Goal: Transaction & Acquisition: Download file/media

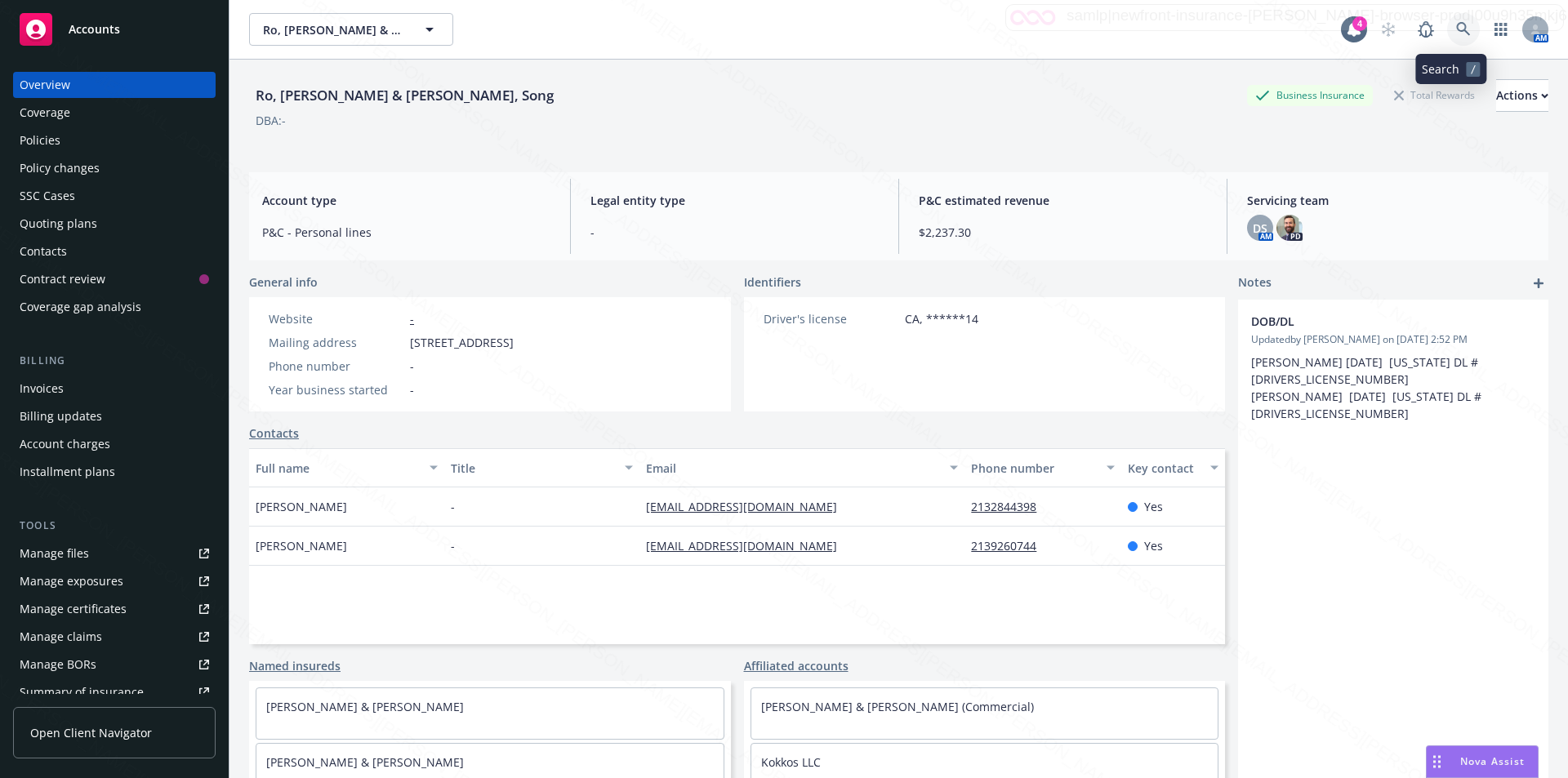
click at [1456, 23] on icon at bounding box center [1463, 29] width 14 height 14
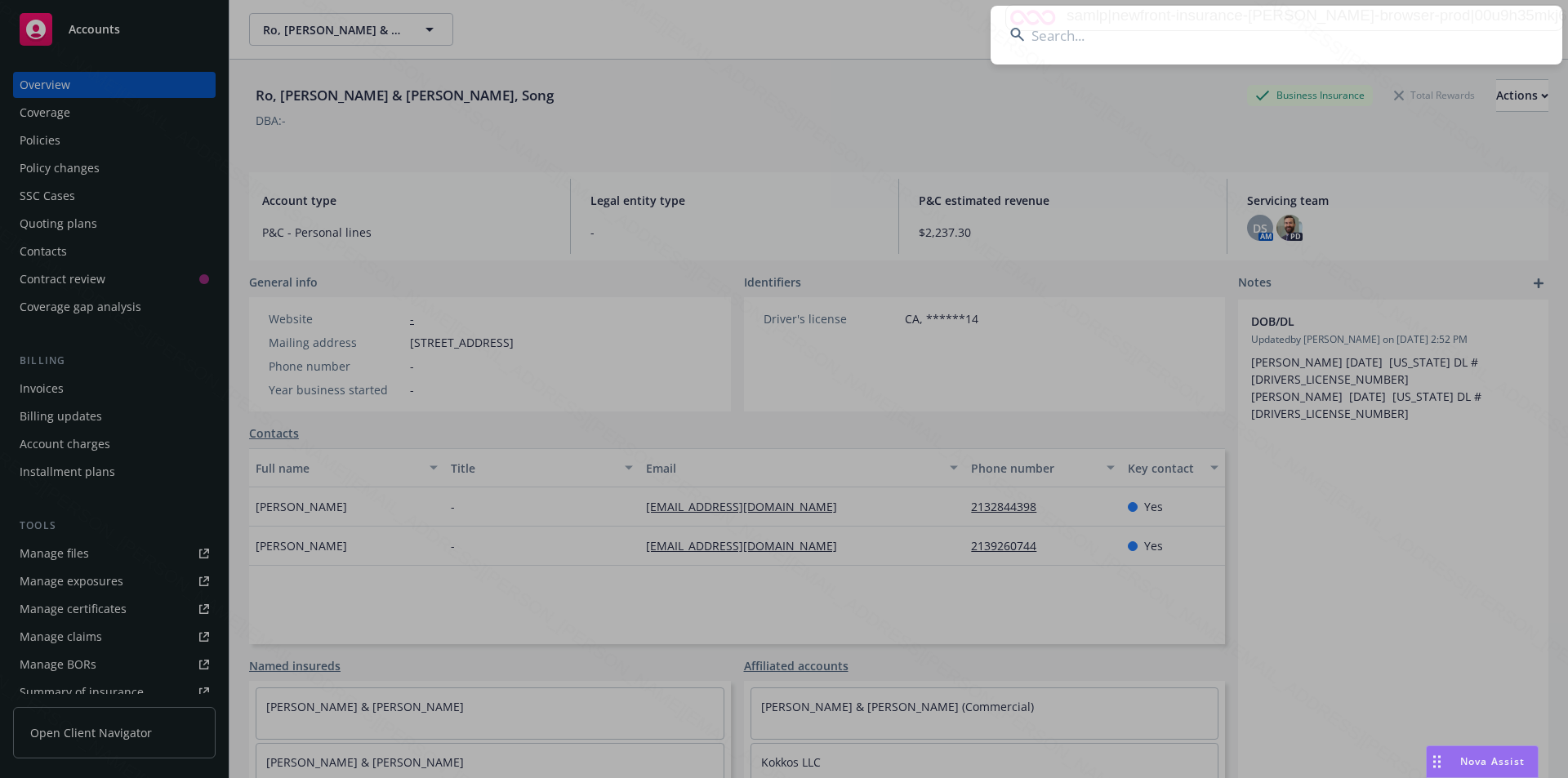
click at [1222, 23] on input at bounding box center [1276, 35] width 572 height 58
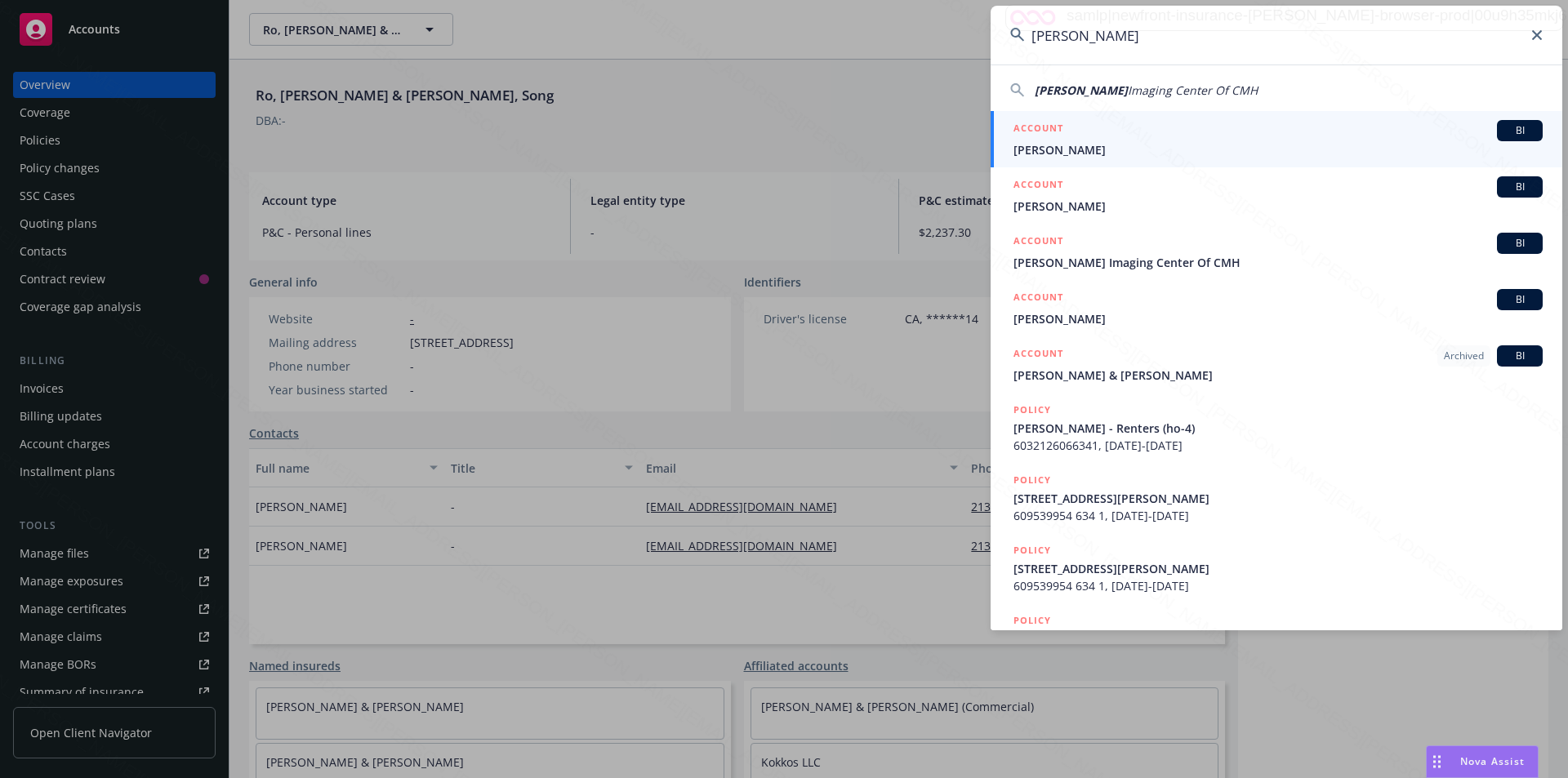
type input "Grossman"
click at [1095, 155] on span "David Grossman" at bounding box center [1278, 150] width 529 height 17
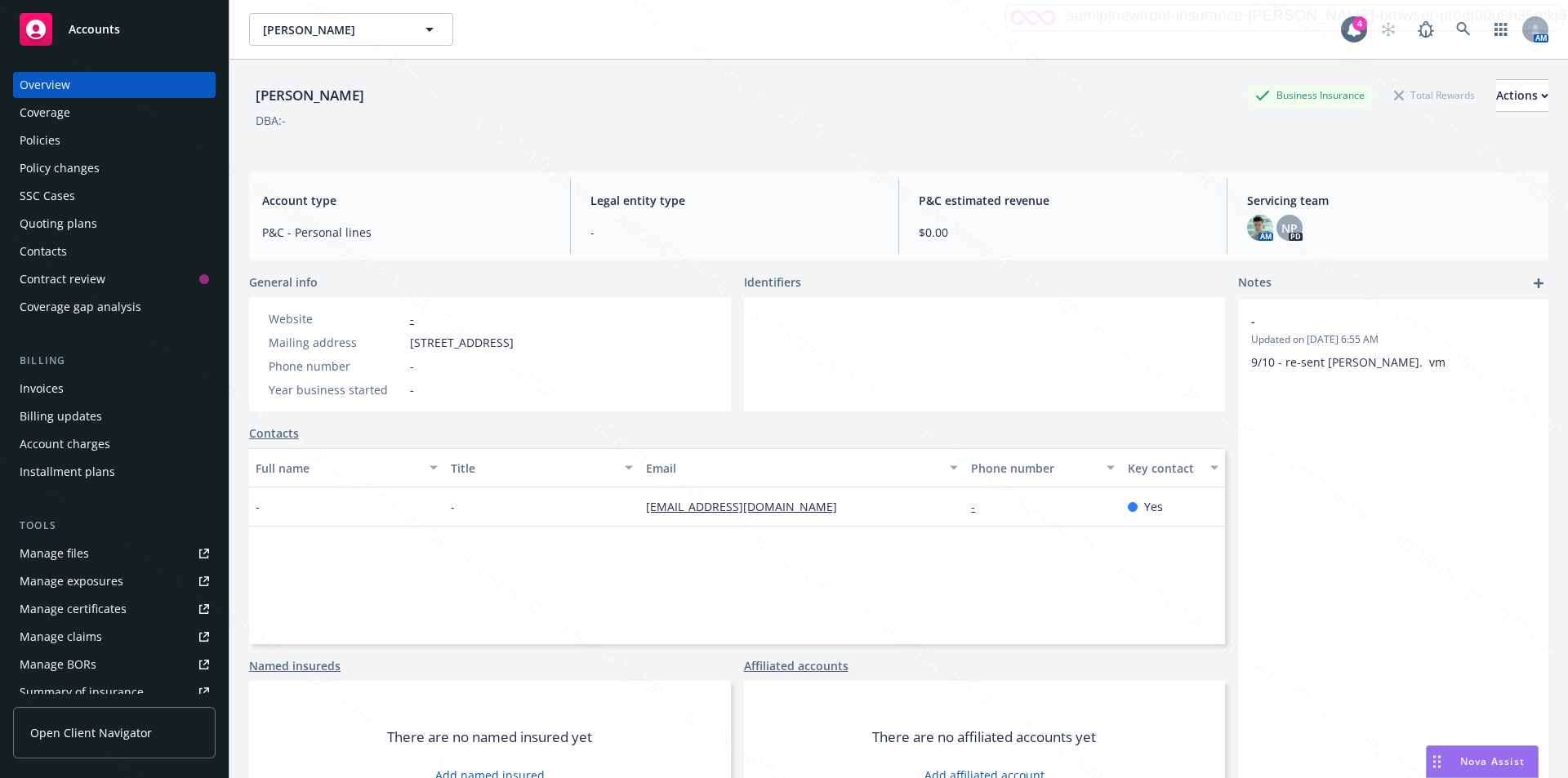
click at [58, 133] on div "Policies" at bounding box center [40, 141] width 41 height 26
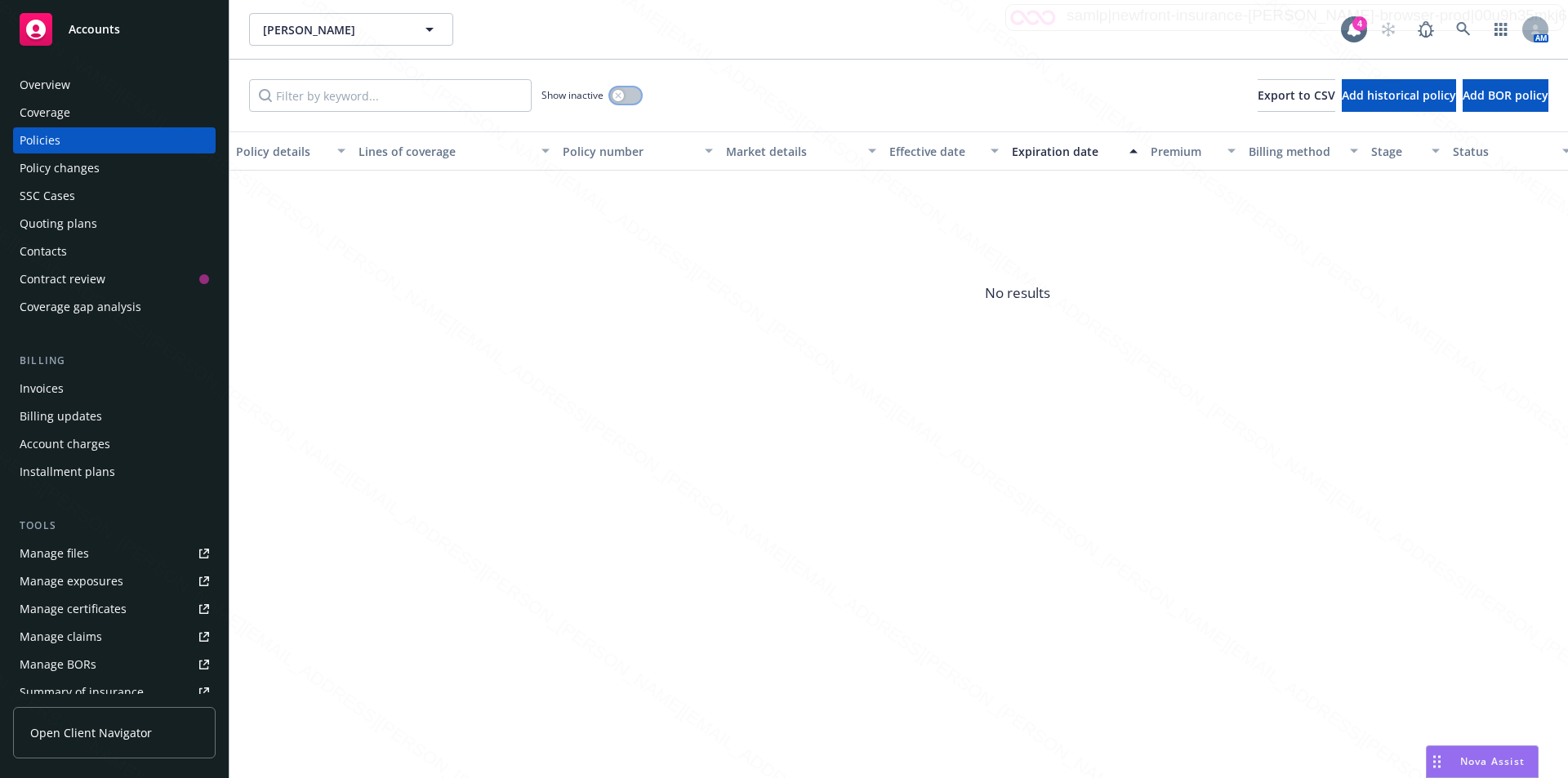
click at [621, 95] on icon "button" at bounding box center [619, 95] width 7 height 7
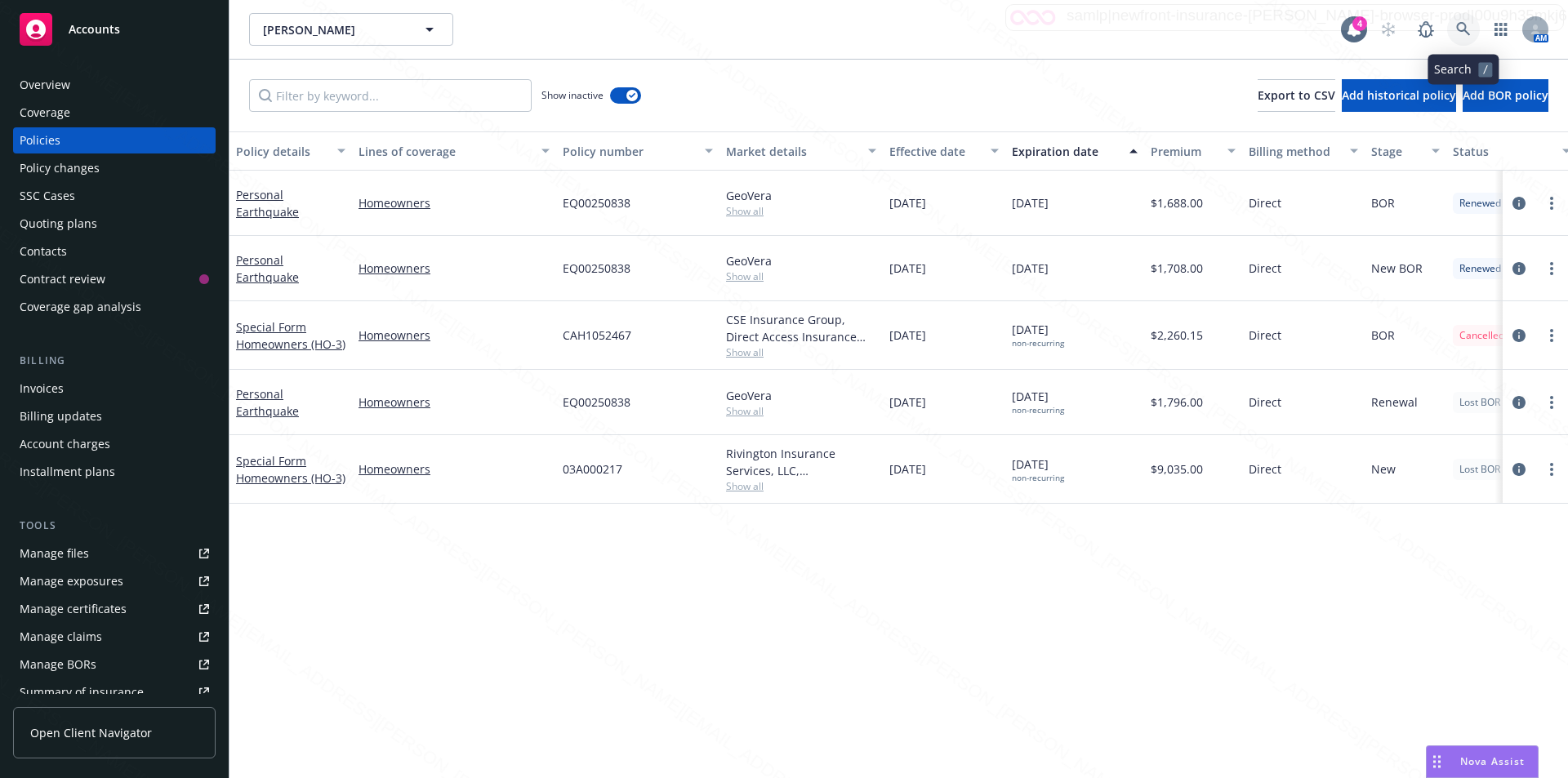
click at [1459, 25] on icon at bounding box center [1464, 30] width 15 height 15
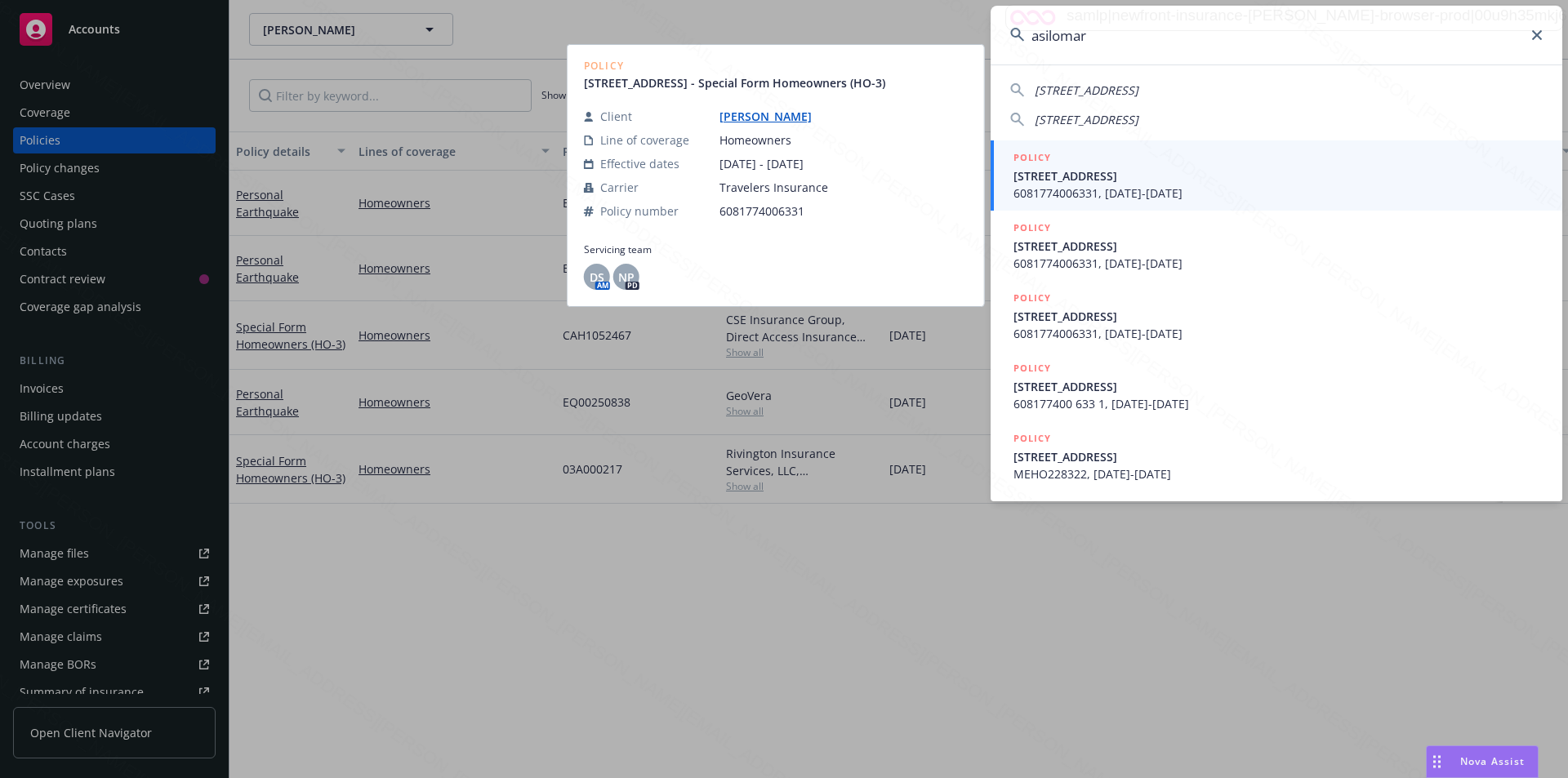
type input "asilomar"
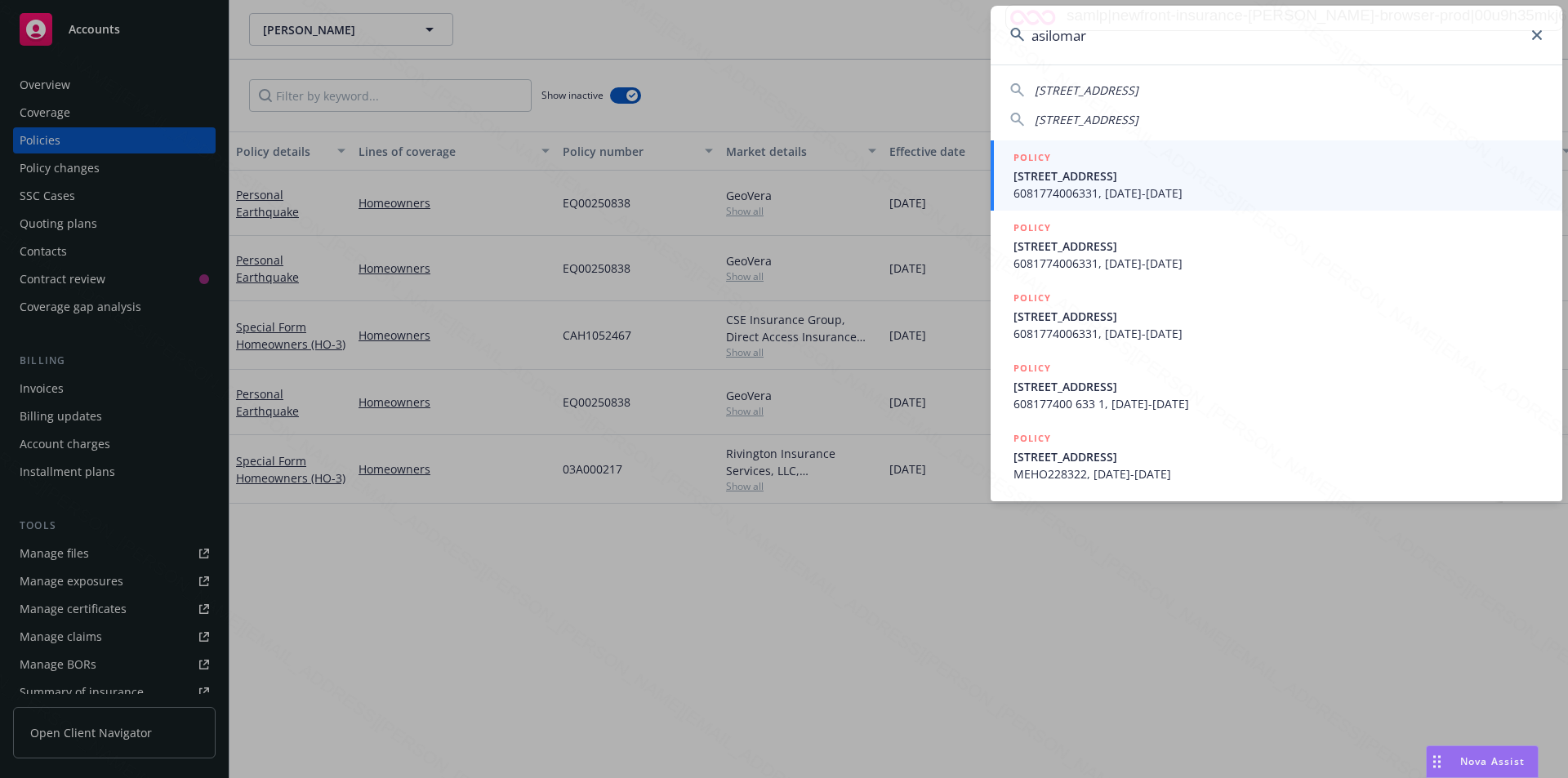
click at [1161, 184] on span "6081774006331, 03/27/2023-03/27/2024" at bounding box center [1278, 192] width 529 height 17
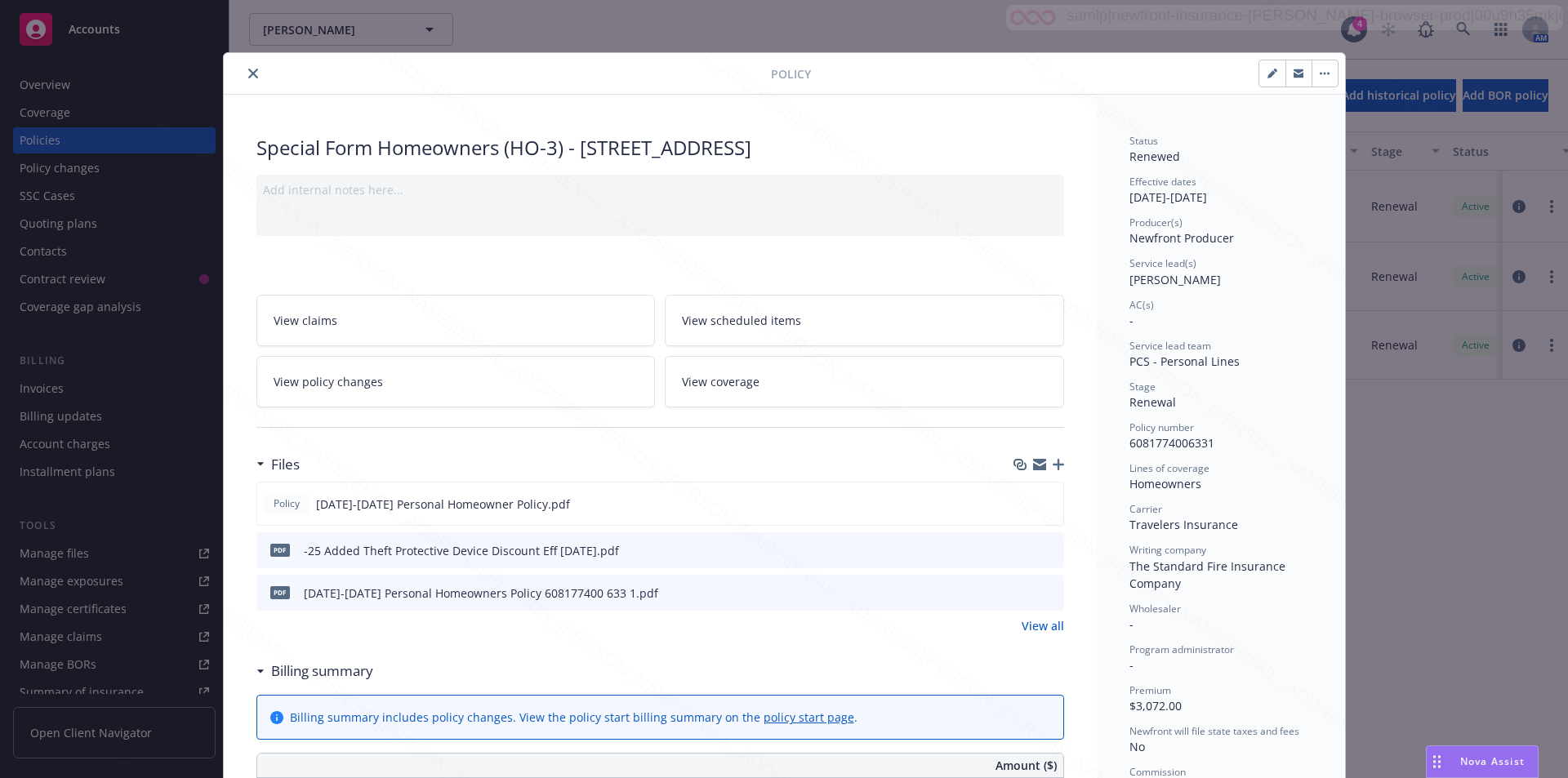
click at [248, 71] on icon "close" at bounding box center [253, 73] width 10 height 10
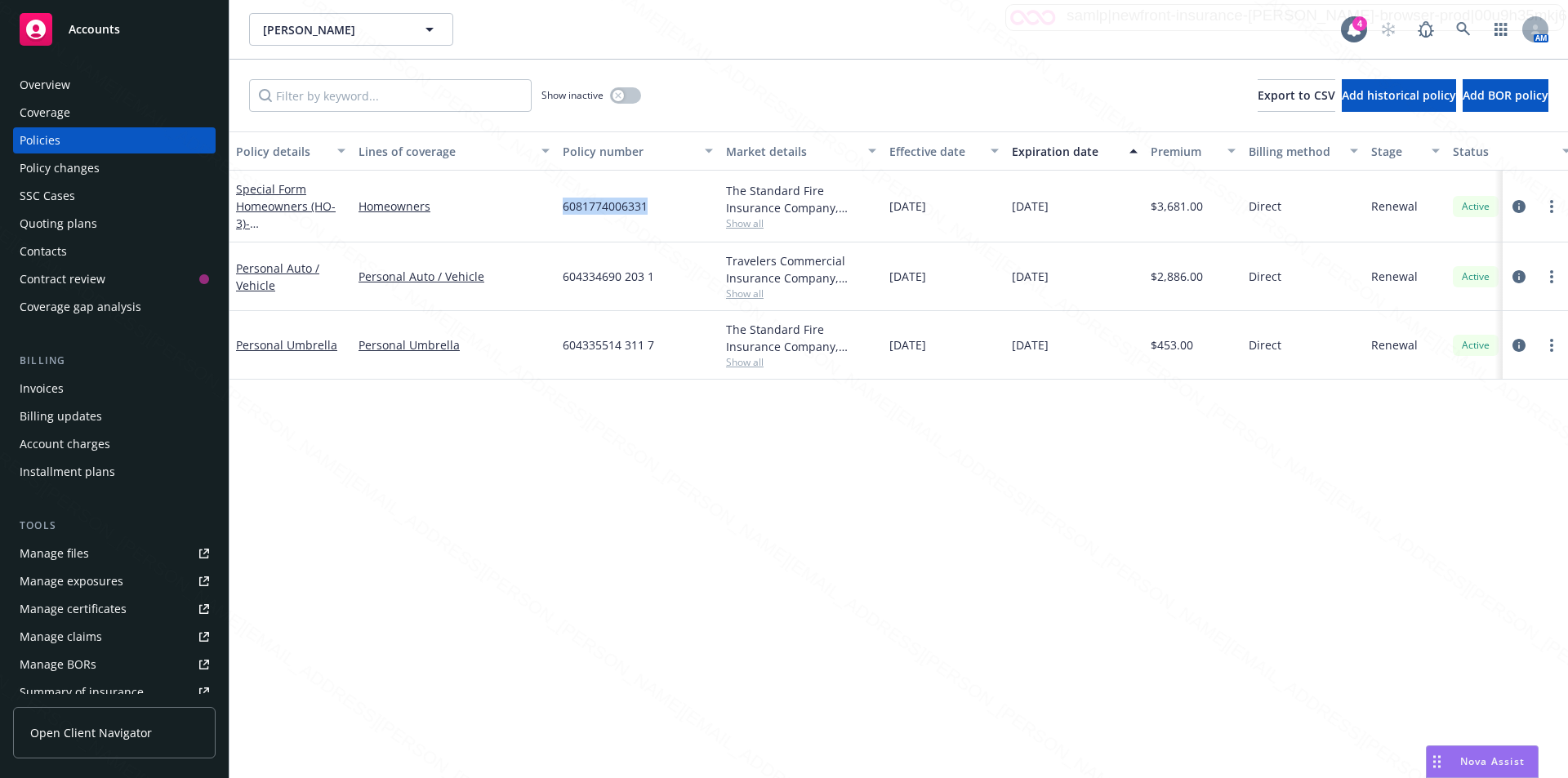
drag, startPoint x: 651, startPoint y: 204, endPoint x: 562, endPoint y: 206, distance: 89.0
click at [562, 206] on div "6081774006331" at bounding box center [638, 206] width 164 height 72
copy span "6081774006331"
click at [1456, 28] on link at bounding box center [1464, 30] width 33 height 33
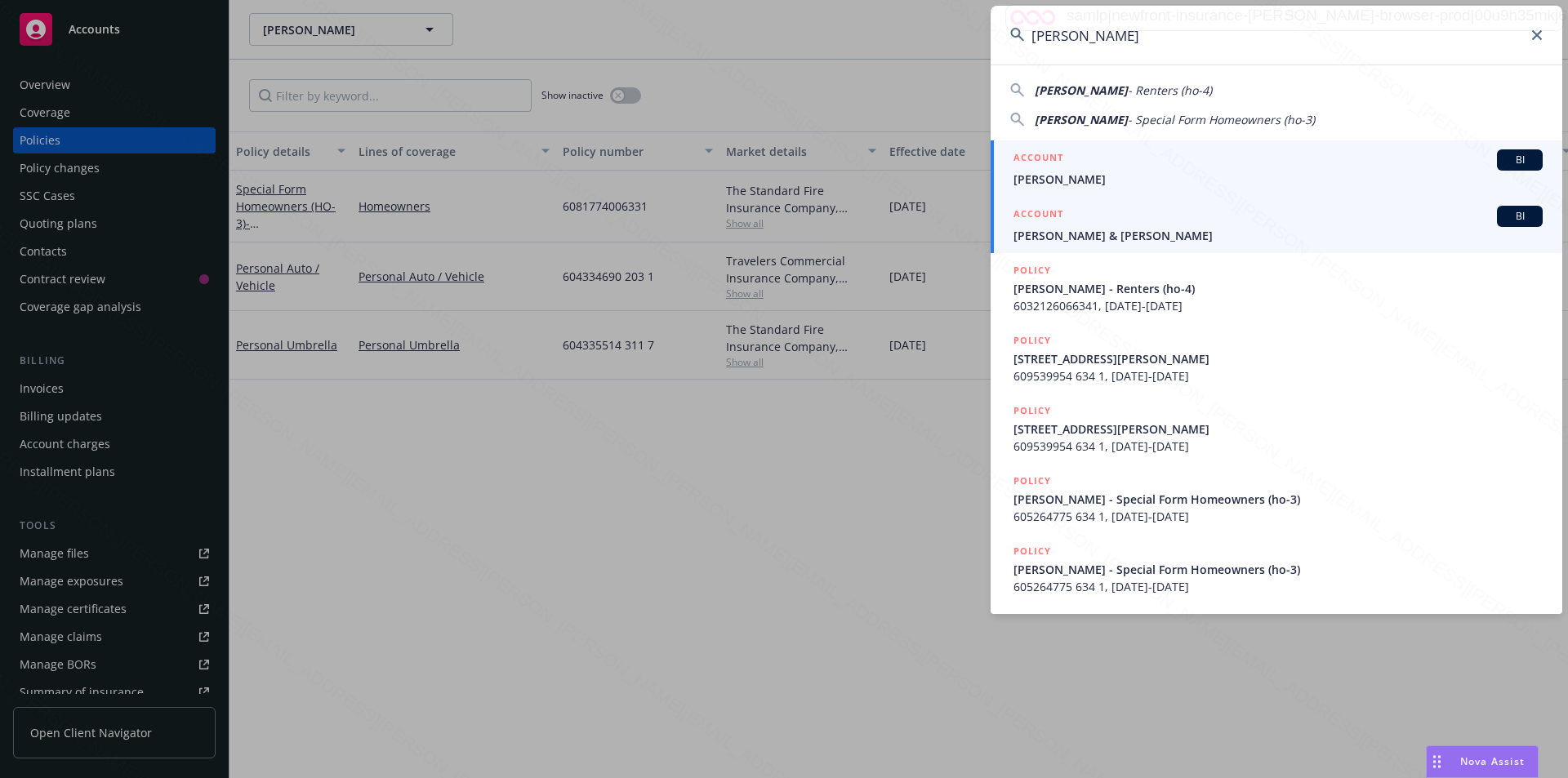
type input "Thomas Grossman"
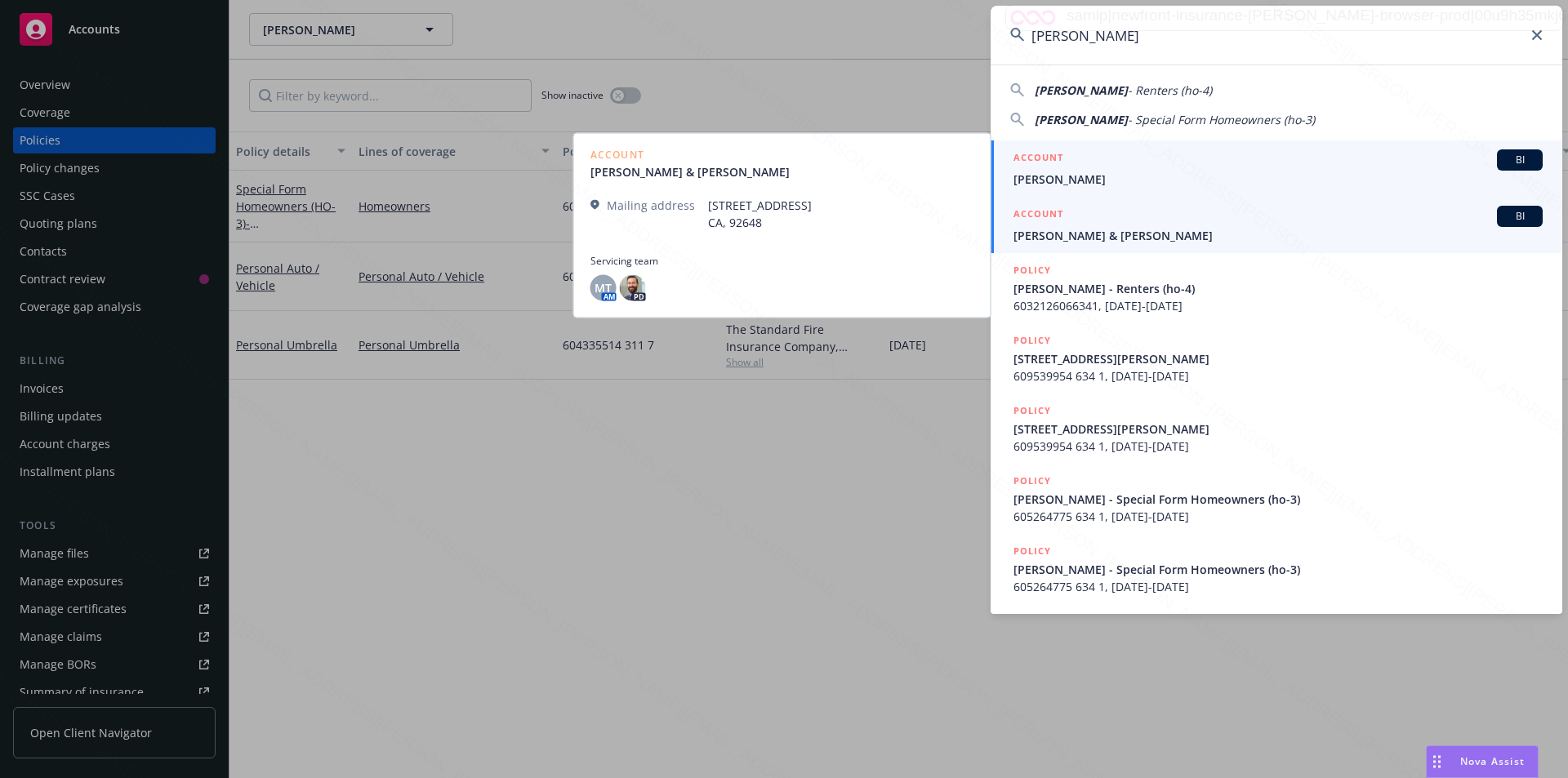
click at [1106, 178] on span "Thomas Grossman" at bounding box center [1278, 179] width 529 height 17
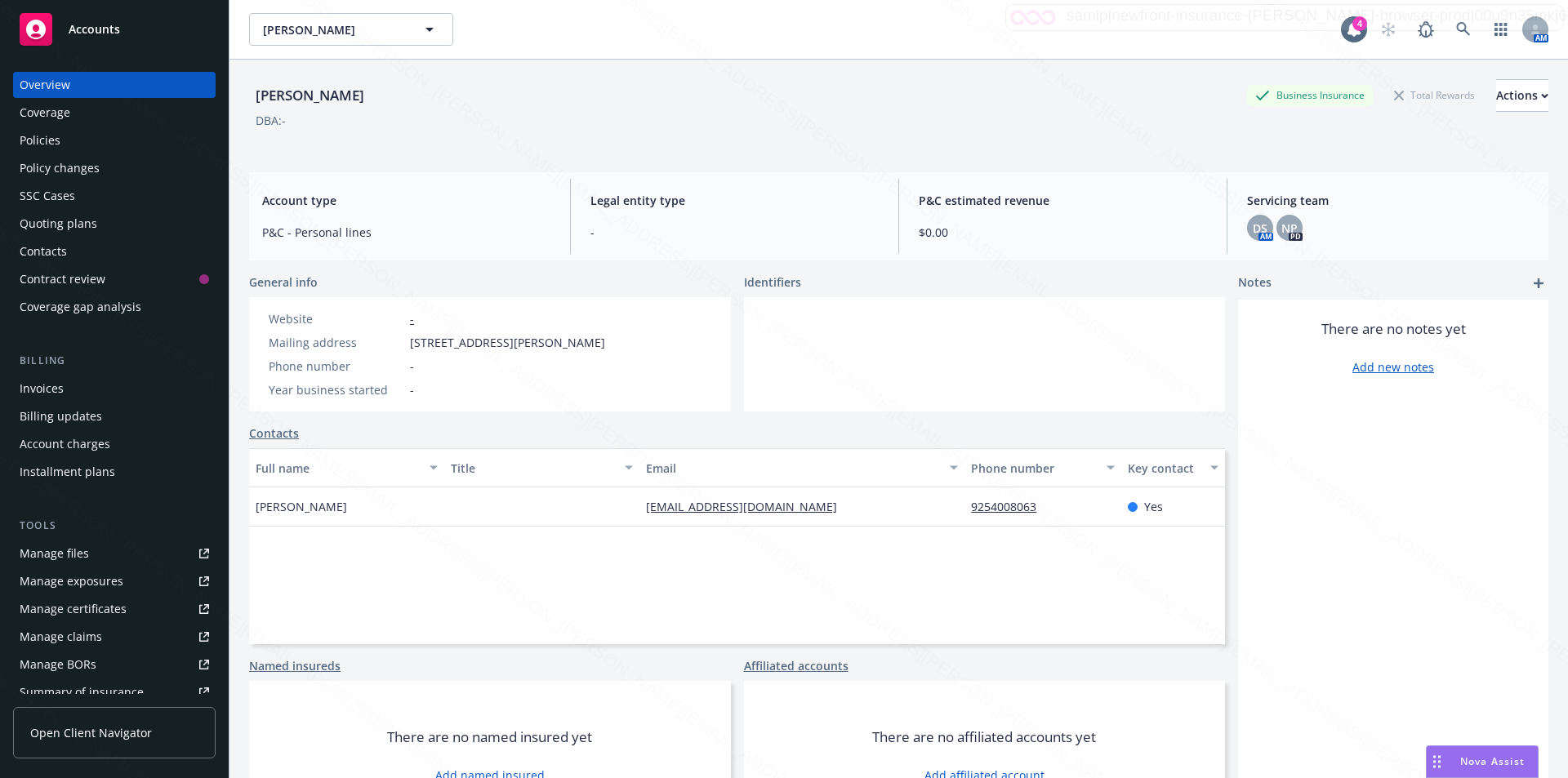
click at [53, 137] on div "Policies" at bounding box center [40, 141] width 41 height 26
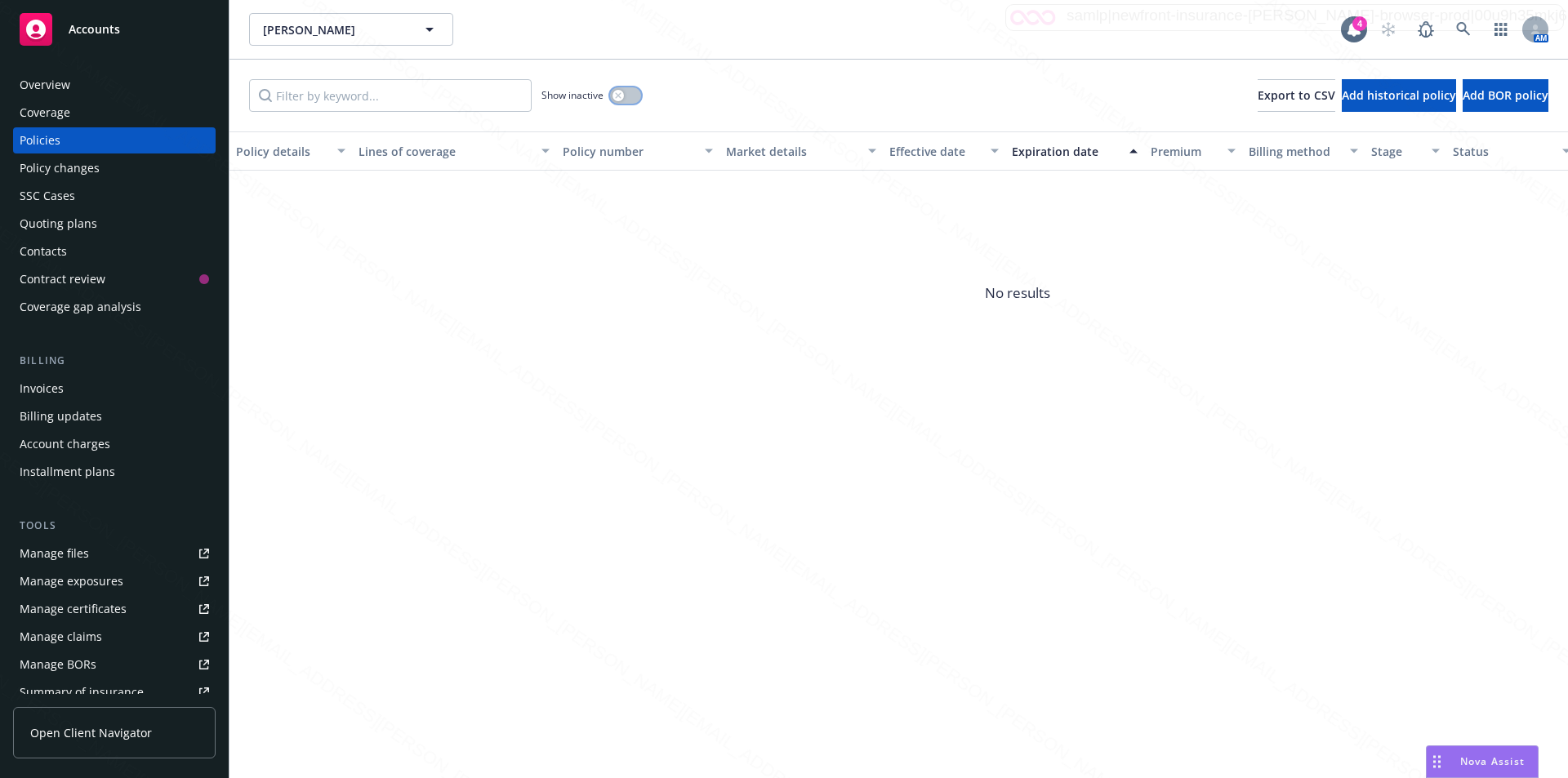
click at [624, 99] on button "button" at bounding box center [626, 95] width 31 height 16
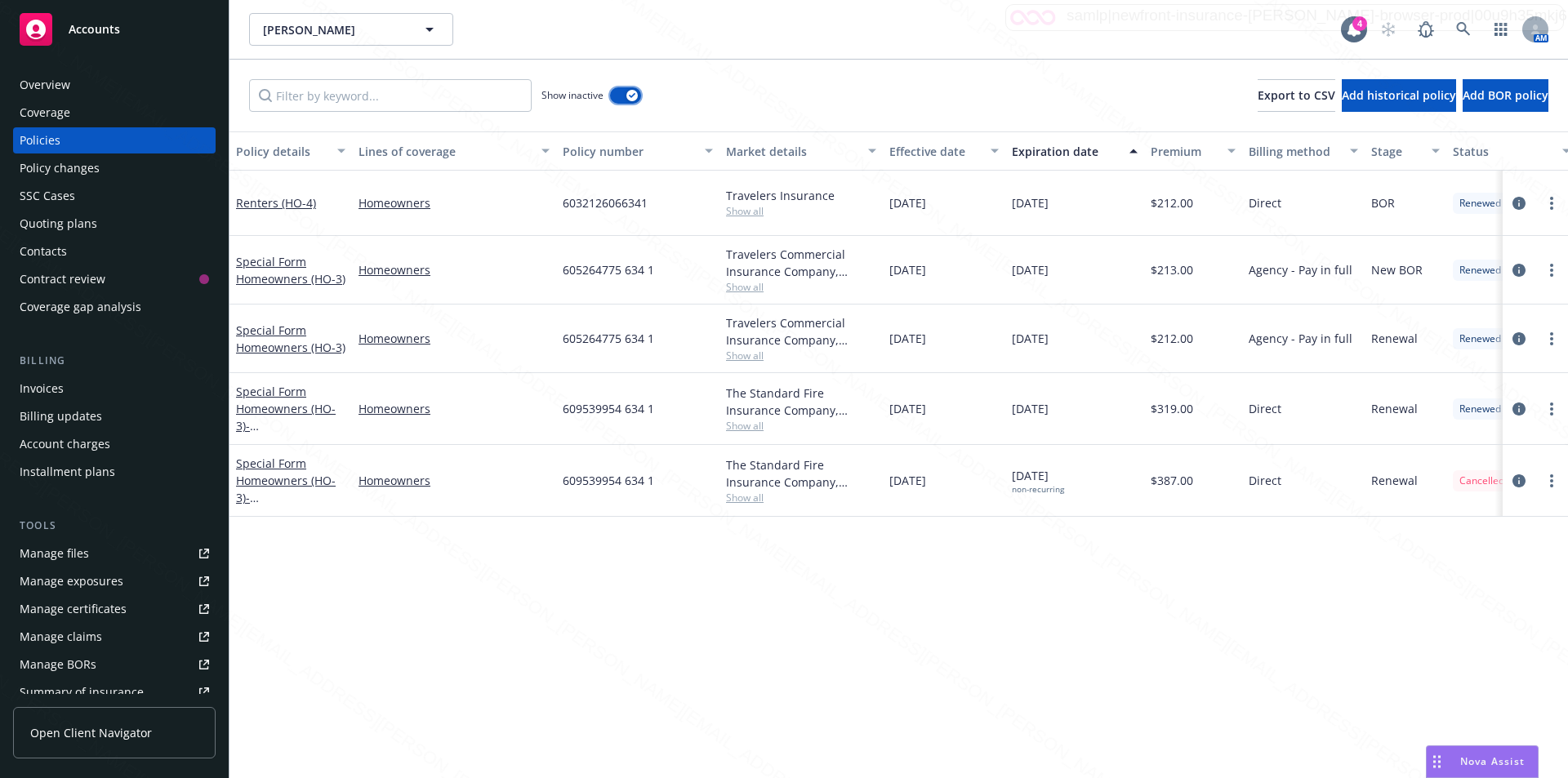
click at [622, 99] on button "button" at bounding box center [626, 95] width 31 height 16
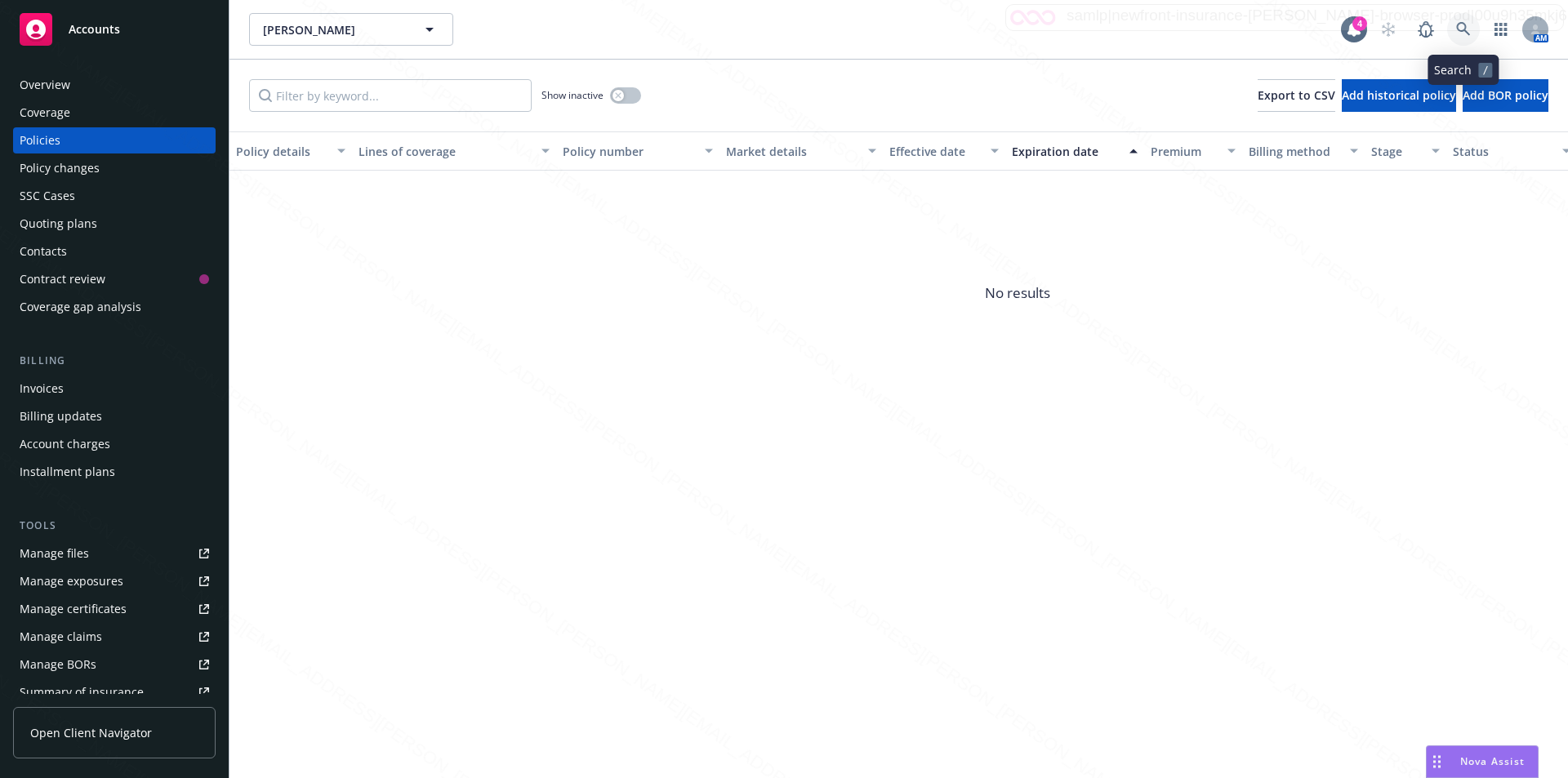
click at [1467, 26] on icon at bounding box center [1464, 30] width 15 height 15
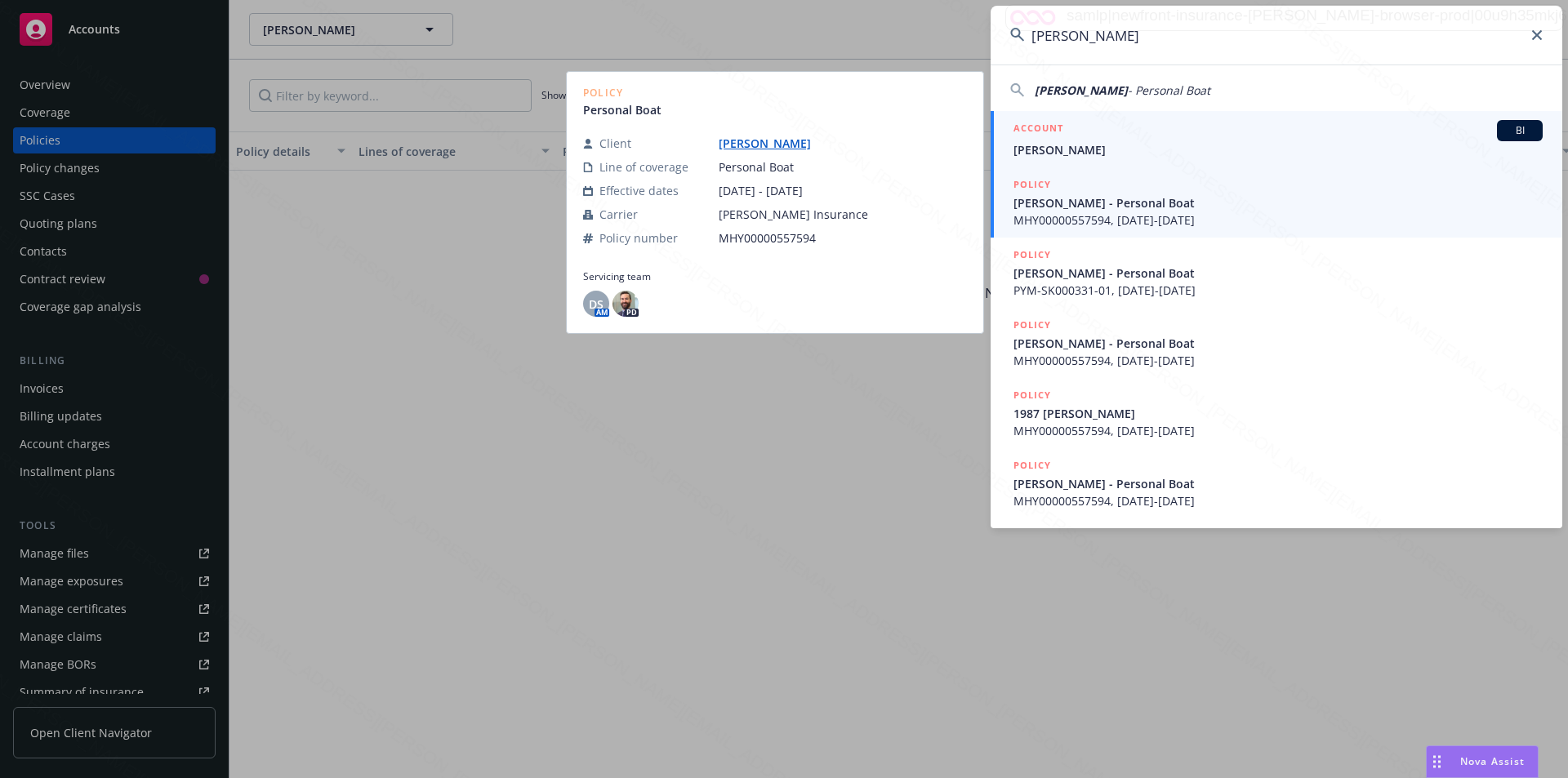
type input "Larrabee, Carlton Tevis"
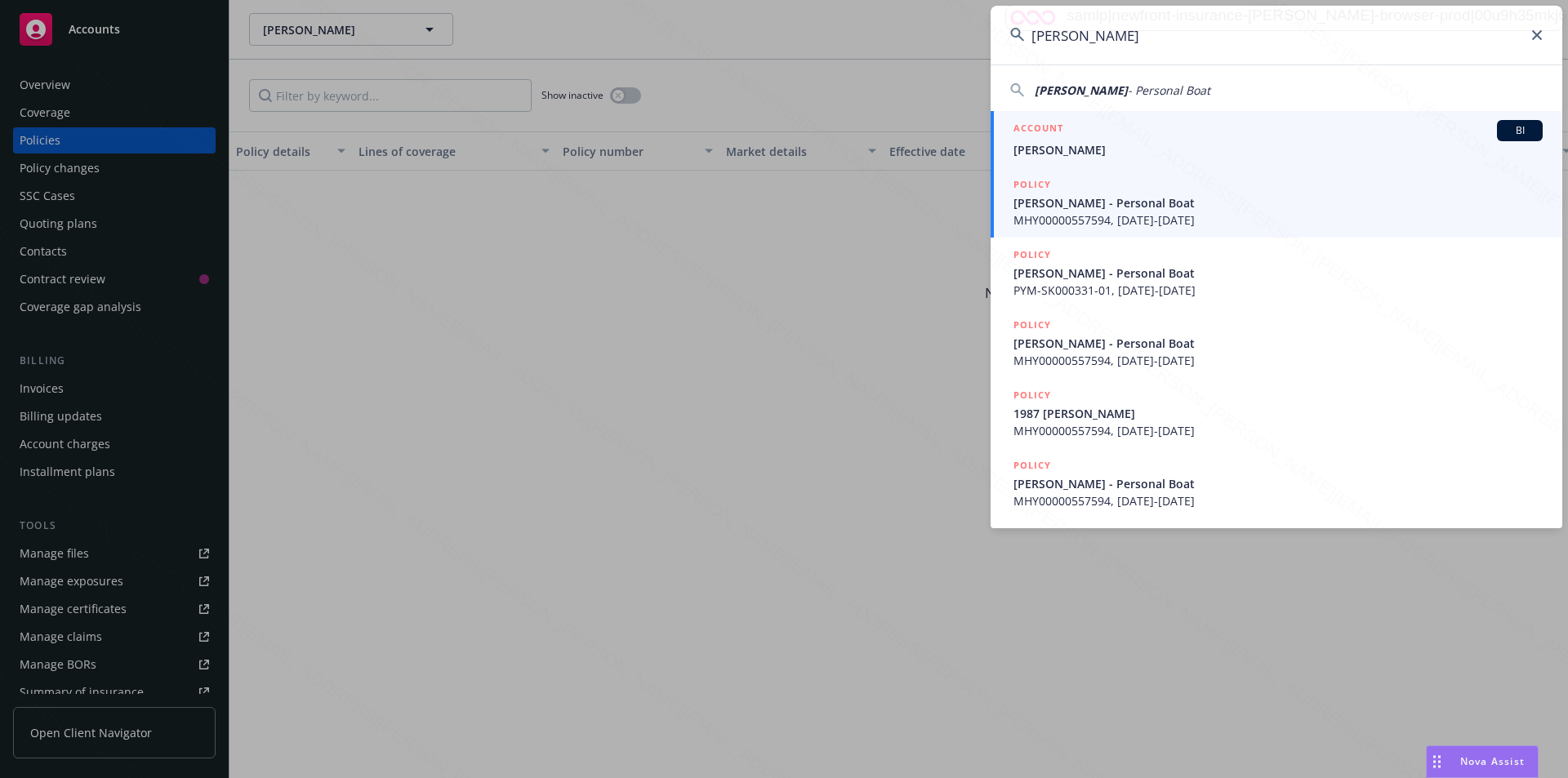
click at [1110, 151] on span "Larrabee, Carlton Tevis" at bounding box center [1278, 150] width 529 height 17
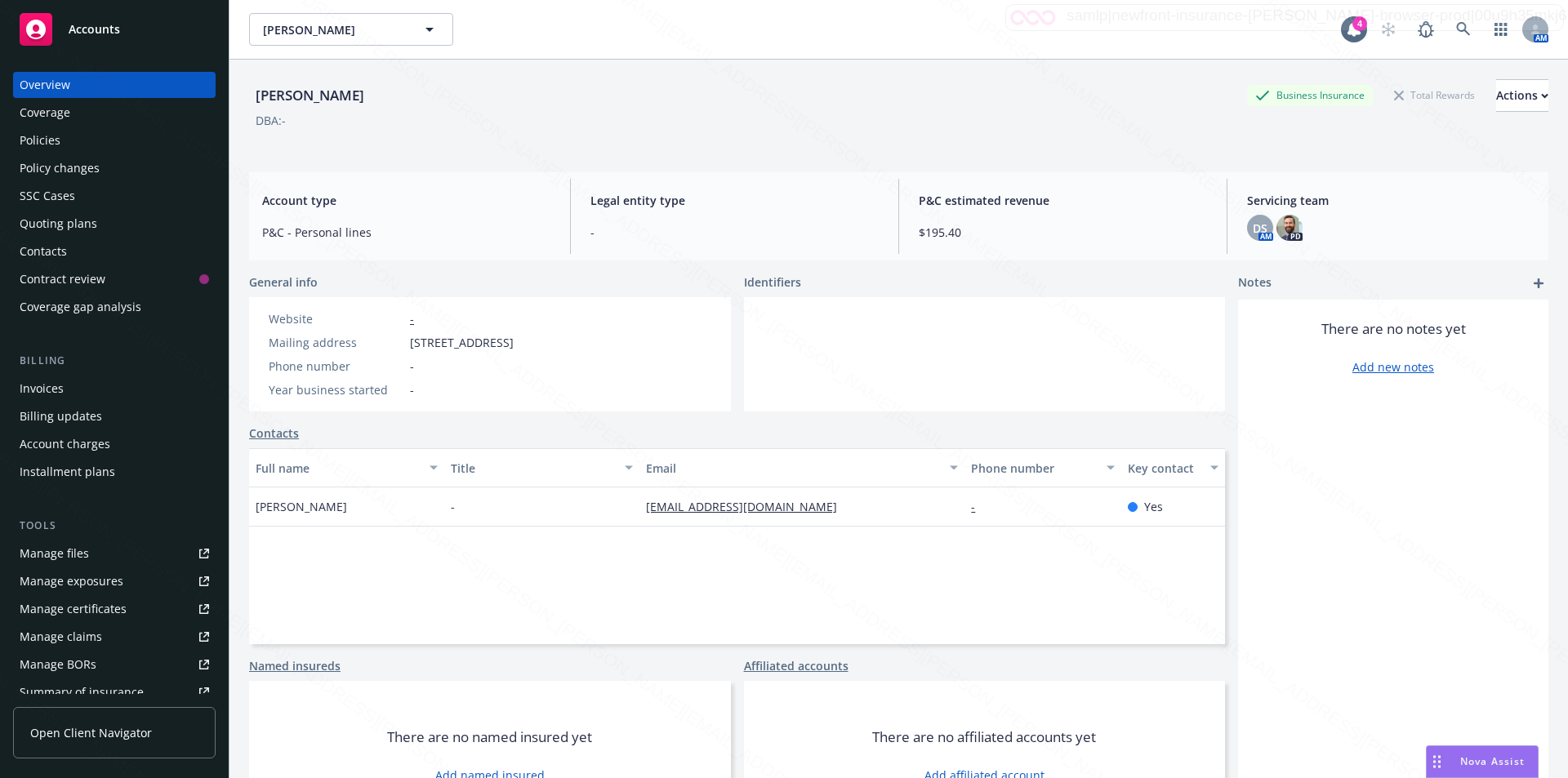
click at [54, 141] on div "Policies" at bounding box center [40, 141] width 41 height 26
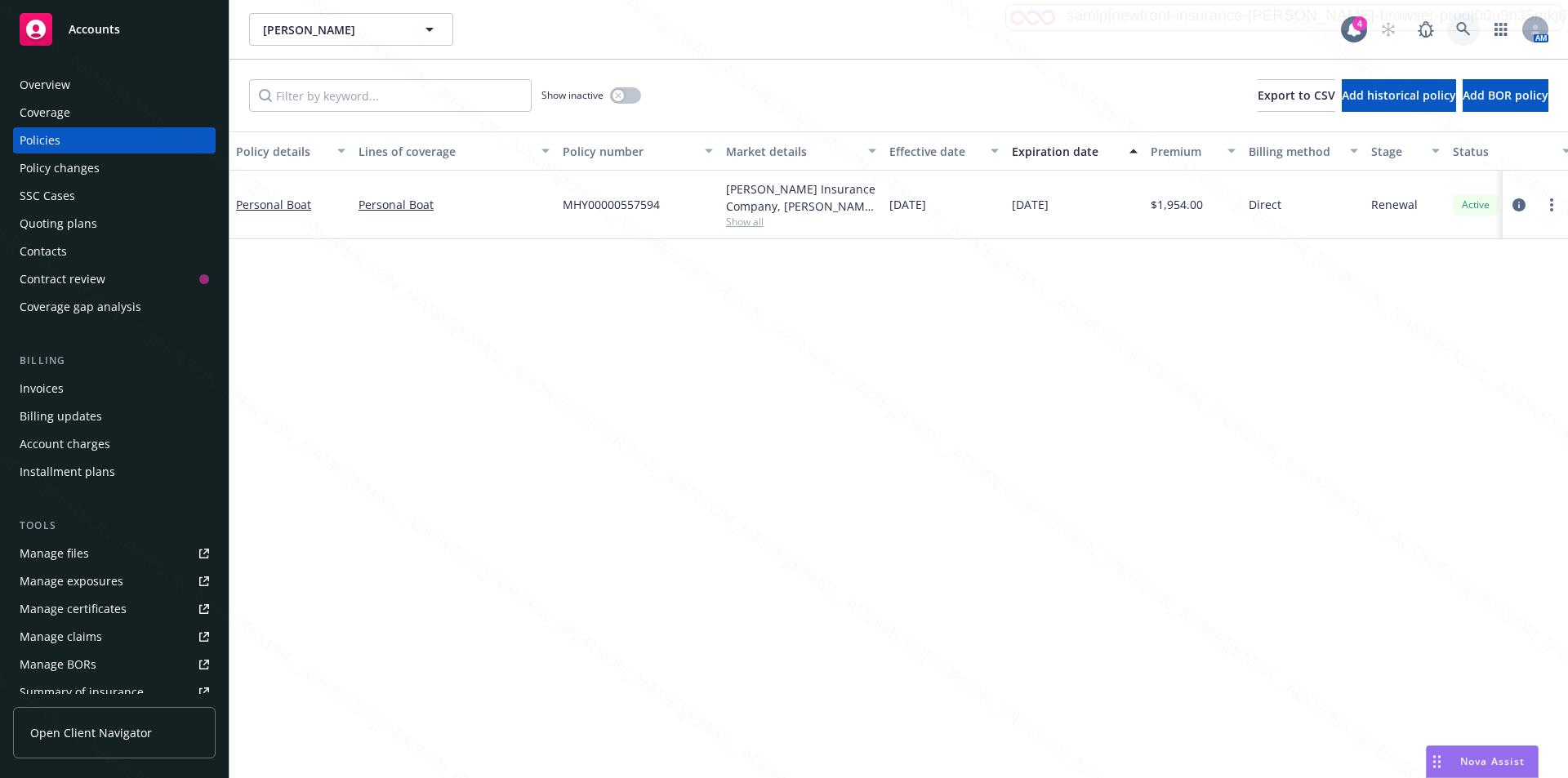
click at [1466, 28] on icon at bounding box center [1463, 29] width 14 height 14
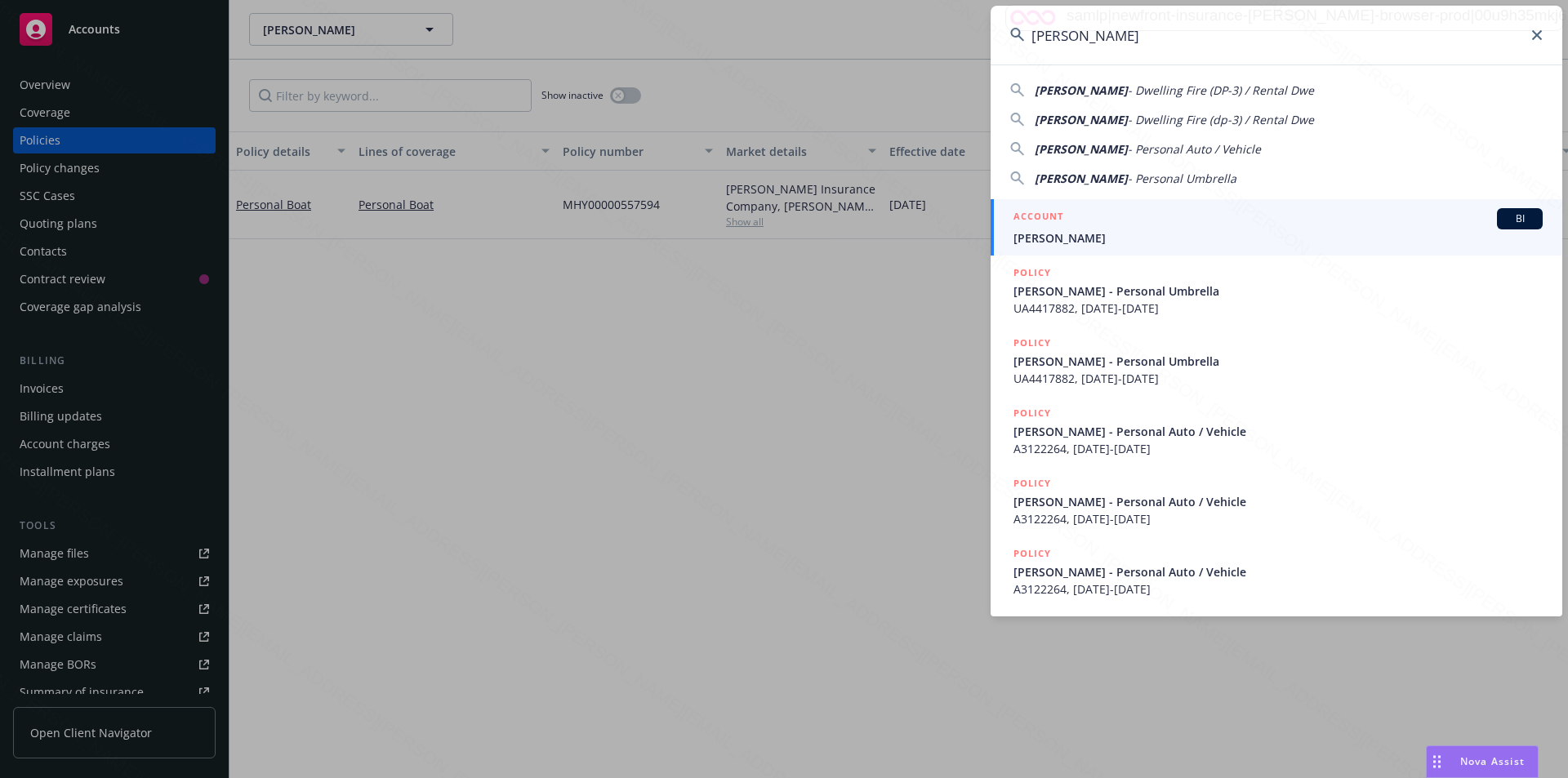
type input "[PERSON_NAME]"
click at [1070, 240] on span "[PERSON_NAME]" at bounding box center [1278, 238] width 529 height 17
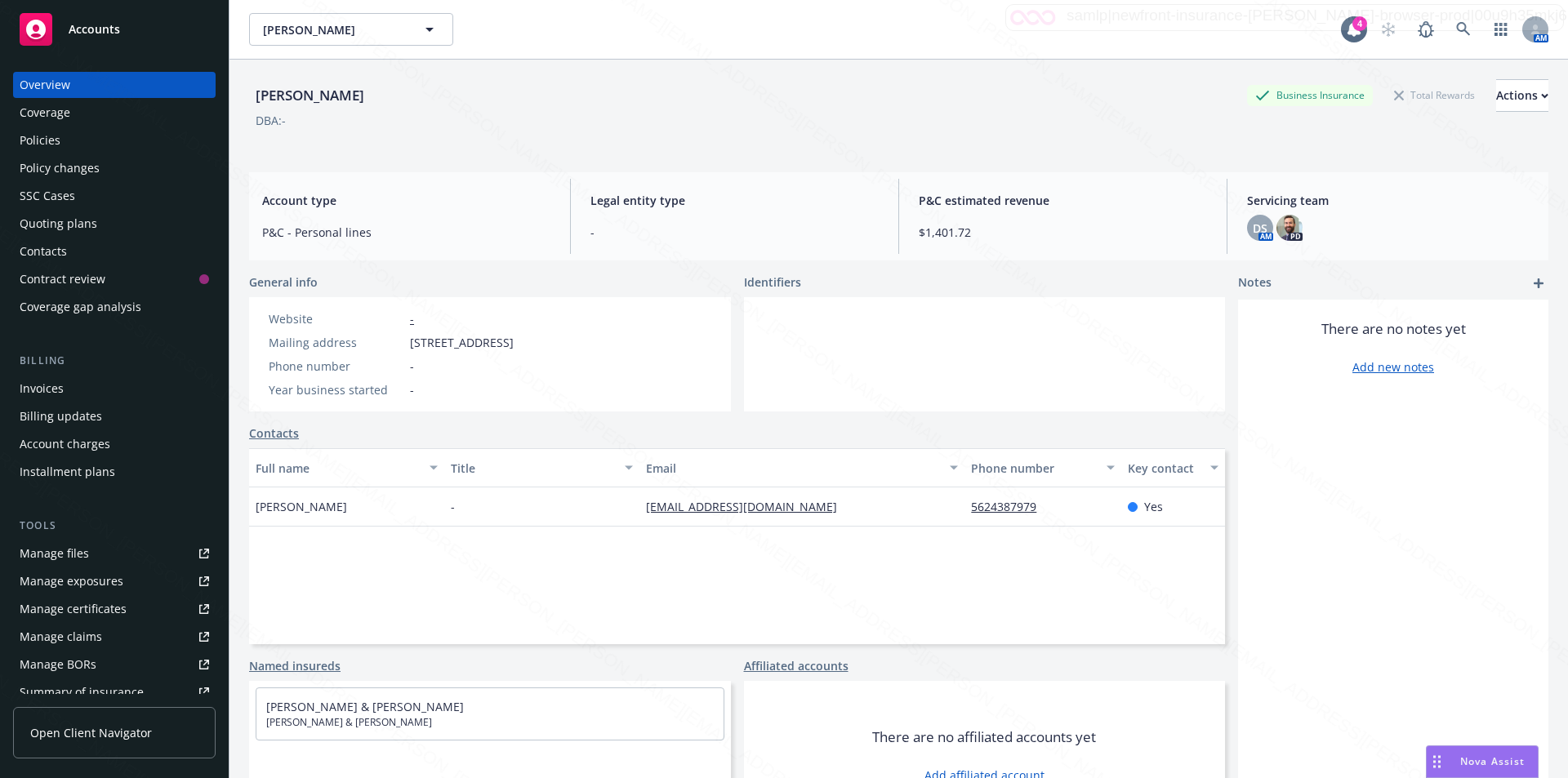
click at [63, 132] on div "Policies" at bounding box center [114, 141] width 189 height 26
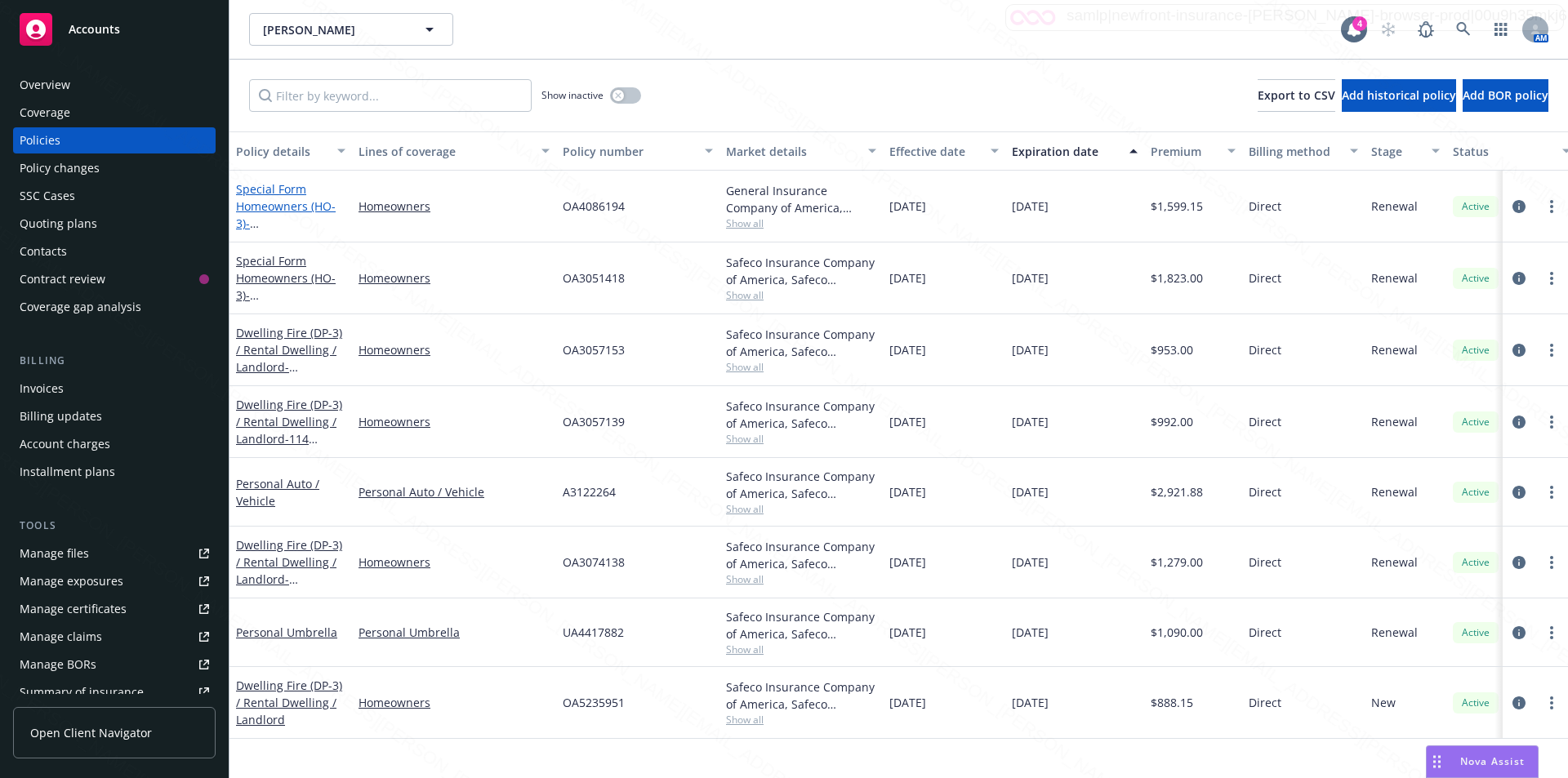
click at [300, 230] on span "- [STREET_ADDRESS][PERSON_NAME]" at bounding box center [288, 240] width 104 height 50
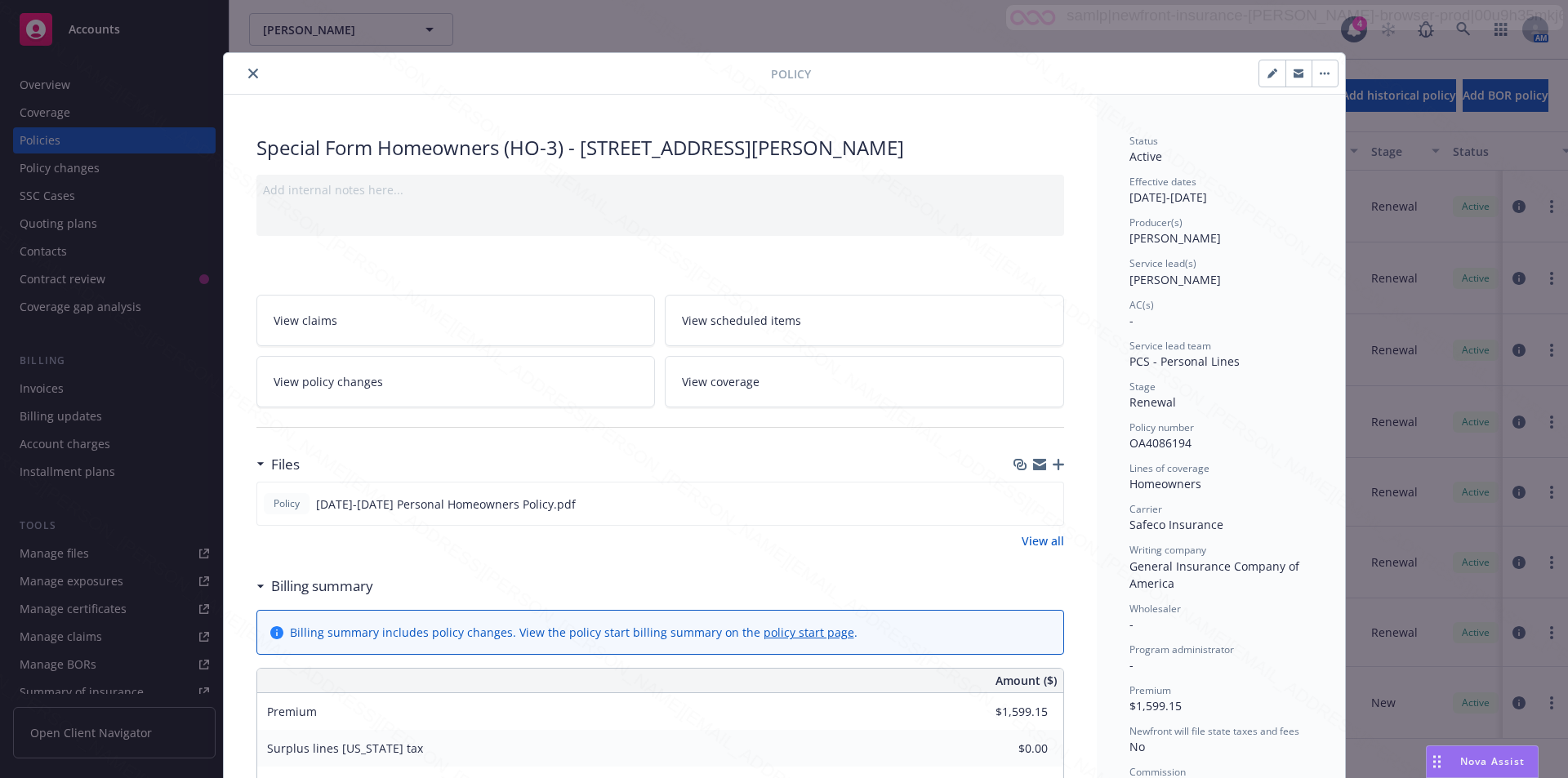
drag, startPoint x: 578, startPoint y: 150, endPoint x: 623, endPoint y: 167, distance: 48.1
click at [613, 162] on div "Special Form Homeowners (HO-3) - 61831 VALLEY VIEW CIR JOSHUA TREE, CA 92252-25…" at bounding box center [661, 148] width 808 height 28
copy div "[STREET_ADDRESS][PERSON_NAME]"
click at [248, 76] on icon "close" at bounding box center [253, 73] width 10 height 10
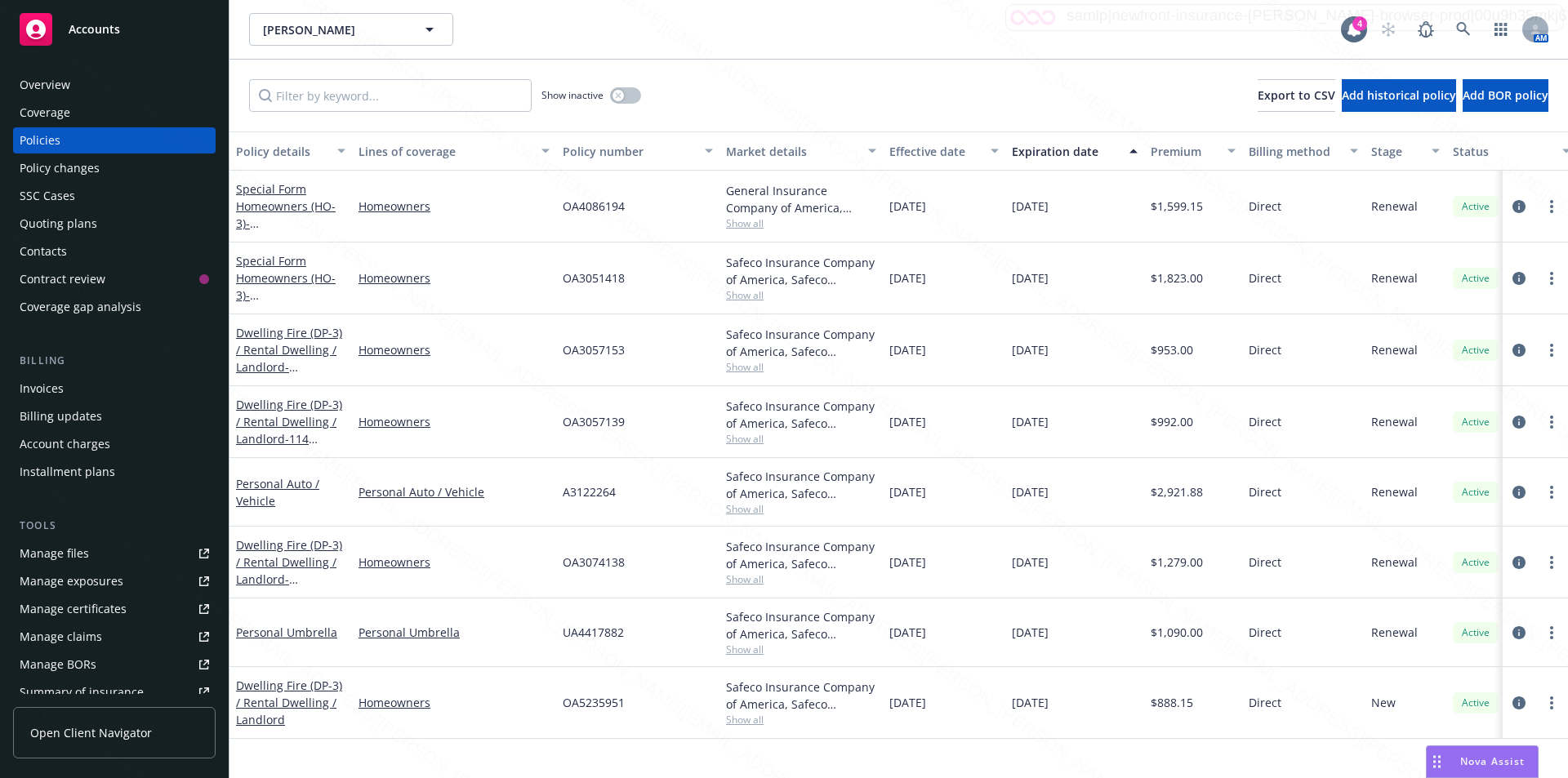
click at [75, 574] on div "Manage exposures" at bounding box center [72, 581] width 104 height 26
click at [1461, 22] on icon at bounding box center [1464, 30] width 15 height 15
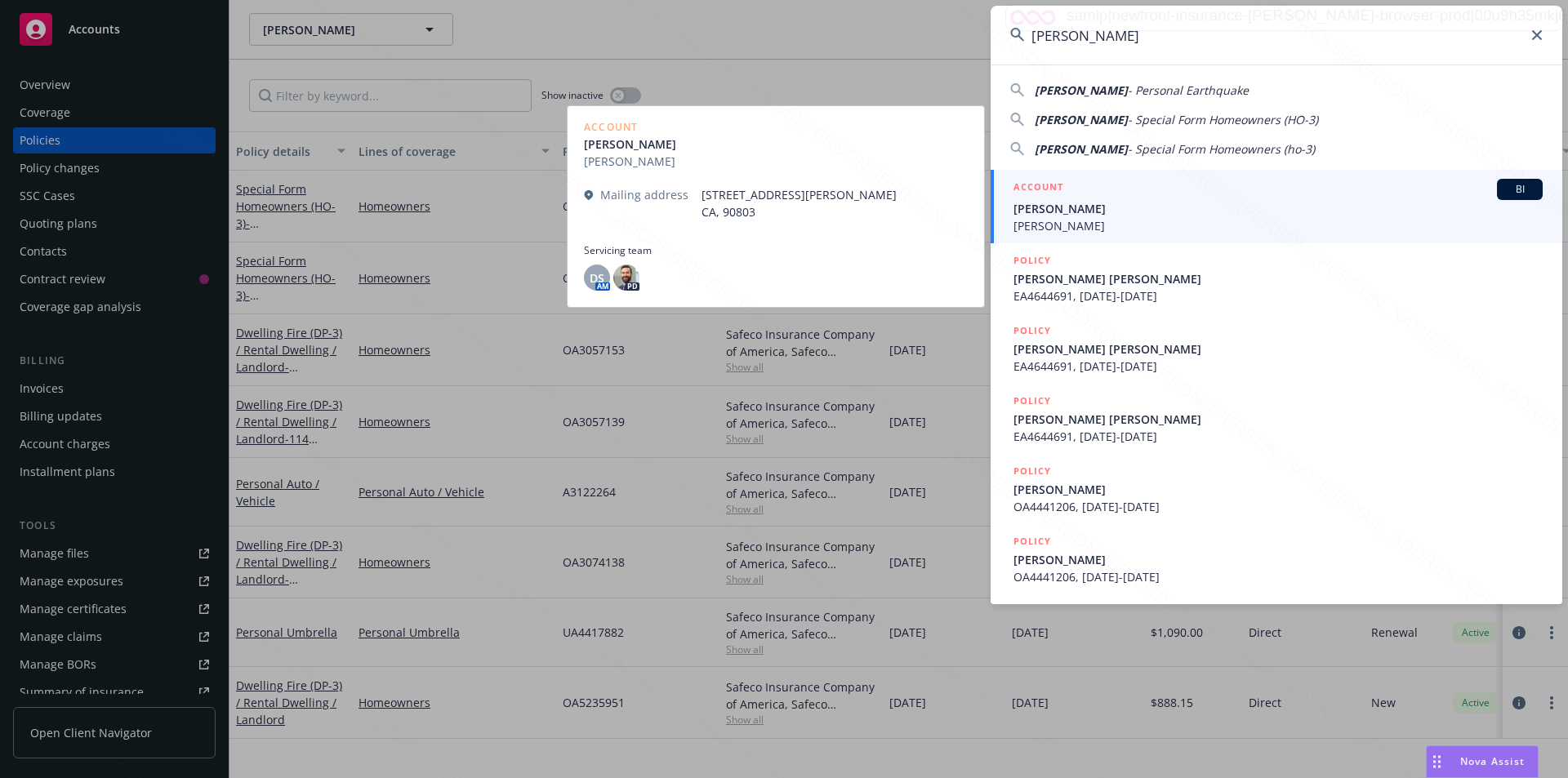
type input "Schleich, Eve"
click at [1069, 215] on span "Schleich, Eve" at bounding box center [1278, 208] width 529 height 17
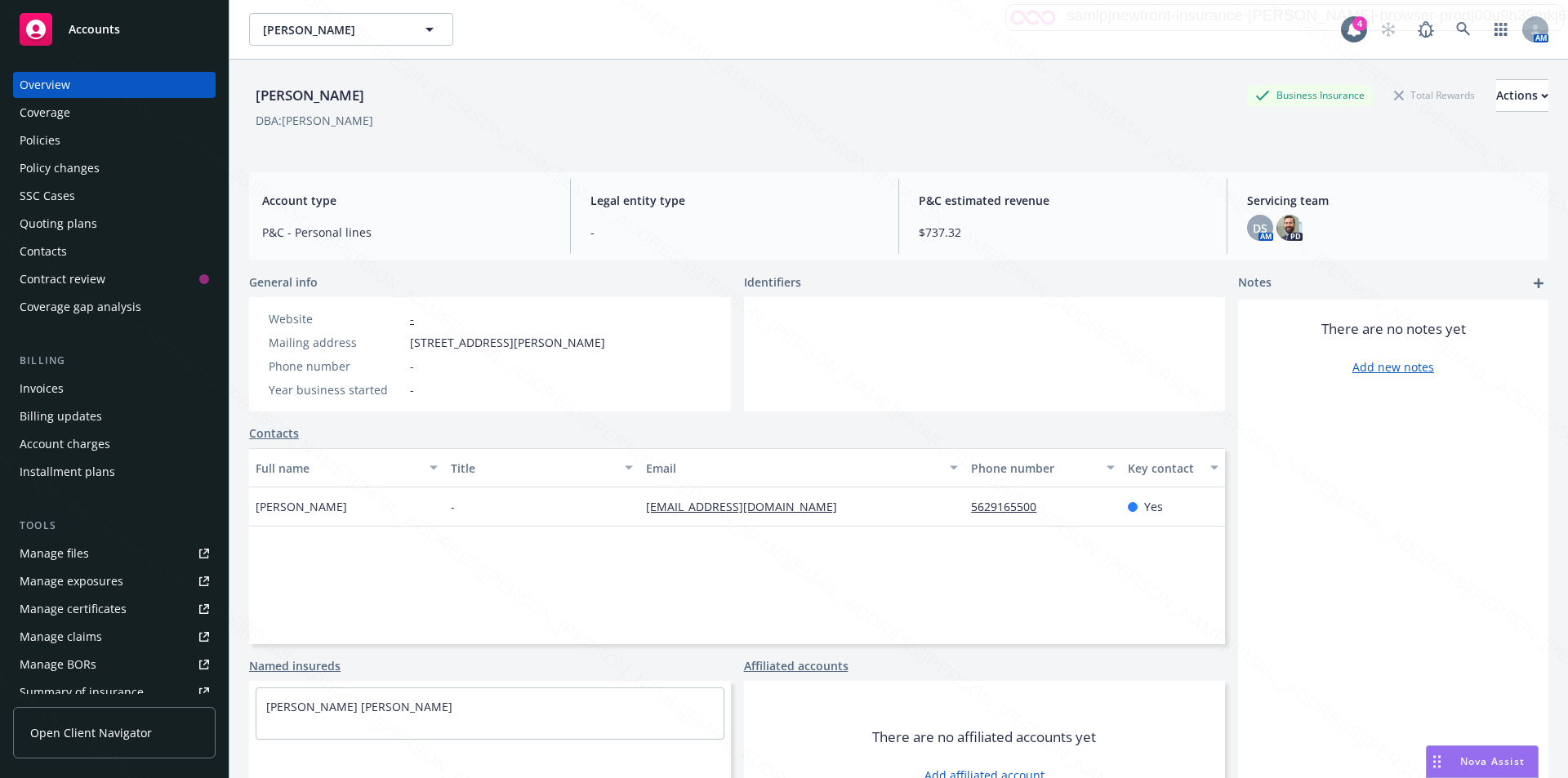
click at [46, 137] on div "Policies" at bounding box center [40, 141] width 41 height 26
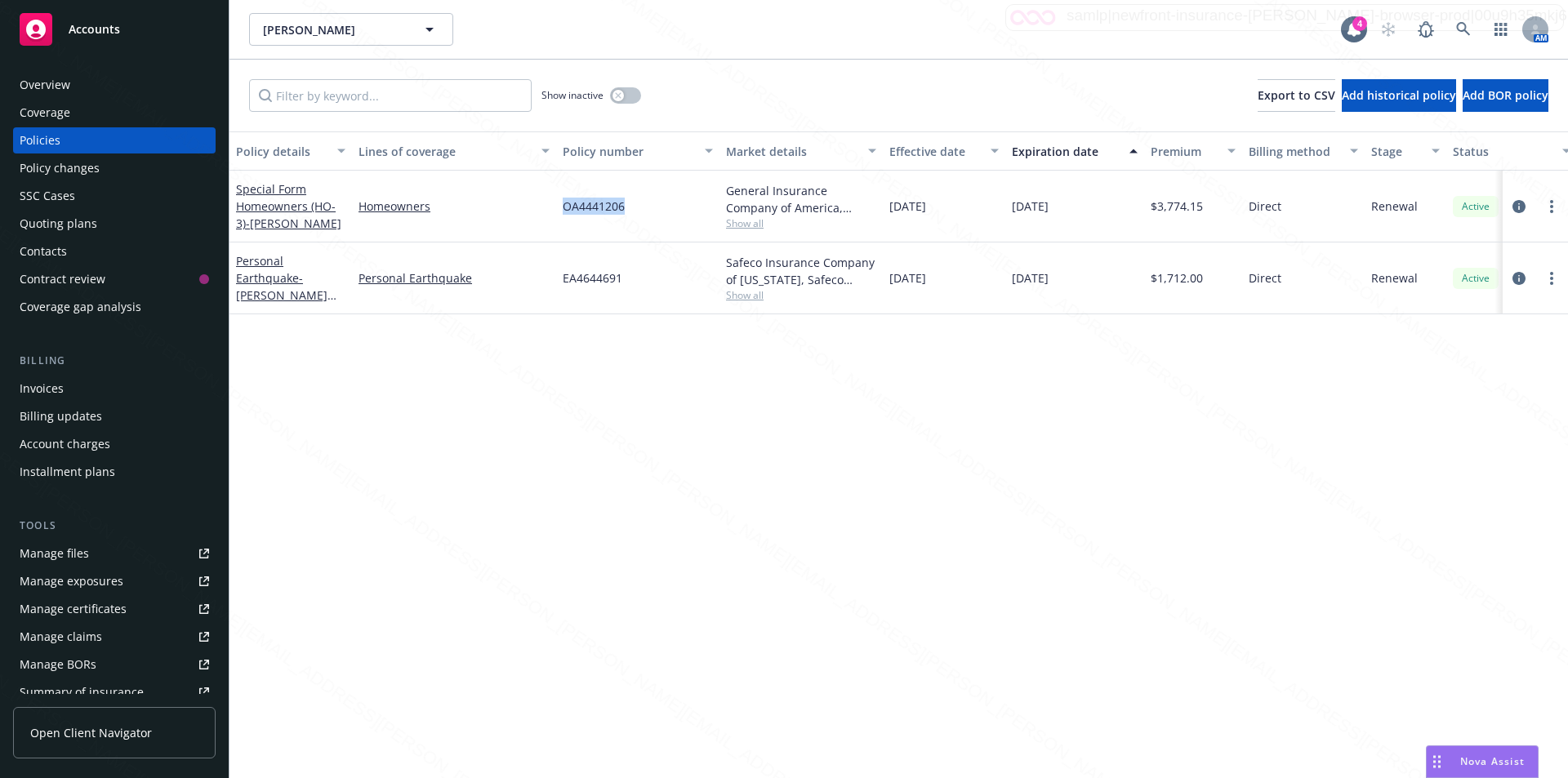
drag, startPoint x: 629, startPoint y: 210, endPoint x: 564, endPoint y: 202, distance: 65.5
click at [564, 202] on div "OA4441206" at bounding box center [638, 206] width 164 height 72
copy span "OA4441206"
click at [301, 215] on span "- EVE SCHLEICH" at bounding box center [294, 223] width 95 height 16
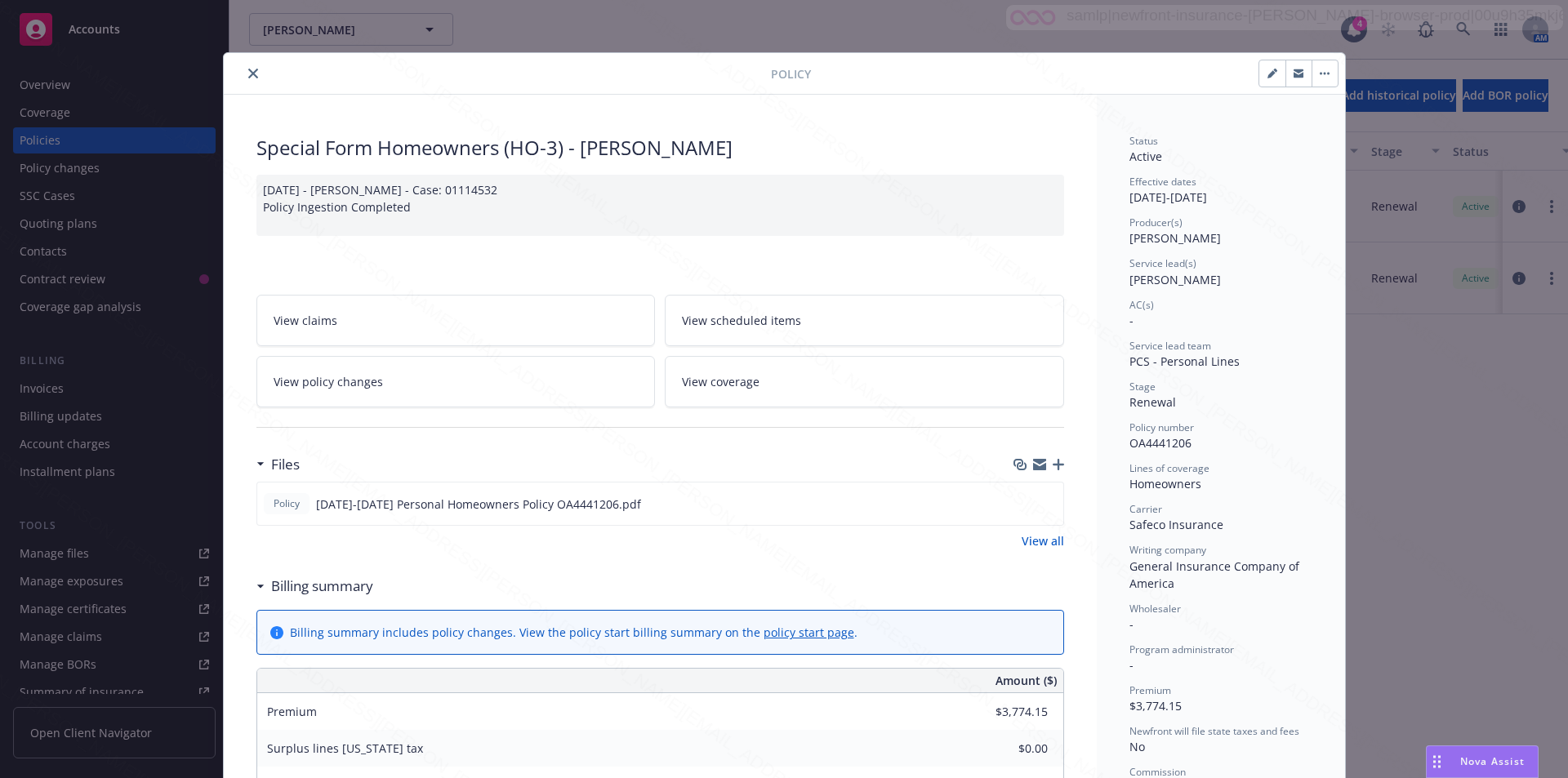
click at [248, 73] on icon "close" at bounding box center [253, 73] width 10 height 10
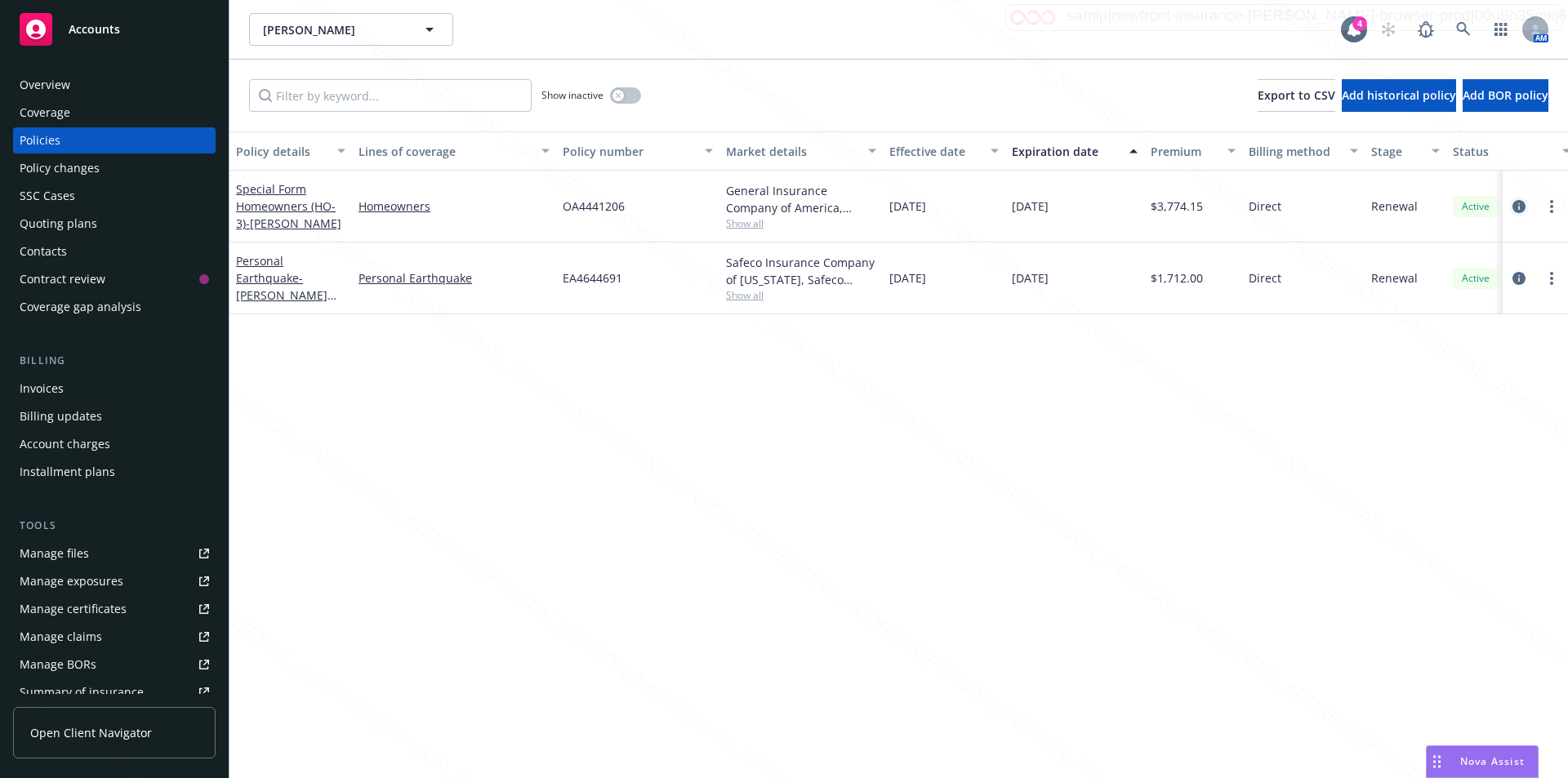
click at [1520, 206] on icon "circleInformation" at bounding box center [1519, 206] width 13 height 13
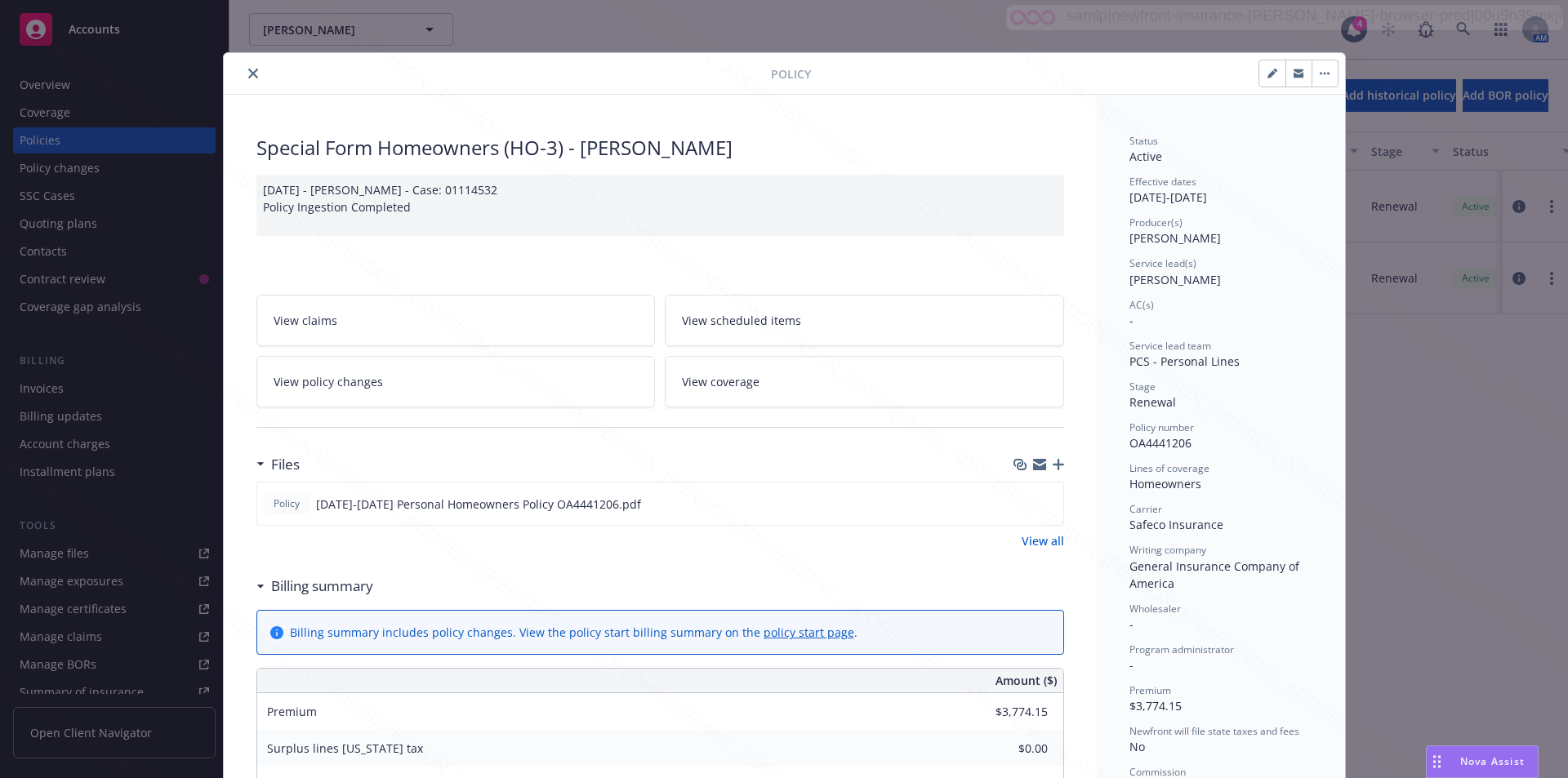
scroll to position [49, 0]
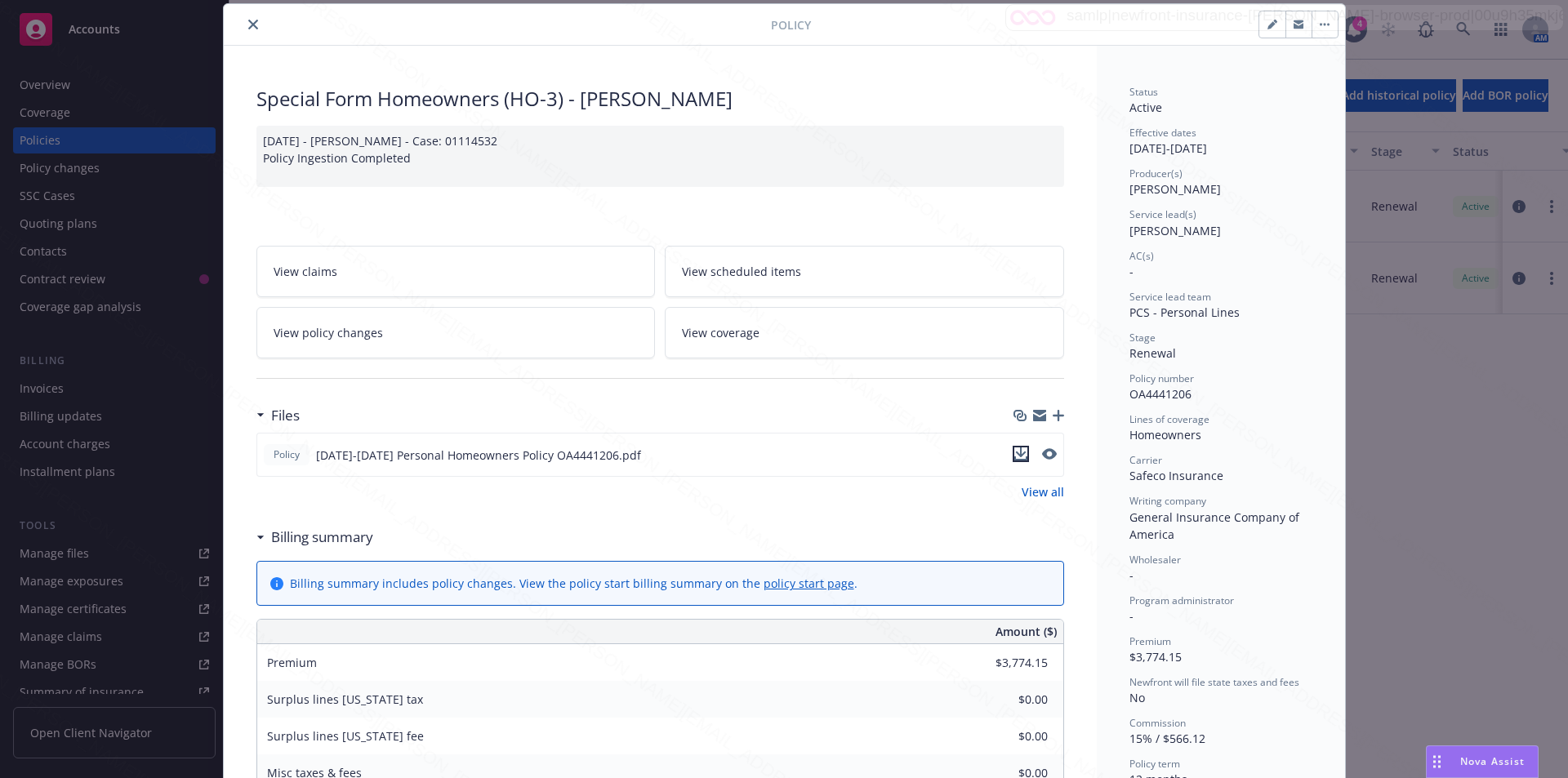
click at [1014, 450] on icon "download file" at bounding box center [1021, 454] width 13 height 13
click at [244, 21] on button "close" at bounding box center [253, 25] width 20 height 20
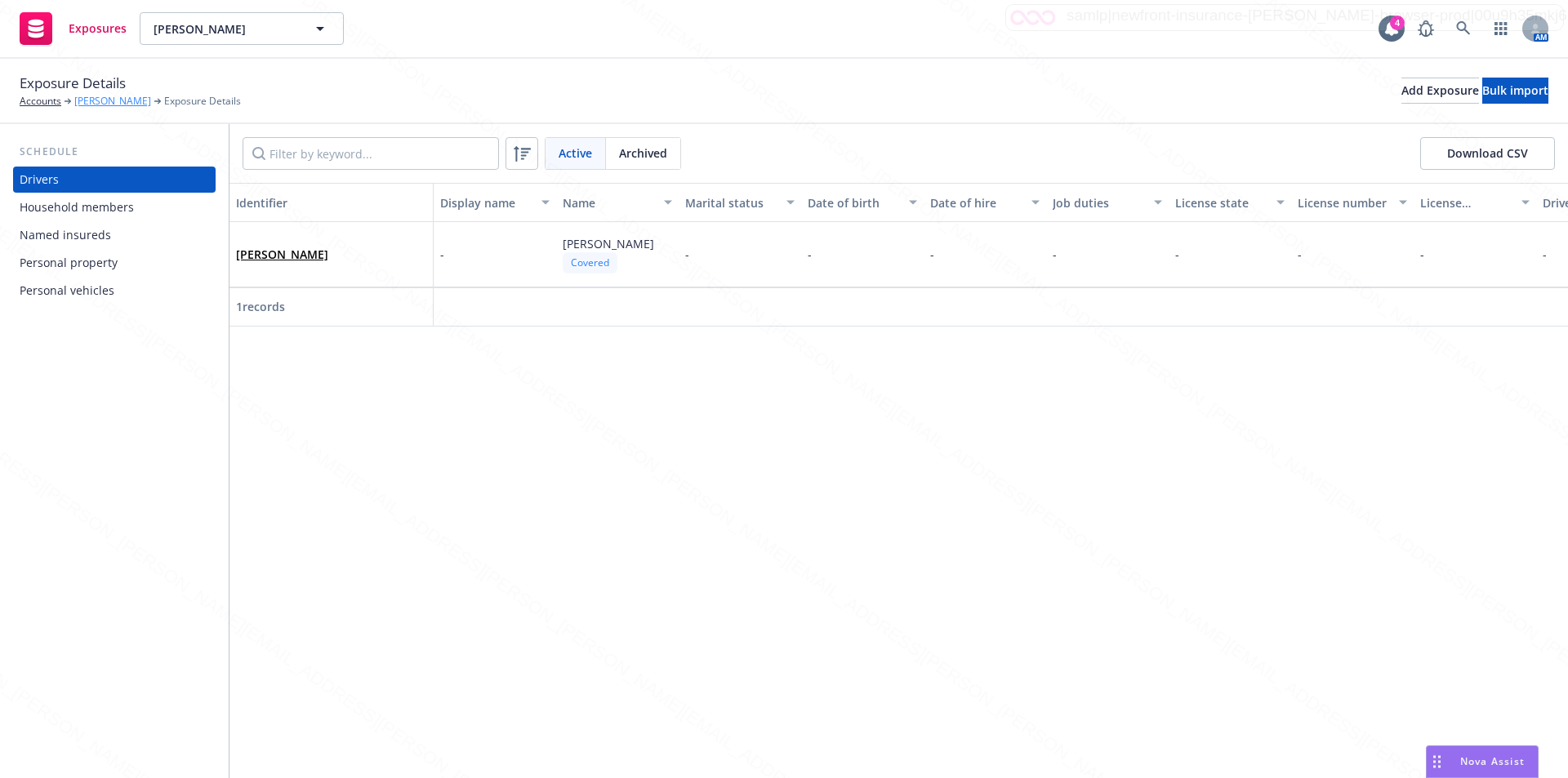
click at [104, 98] on link "[PERSON_NAME]" at bounding box center [112, 101] width 77 height 15
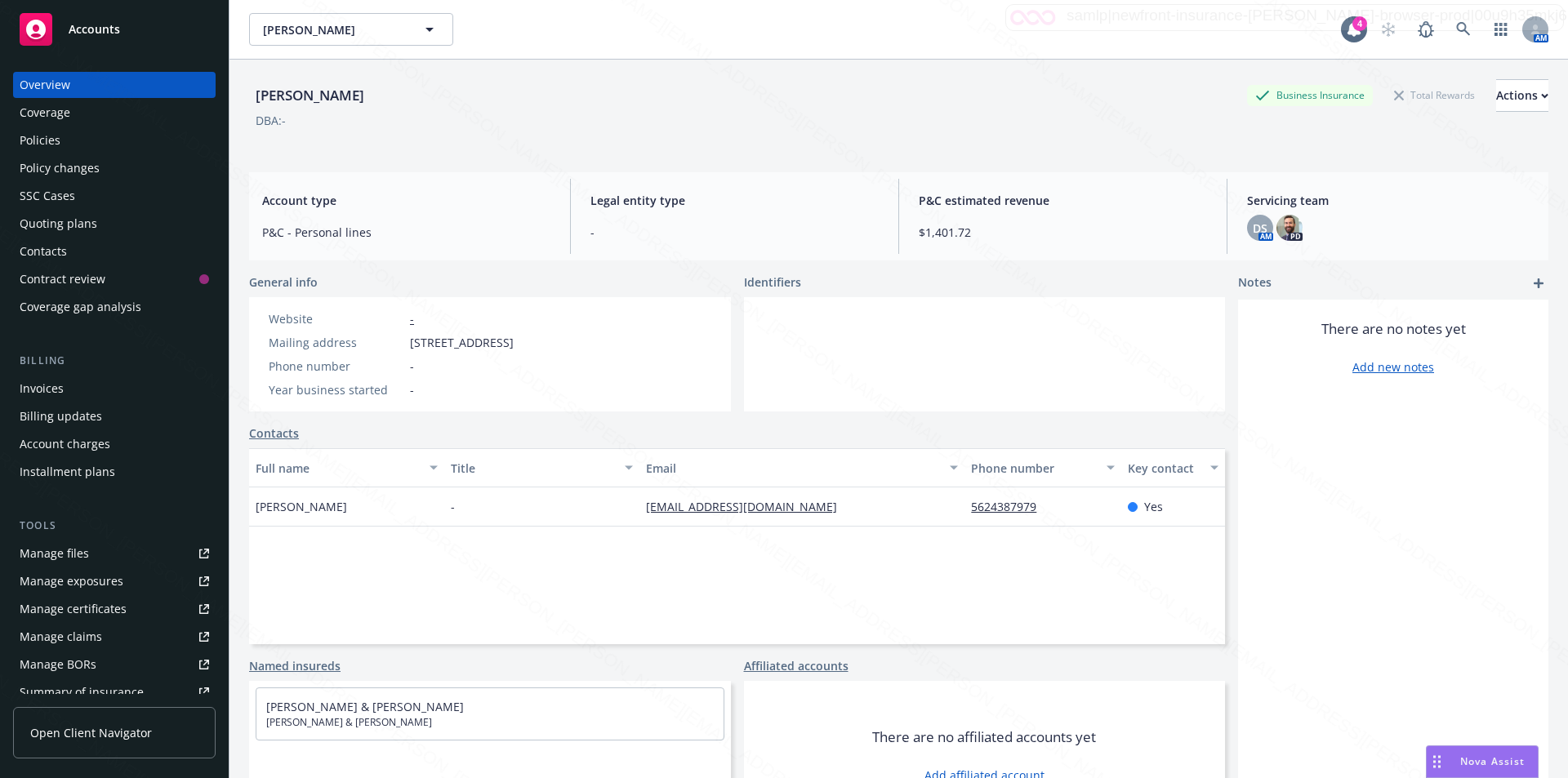
click at [71, 143] on div "Policies" at bounding box center [114, 141] width 189 height 26
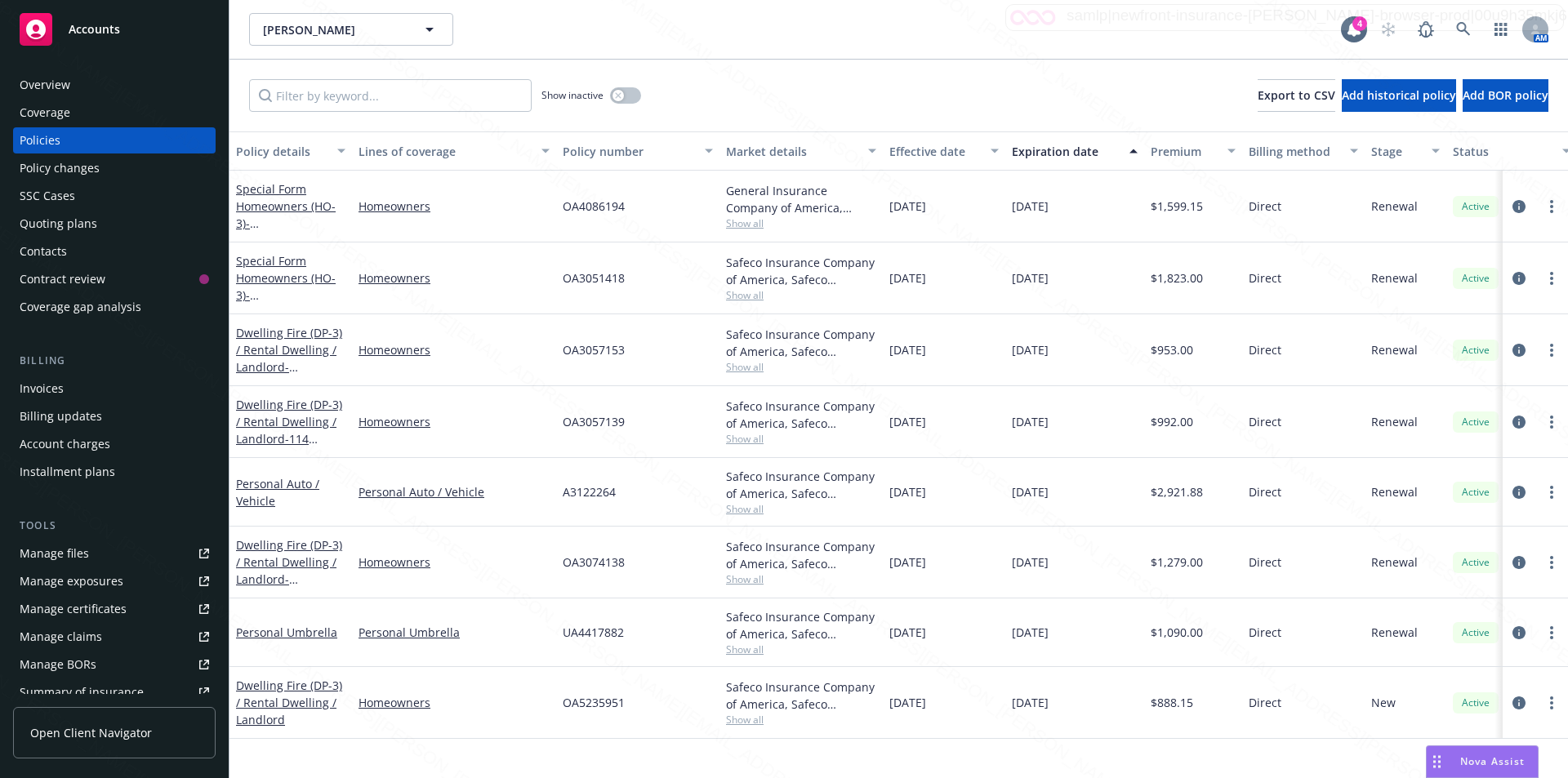
click at [30, 80] on div "Overview" at bounding box center [45, 85] width 51 height 26
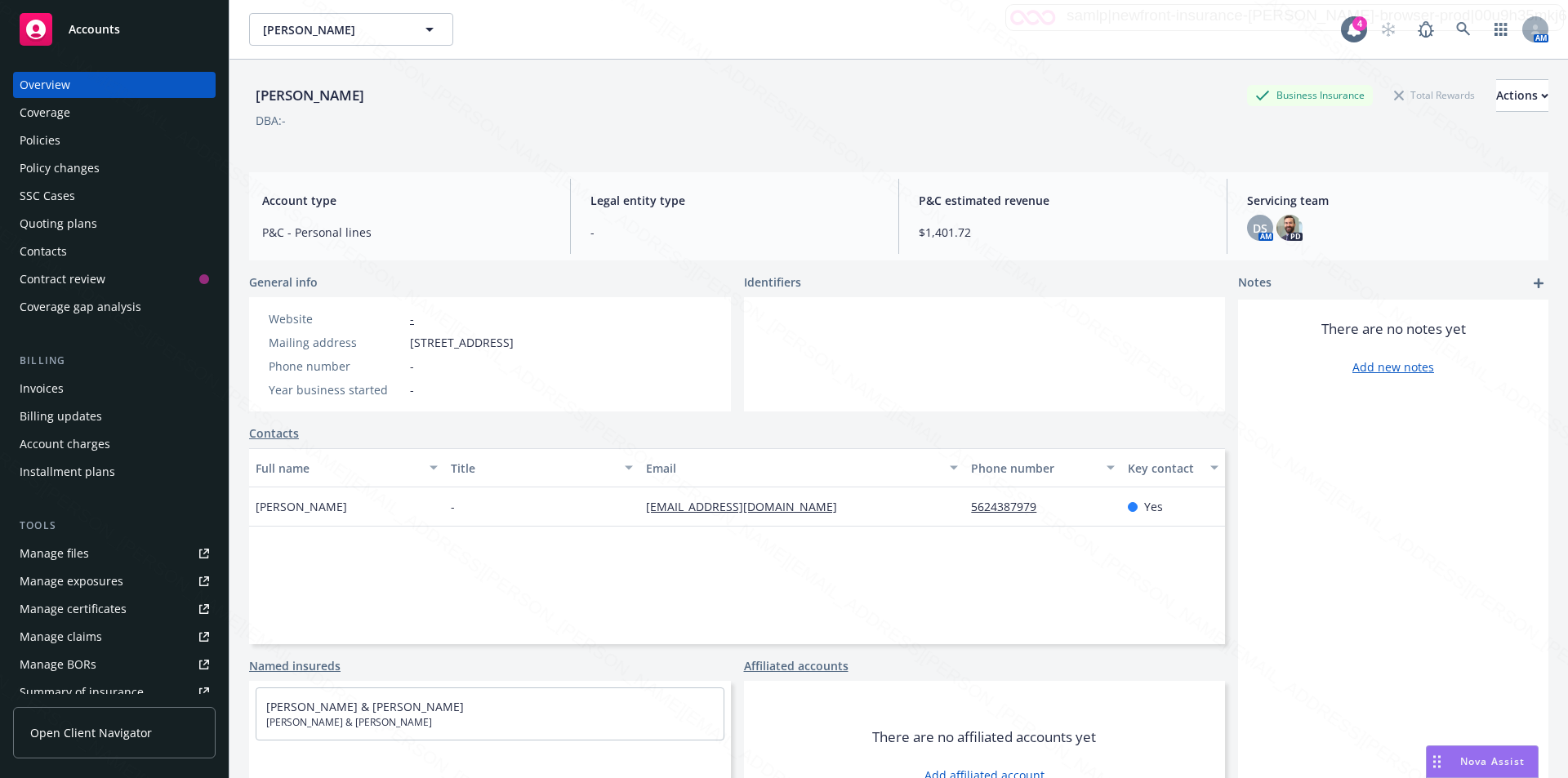
click at [44, 134] on div "Policies" at bounding box center [40, 141] width 41 height 26
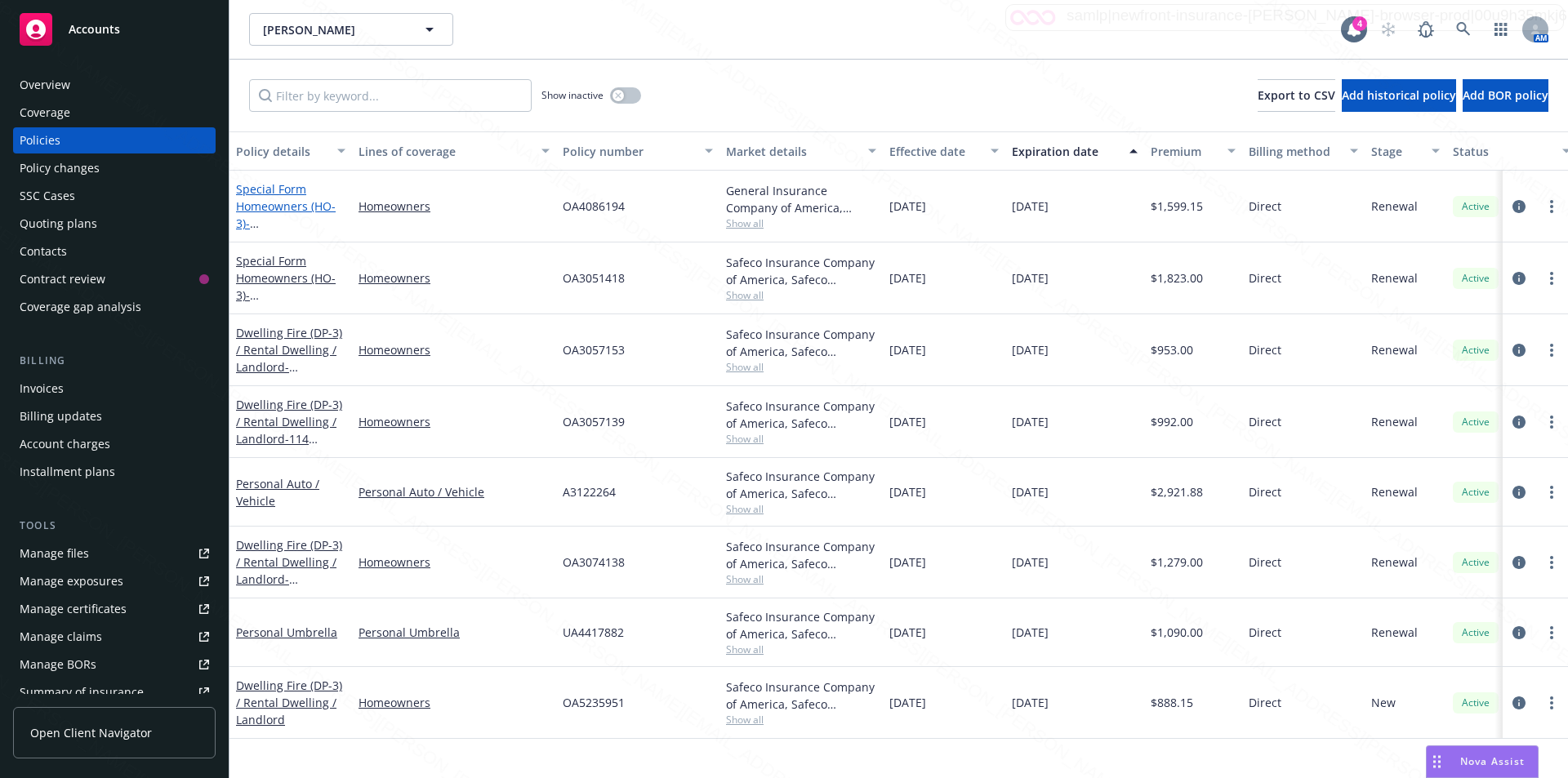
click at [256, 220] on span "- [STREET_ADDRESS][PERSON_NAME]" at bounding box center [288, 240] width 104 height 50
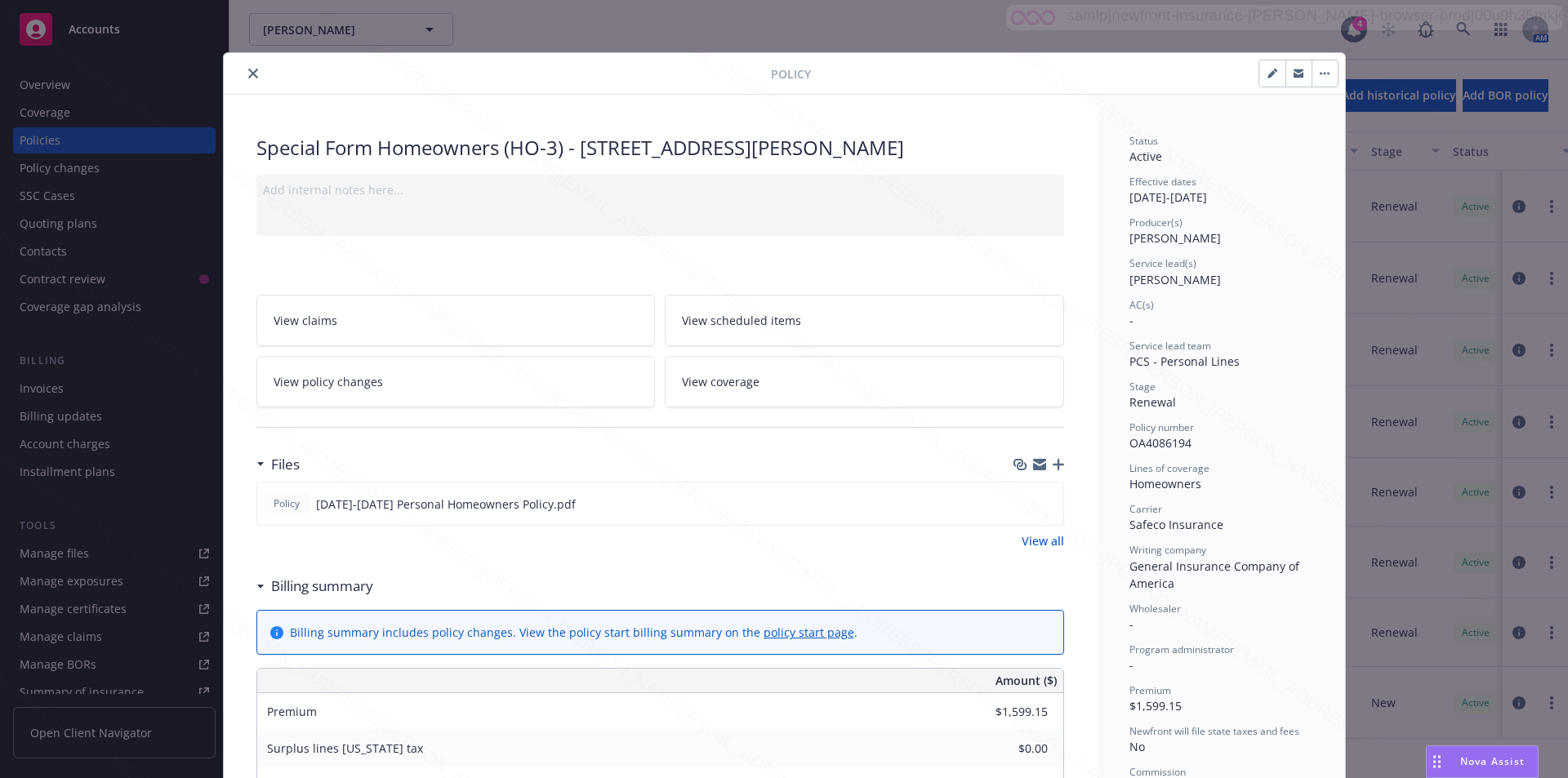
click at [248, 70] on icon "close" at bounding box center [253, 73] width 10 height 10
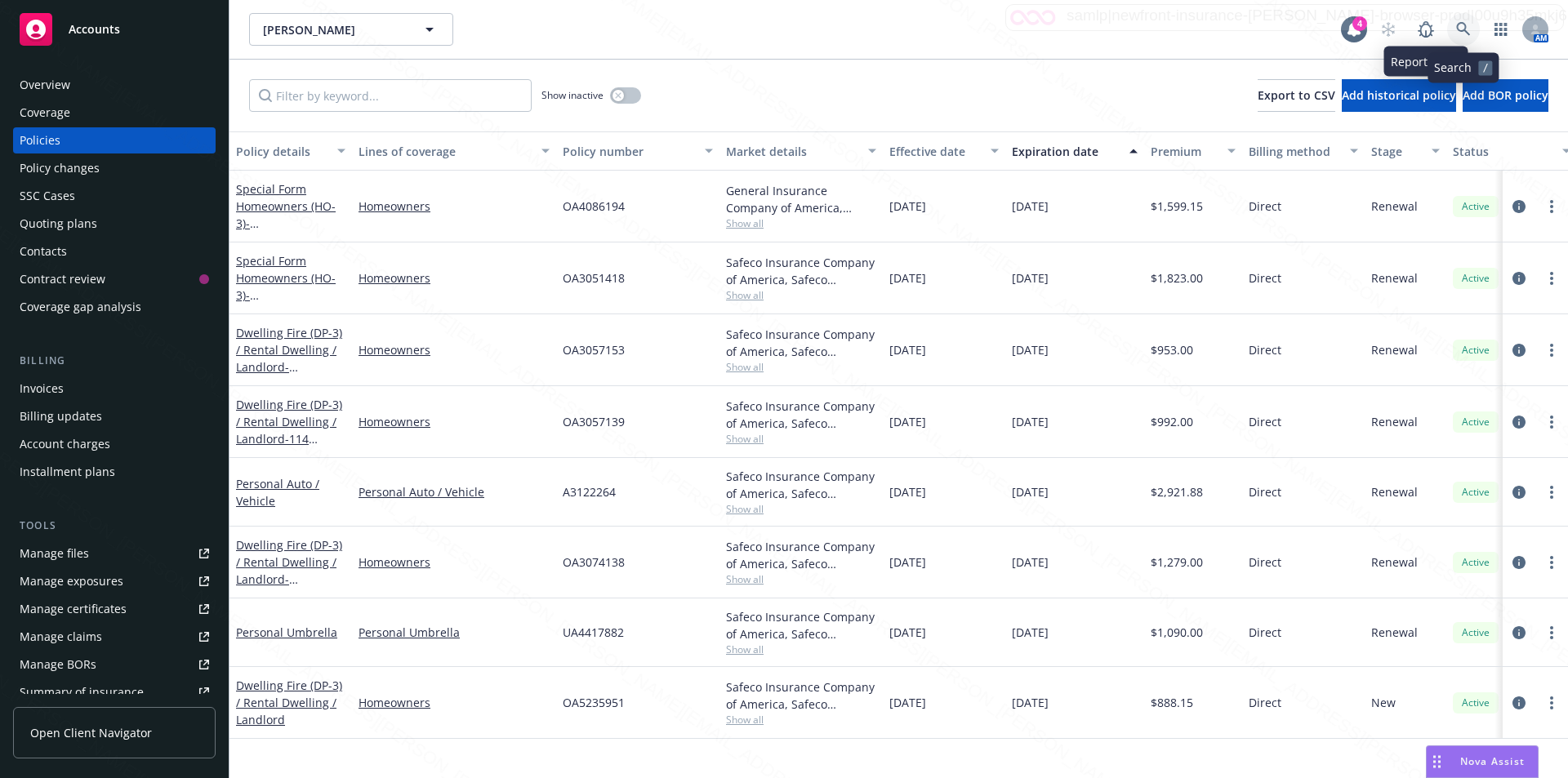
click at [1465, 29] on icon at bounding box center [1463, 29] width 14 height 14
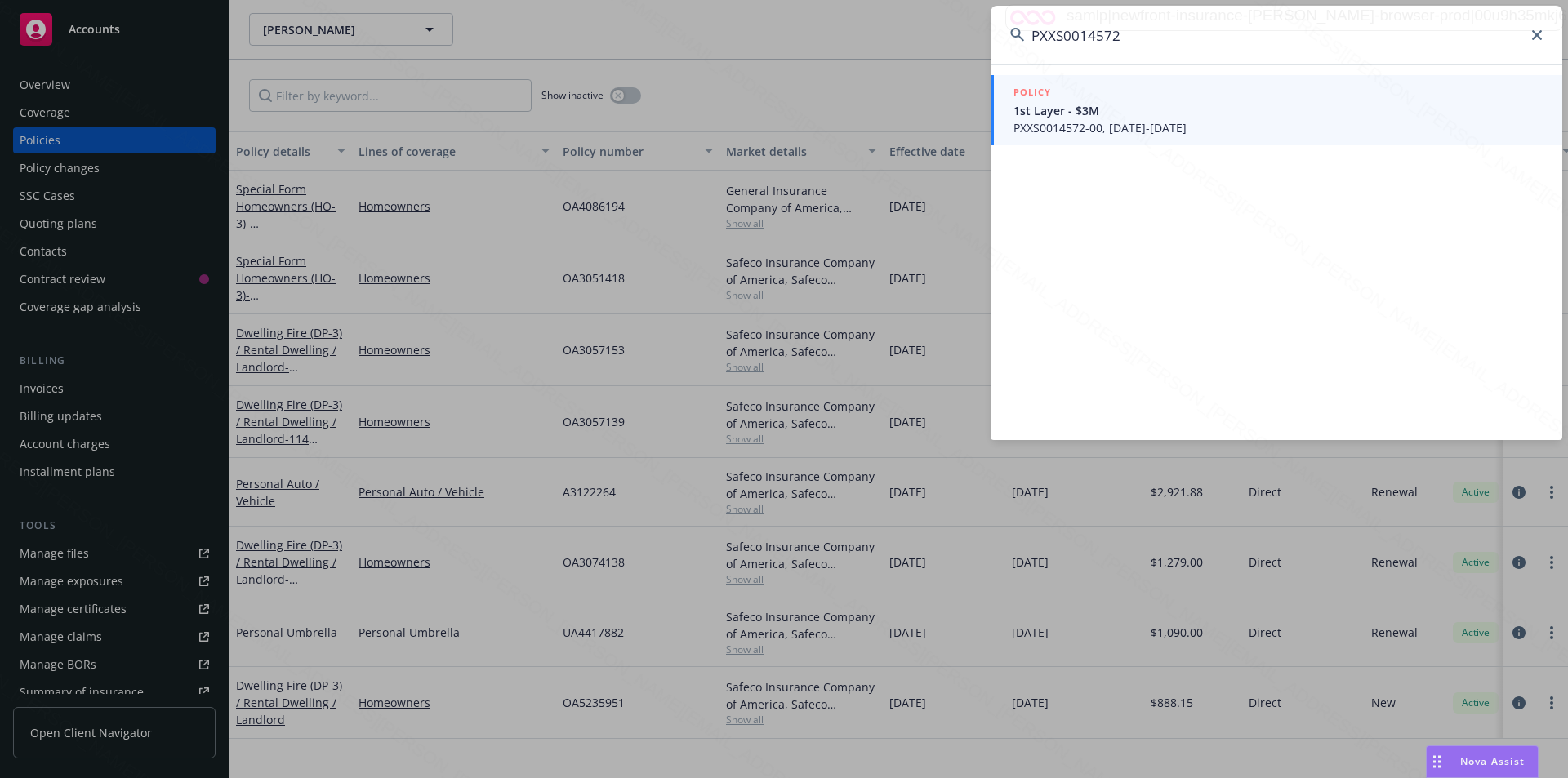
type input "PXXS0014572"
click at [1150, 127] on span "PXXS0014572-00, [DATE]-[DATE]" at bounding box center [1278, 127] width 529 height 17
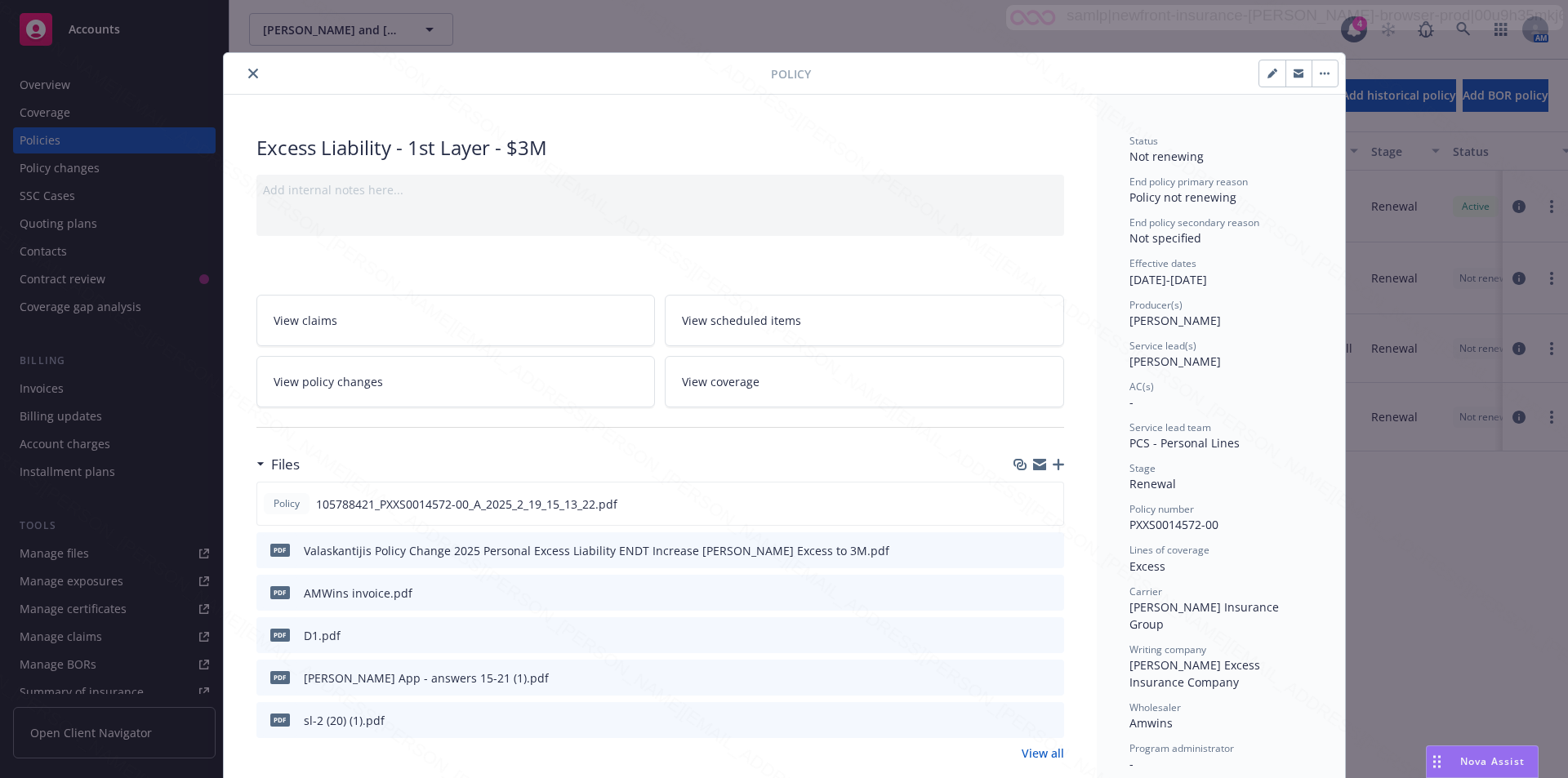
click at [248, 71] on icon "close" at bounding box center [253, 73] width 10 height 10
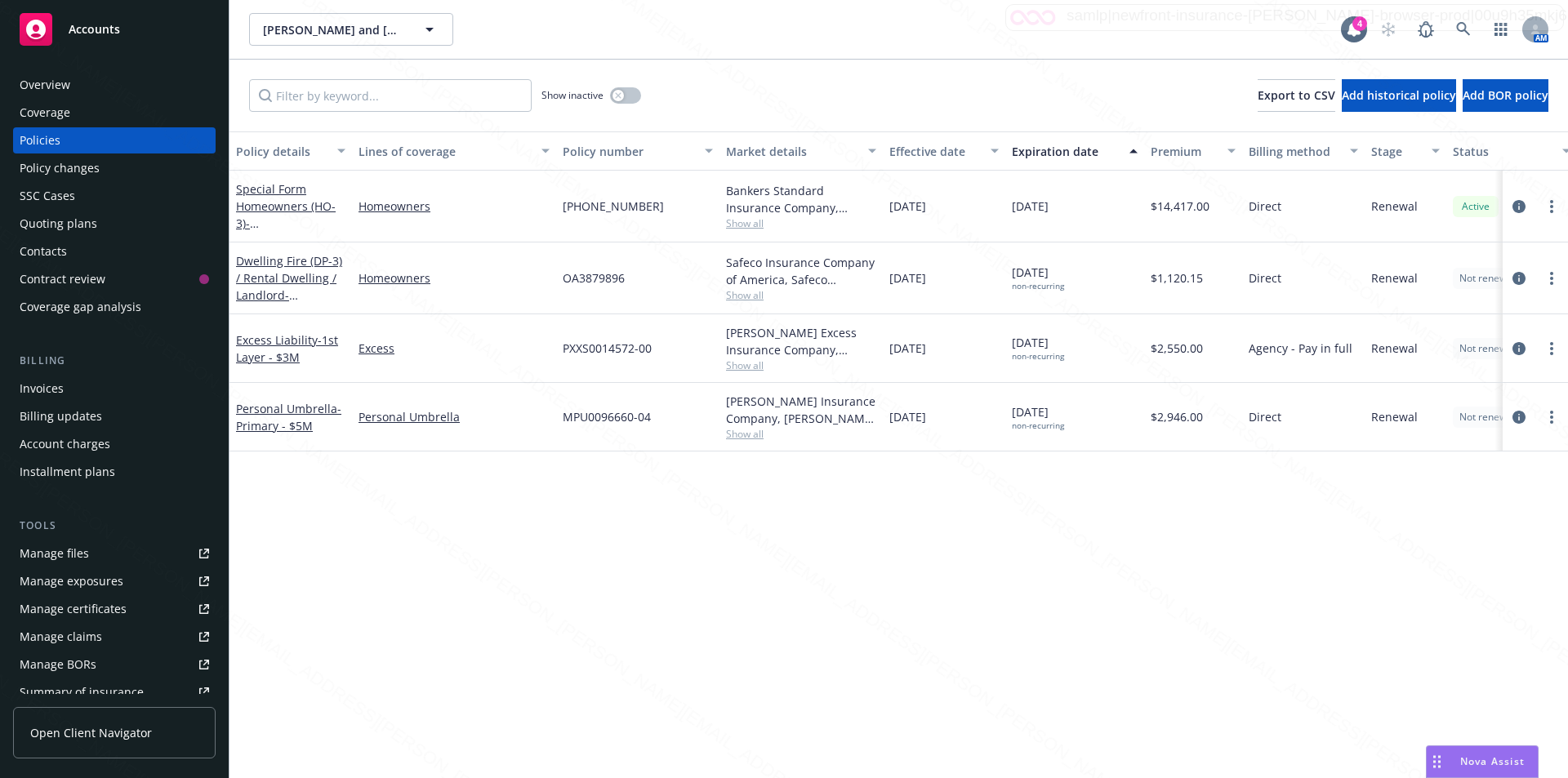
click at [49, 83] on div "Overview" at bounding box center [45, 85] width 51 height 26
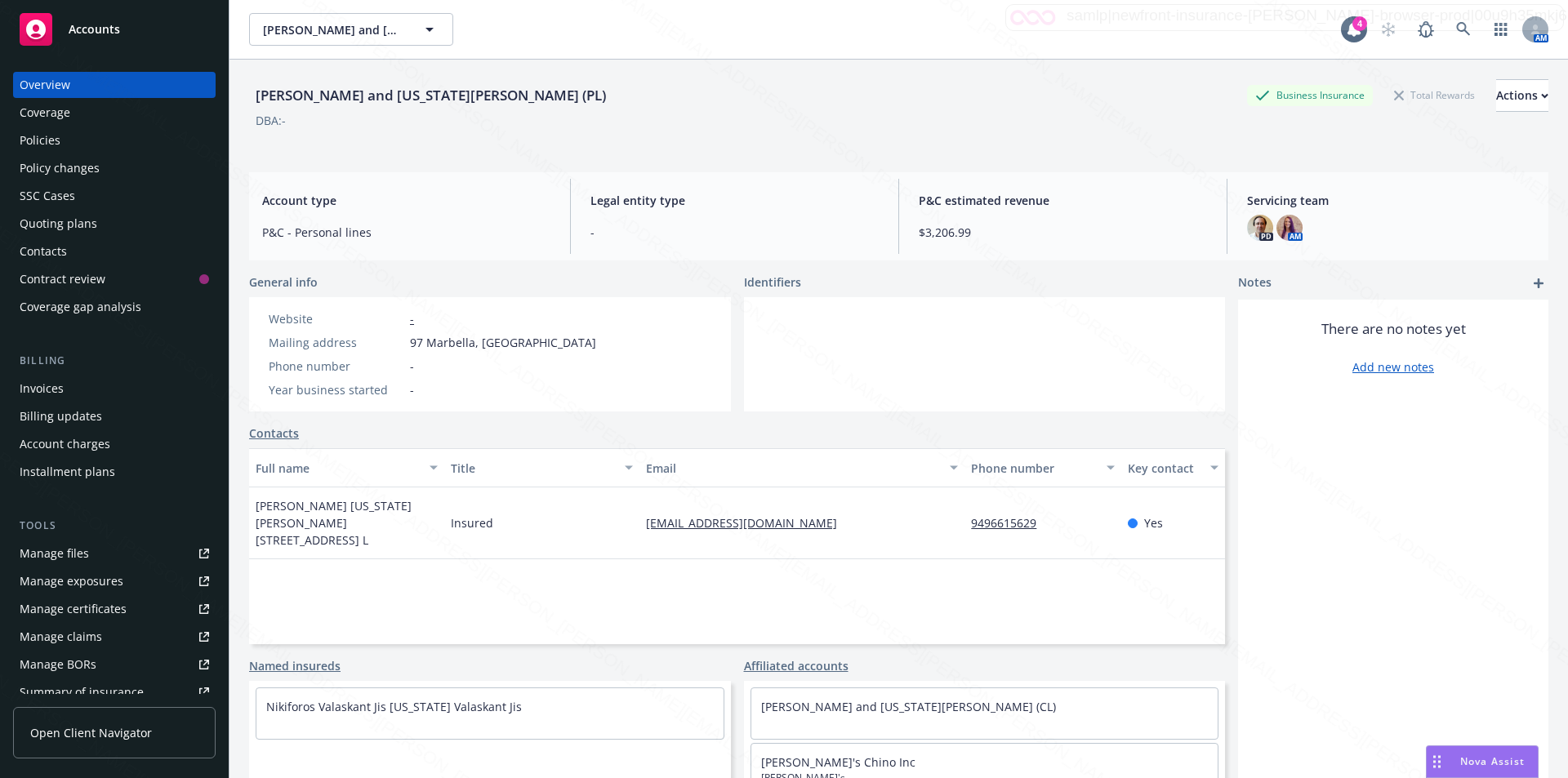
click at [44, 138] on div "Policies" at bounding box center [40, 141] width 41 height 26
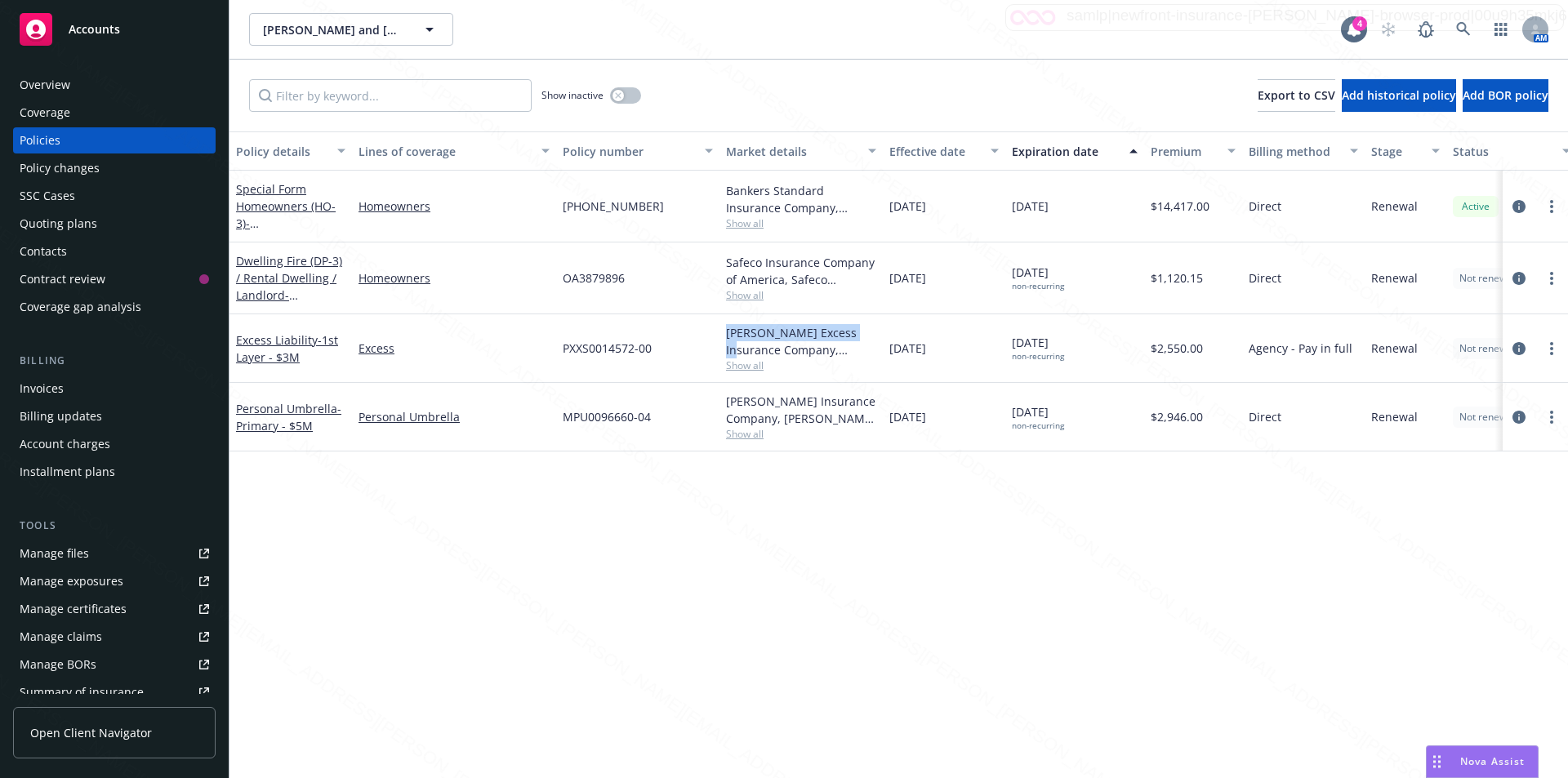
drag, startPoint x: 724, startPoint y: 331, endPoint x: 864, endPoint y: 332, distance: 140.0
click at [864, 332] on div "[PERSON_NAME] Excess Insurance Company, [PERSON_NAME] Insurance Group, Amwins S…" at bounding box center [801, 348] width 164 height 68
copy div "[PERSON_NAME] Excess Insurance"
drag, startPoint x: 457, startPoint y: 39, endPoint x: 279, endPoint y: 46, distance: 178.1
click at [260, 44] on div "[PERSON_NAME] and [US_STATE][PERSON_NAME] (PL) Type Personal" at bounding box center [438, 51] width 374 height 73
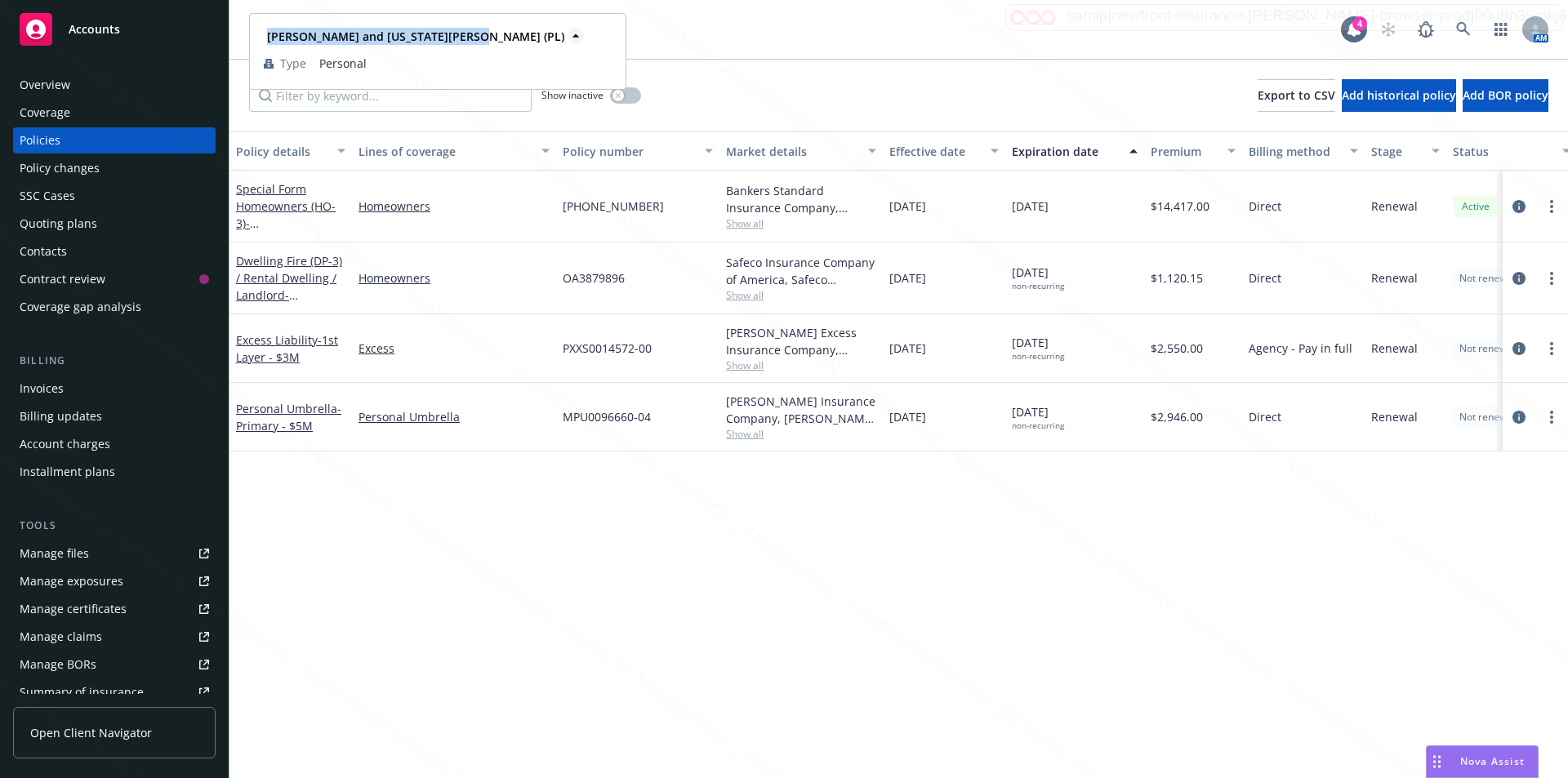
copy strong "[PERSON_NAME] and [US_STATE][PERSON_NAME]"
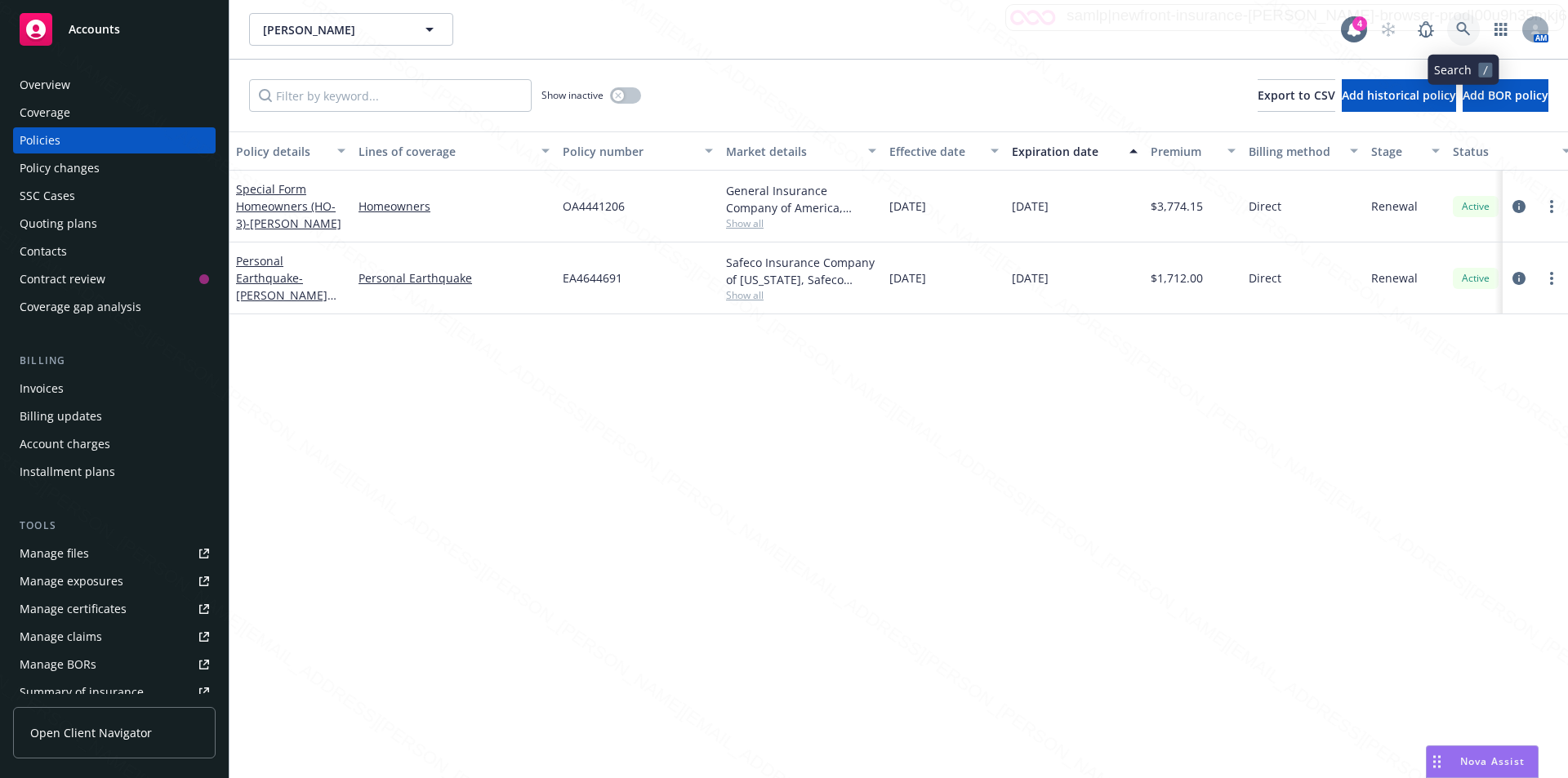
click at [1462, 26] on icon at bounding box center [1464, 30] width 15 height 15
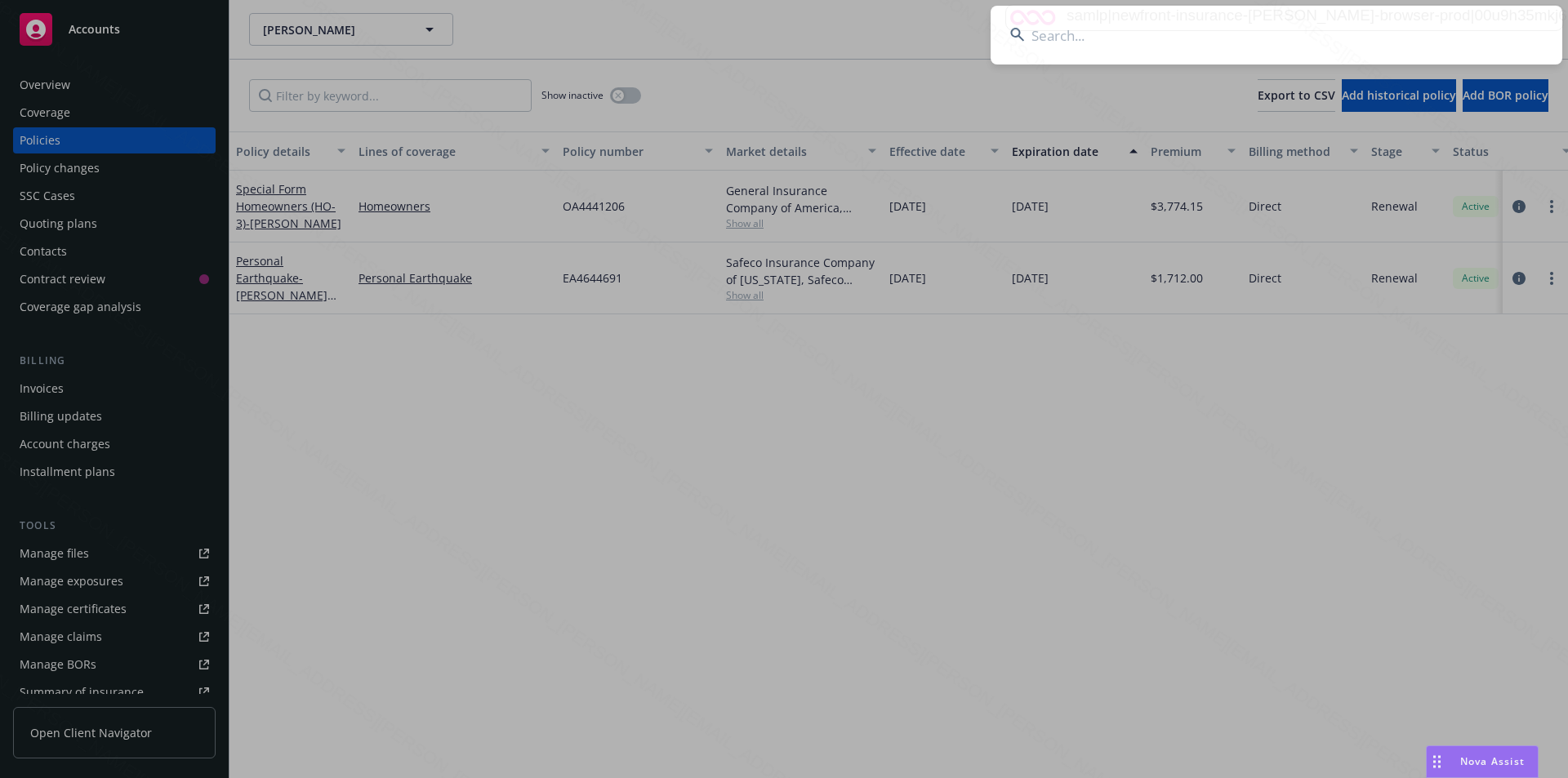
click at [1203, 26] on input at bounding box center [1276, 35] width 572 height 58
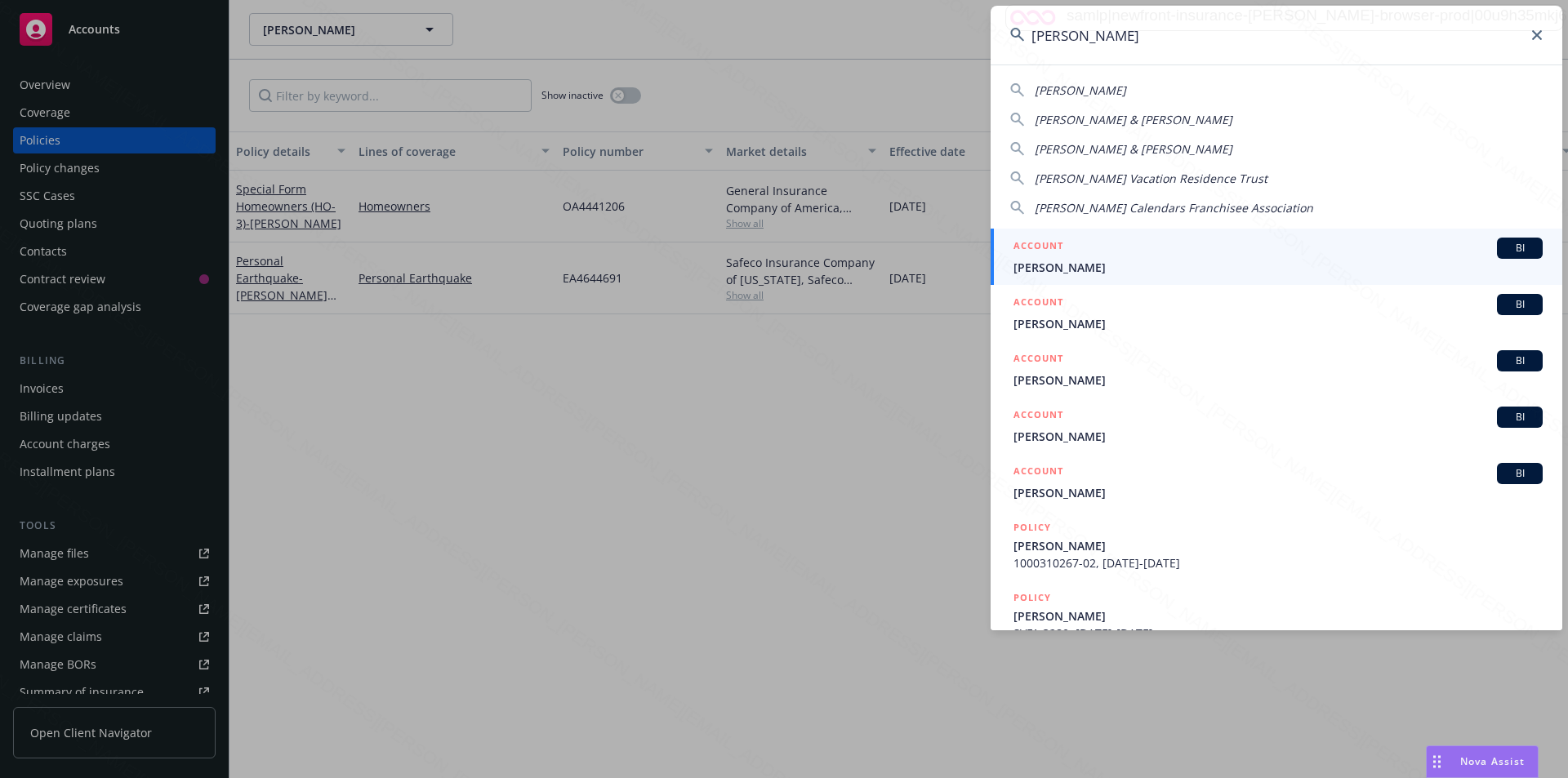
type input "marie peck"
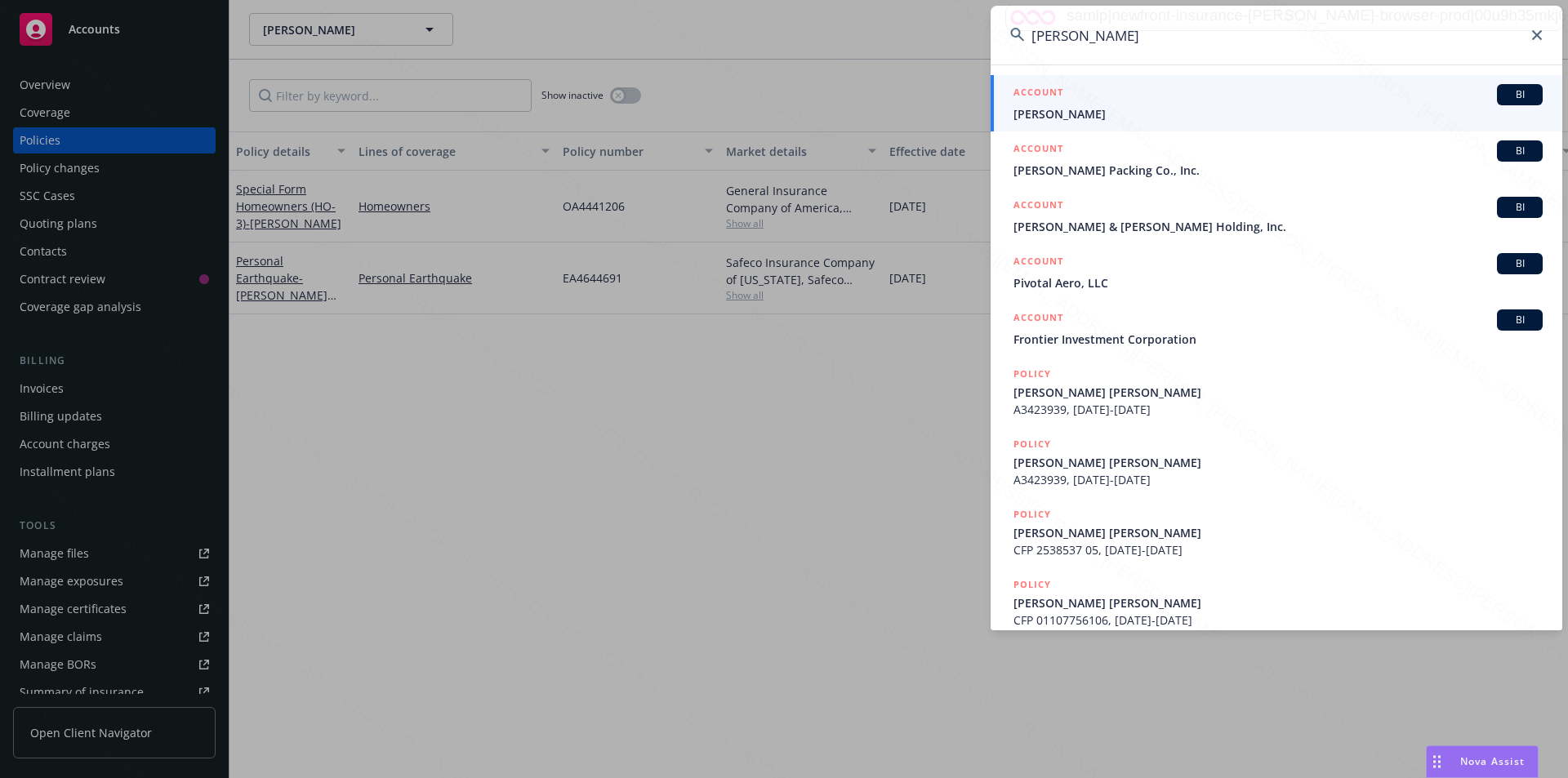
click at [1076, 120] on span "Peck, Marie" at bounding box center [1278, 113] width 529 height 17
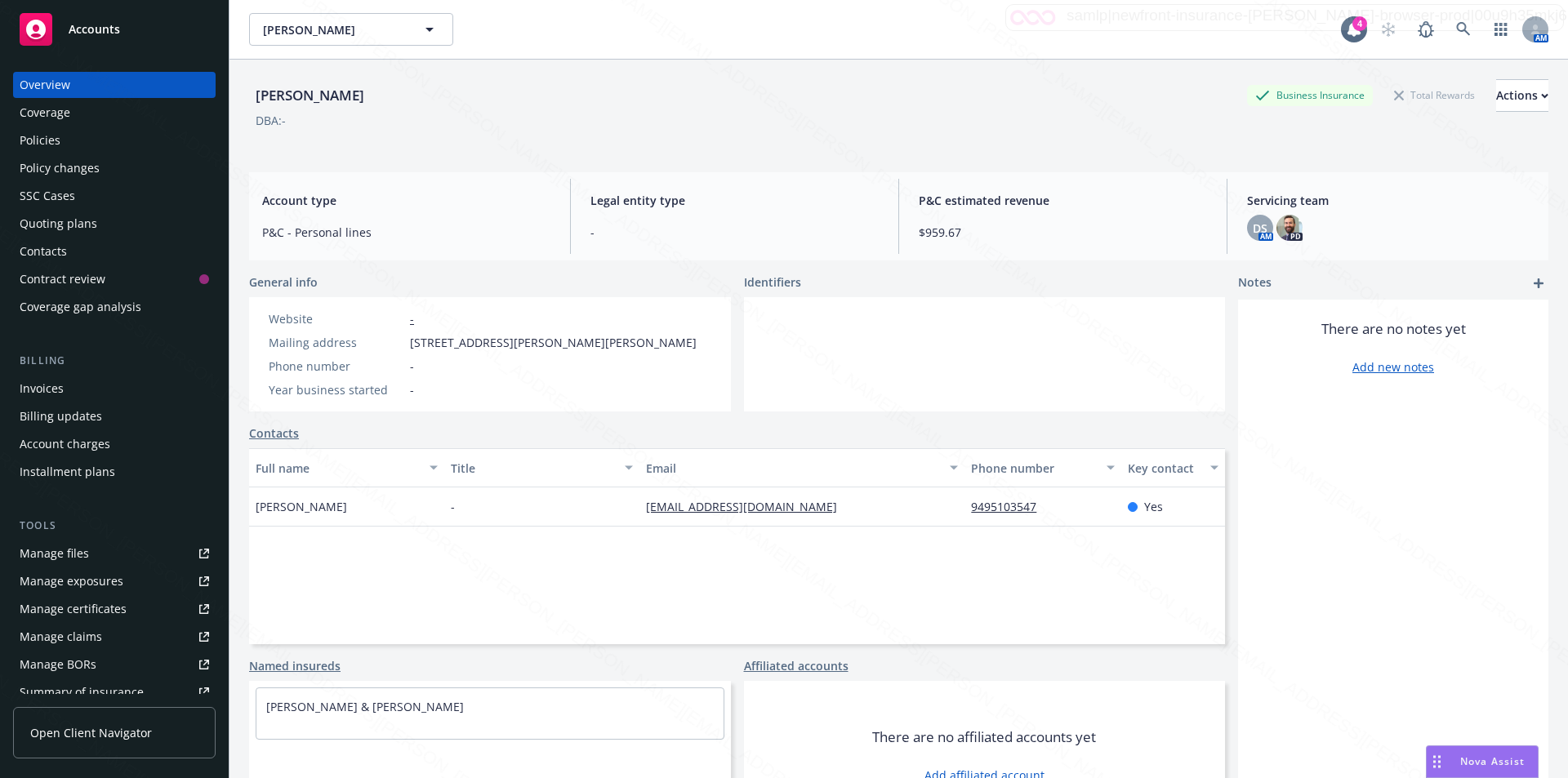
click at [65, 134] on div "Policies" at bounding box center [114, 141] width 189 height 26
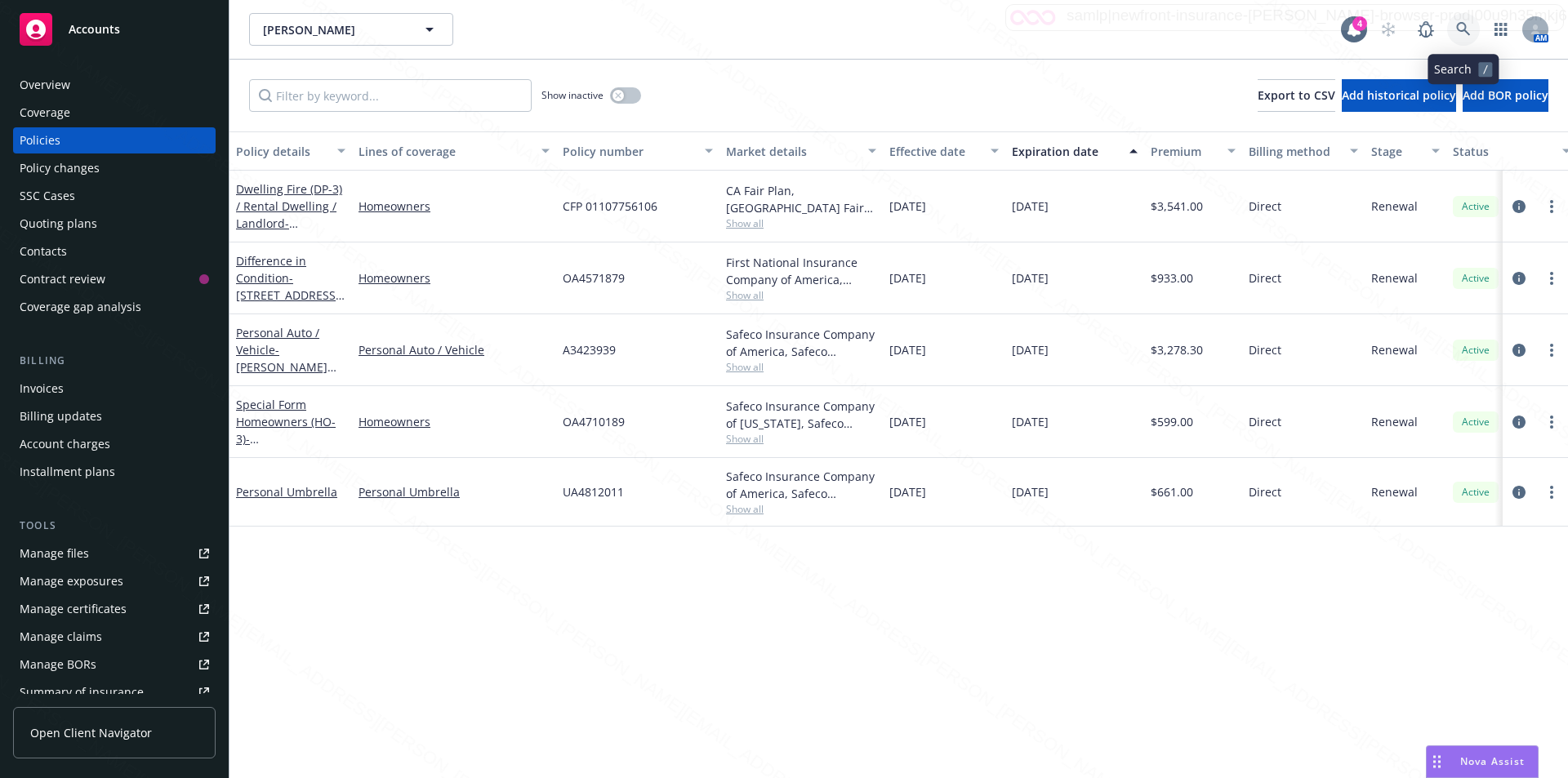
click at [1465, 27] on icon at bounding box center [1464, 30] width 15 height 15
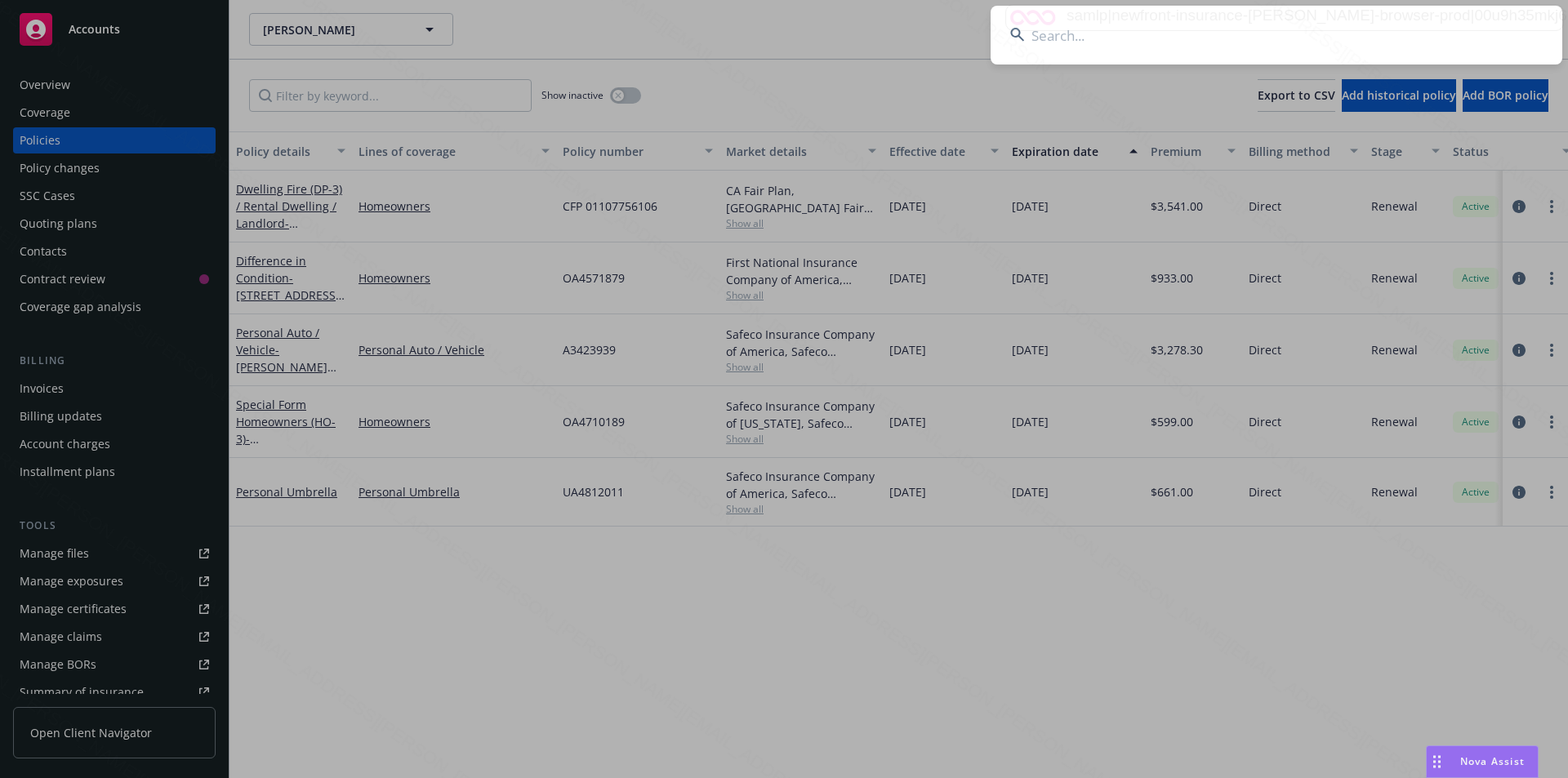
type input "Reinhardt, Steven R Renick & Je"
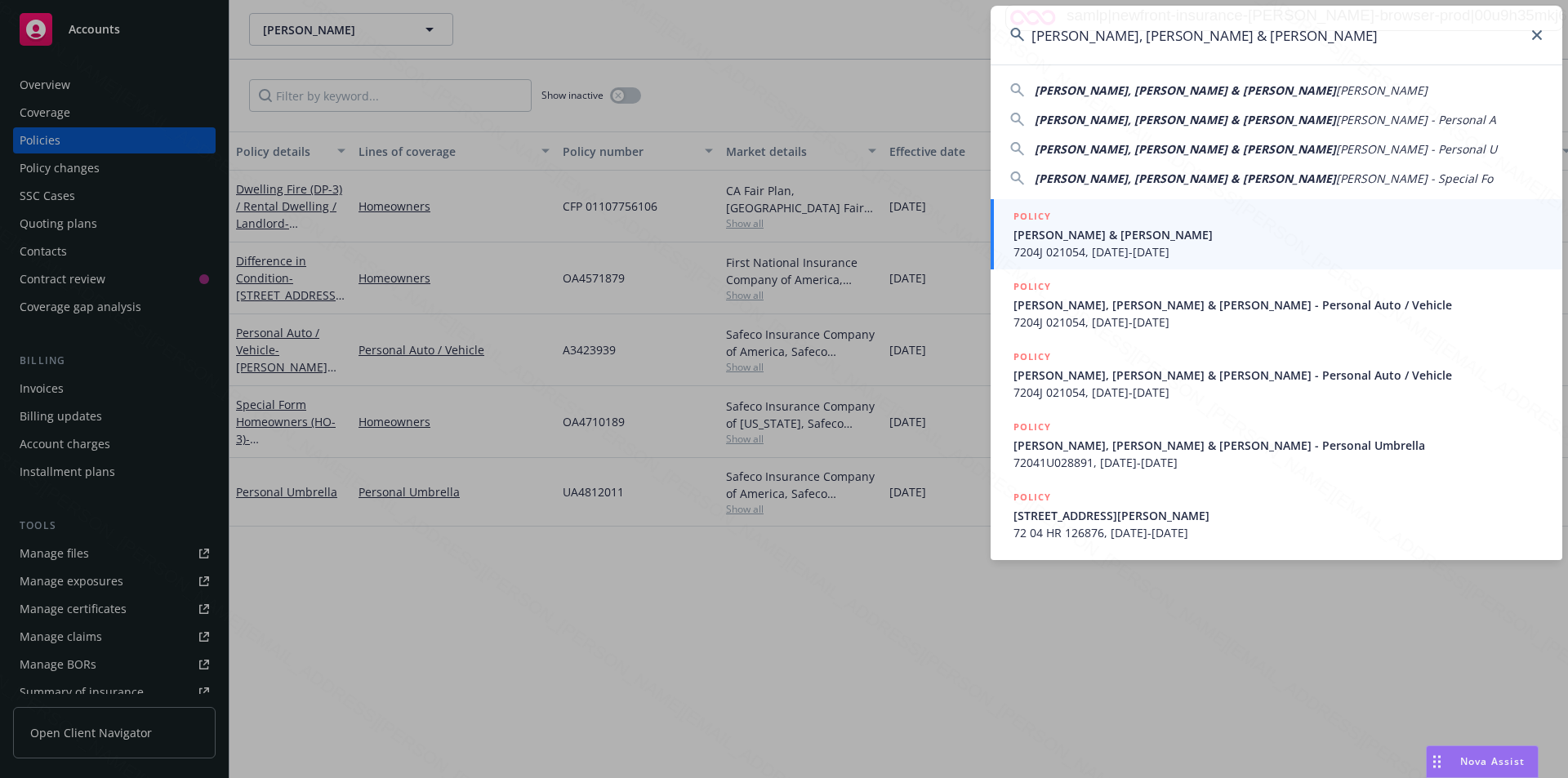
click at [1133, 241] on span "Jeanne Reinhardt & Steven Renick" at bounding box center [1278, 234] width 529 height 17
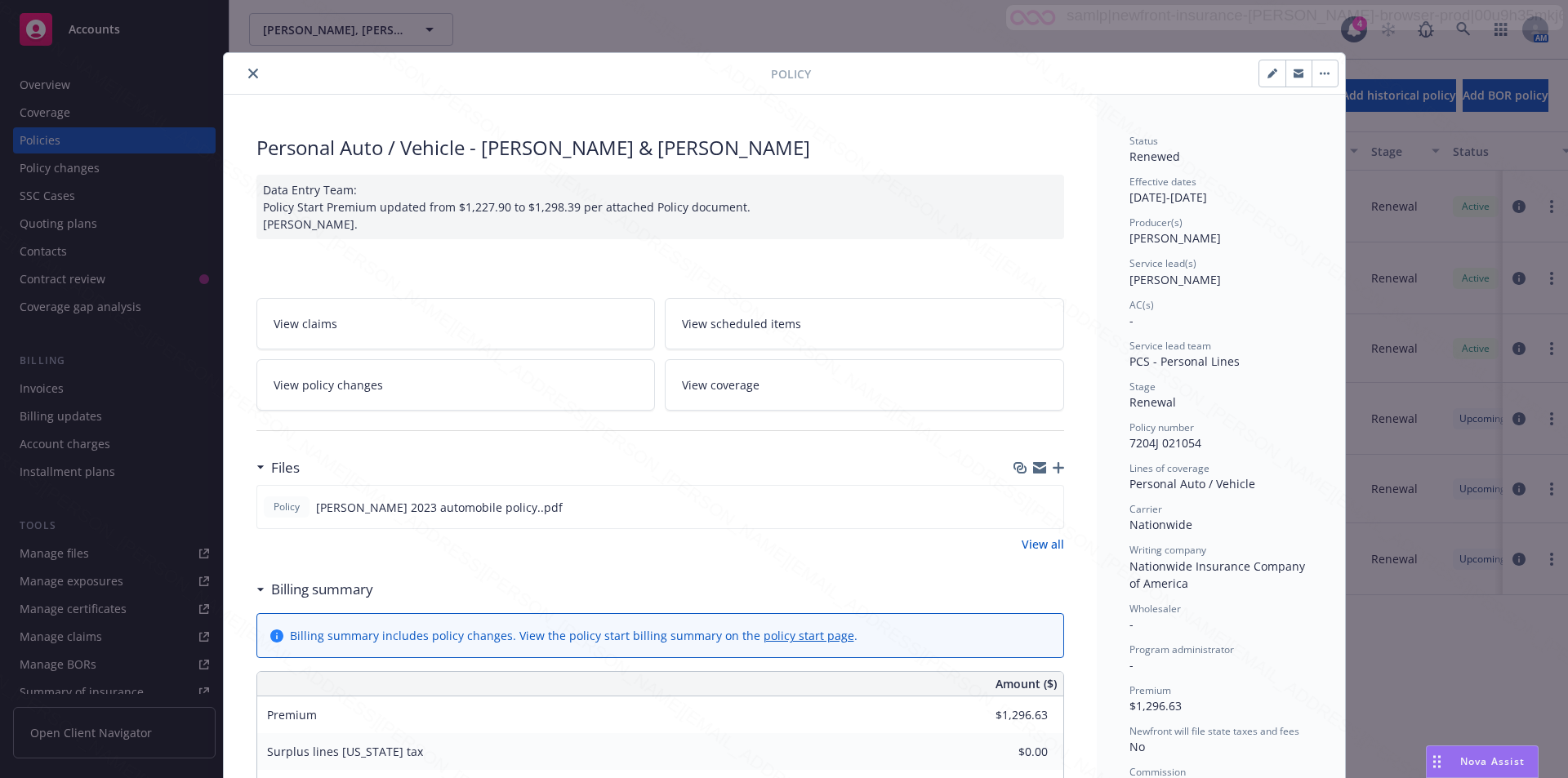
click at [462, 80] on div at bounding box center [500, 73] width 540 height 20
click at [248, 74] on icon "close" at bounding box center [253, 73] width 10 height 10
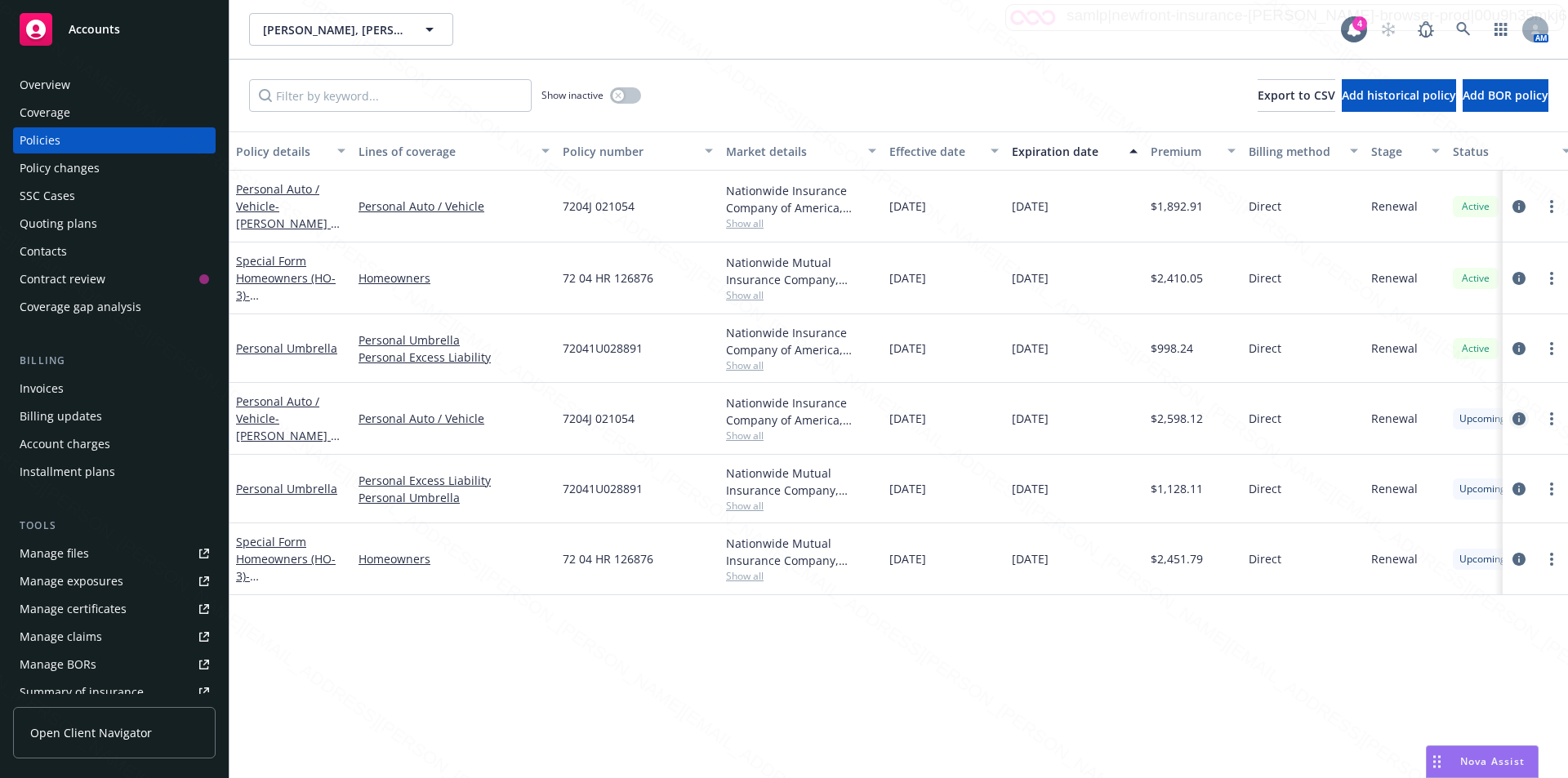
click at [1516, 417] on icon "circleInformation" at bounding box center [1519, 419] width 13 height 13
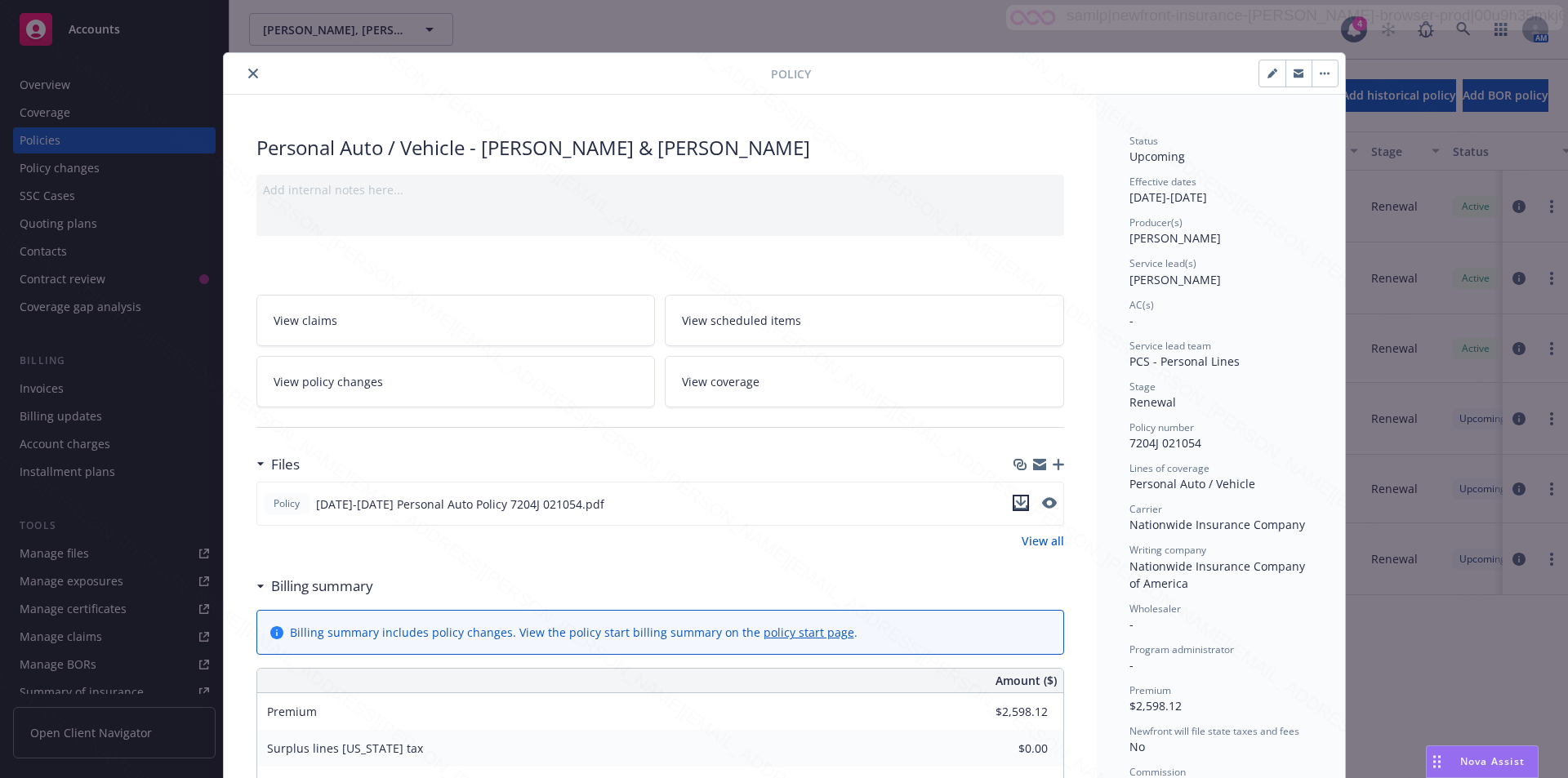
click at [1019, 507] on icon "download file" at bounding box center [1021, 507] width 13 height 4
click at [248, 77] on icon "close" at bounding box center [253, 73] width 10 height 10
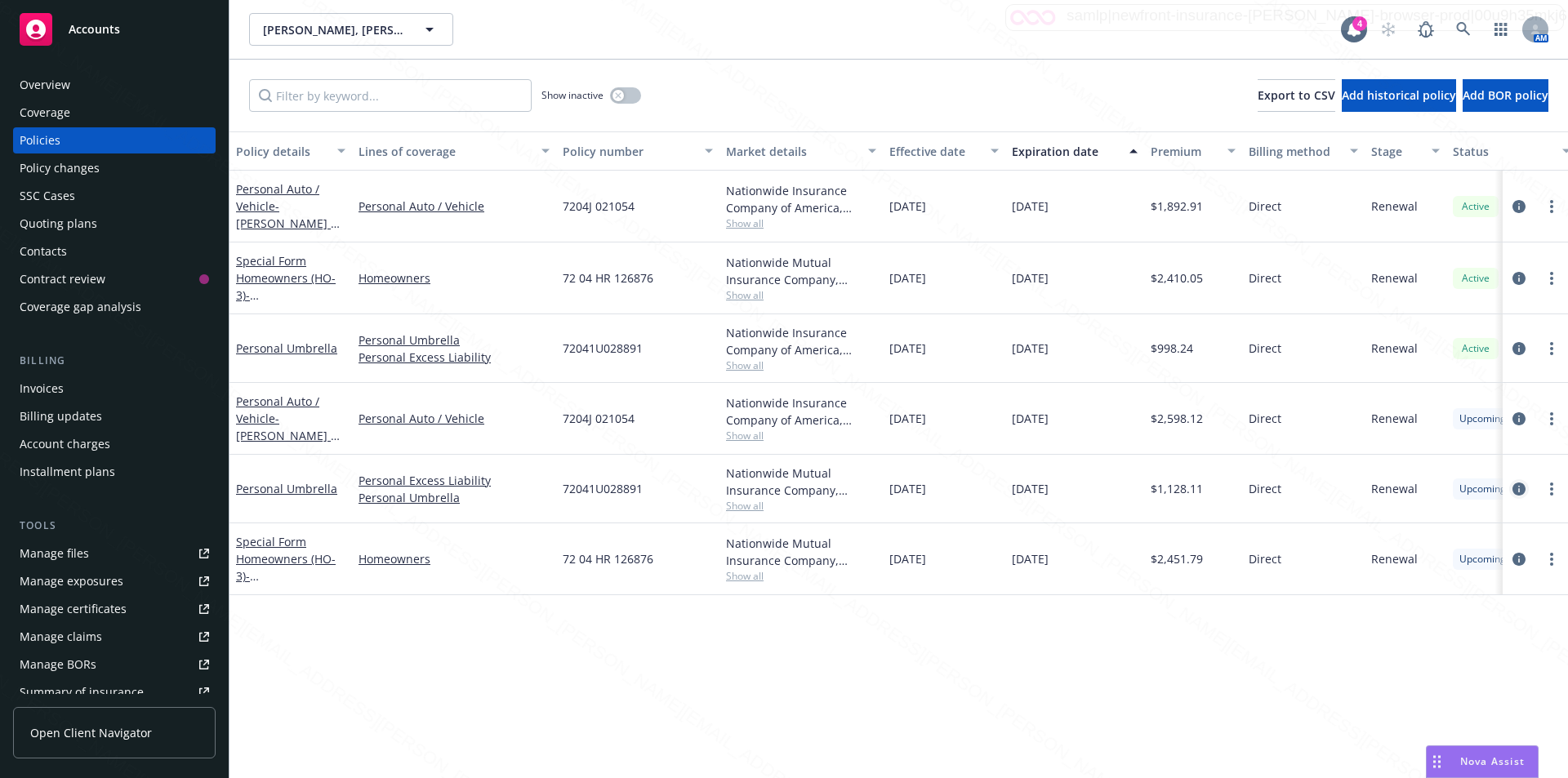
click at [1521, 489] on icon "circleInformation" at bounding box center [1519, 489] width 13 height 13
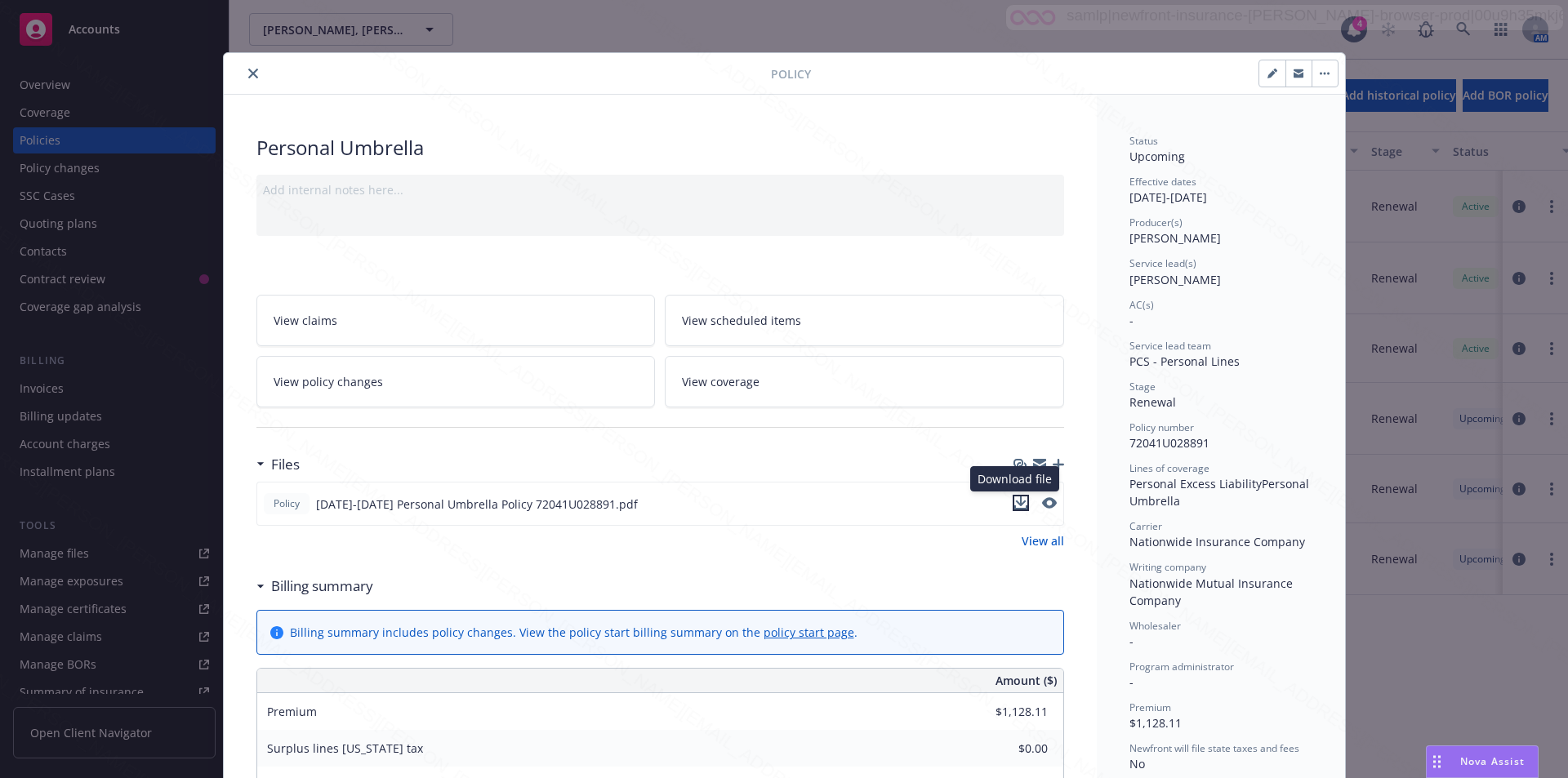
click at [1015, 504] on icon "download file" at bounding box center [1020, 502] width 11 height 10
click at [248, 70] on icon "close" at bounding box center [253, 73] width 10 height 10
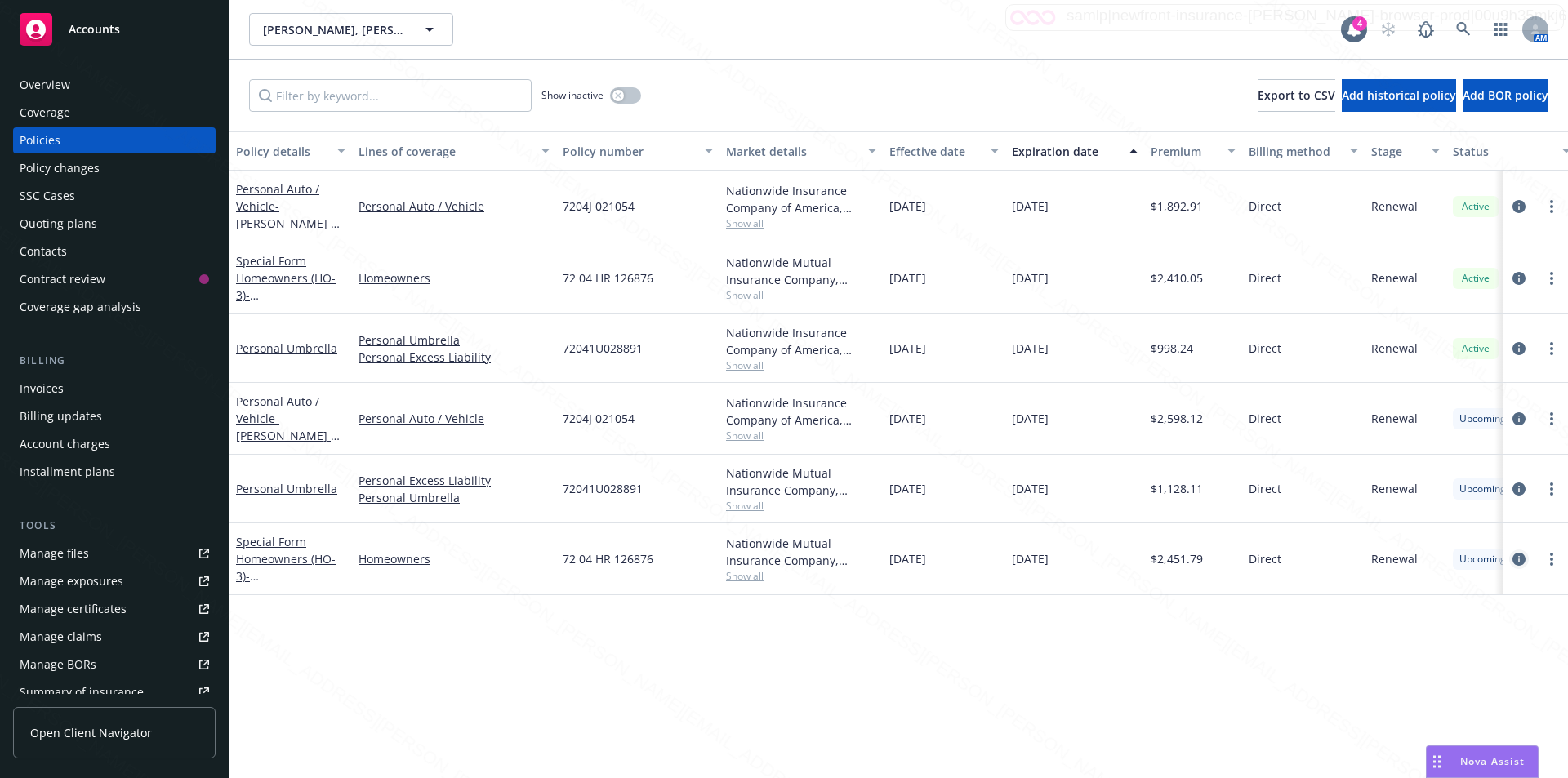
click at [1519, 556] on icon "circleInformation" at bounding box center [1519, 559] width 13 height 13
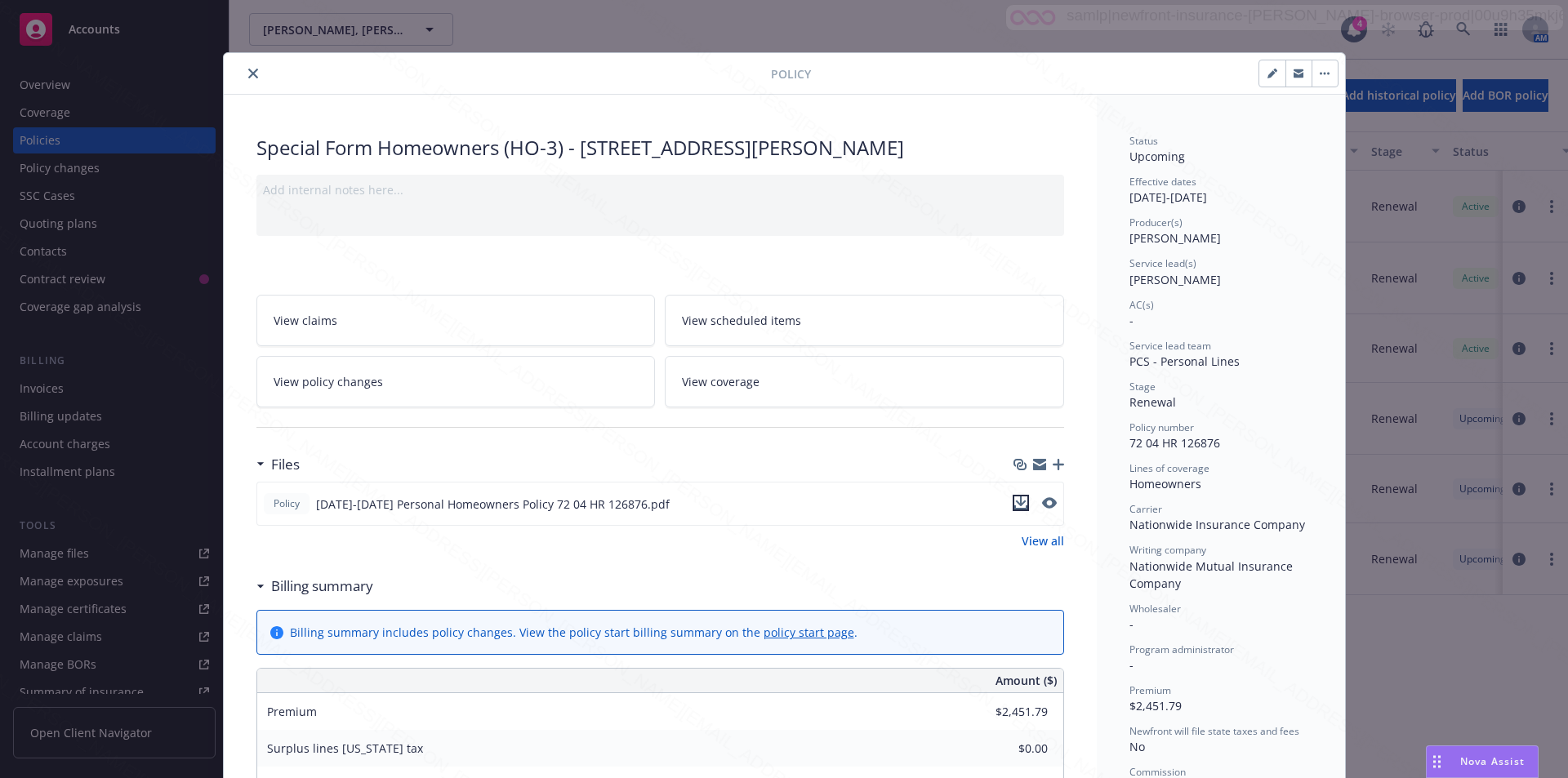
click at [1014, 500] on icon "download file" at bounding box center [1021, 503] width 13 height 13
click at [248, 73] on icon "close" at bounding box center [253, 73] width 10 height 10
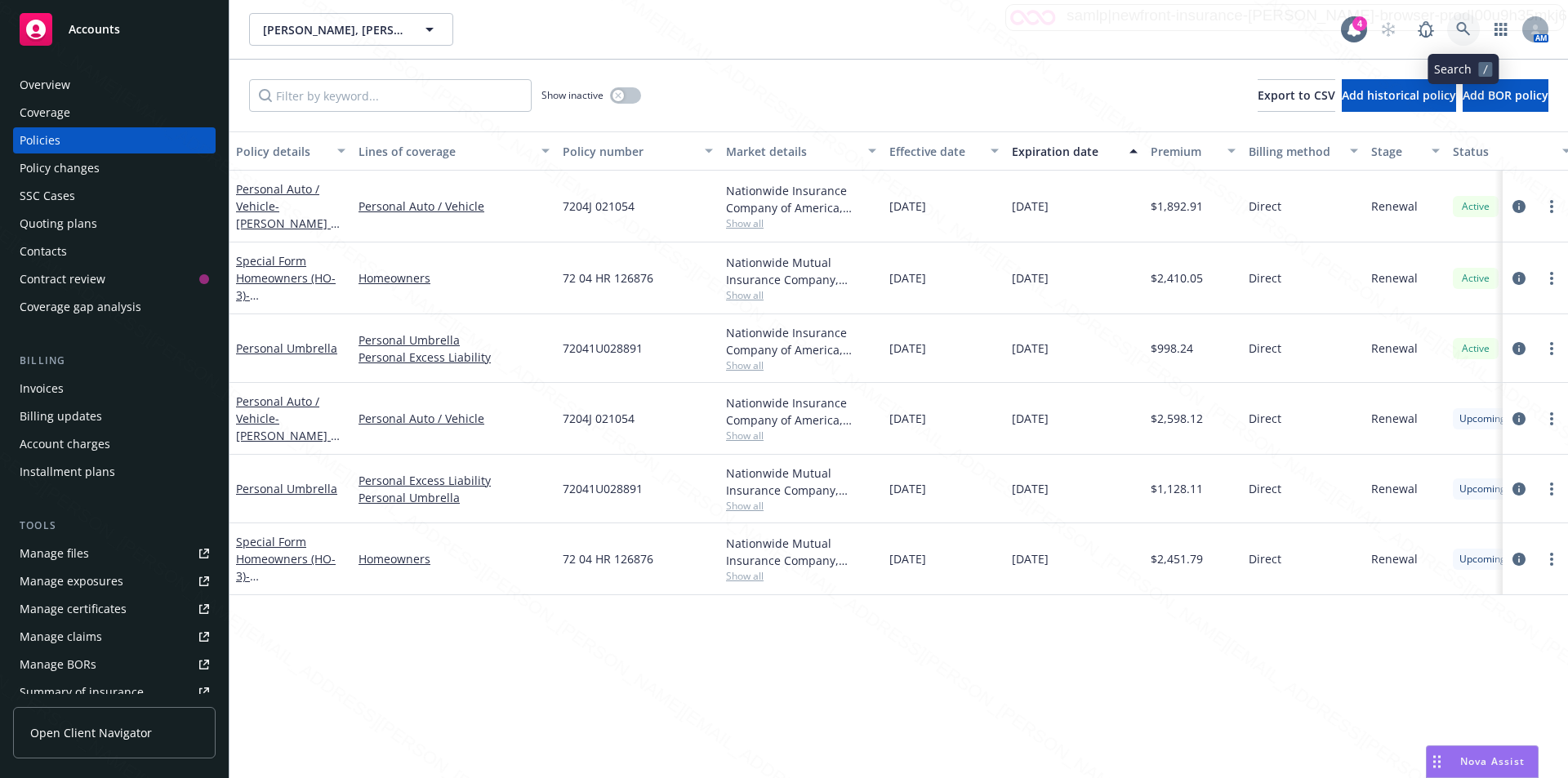
click at [1461, 25] on icon at bounding box center [1464, 30] width 15 height 15
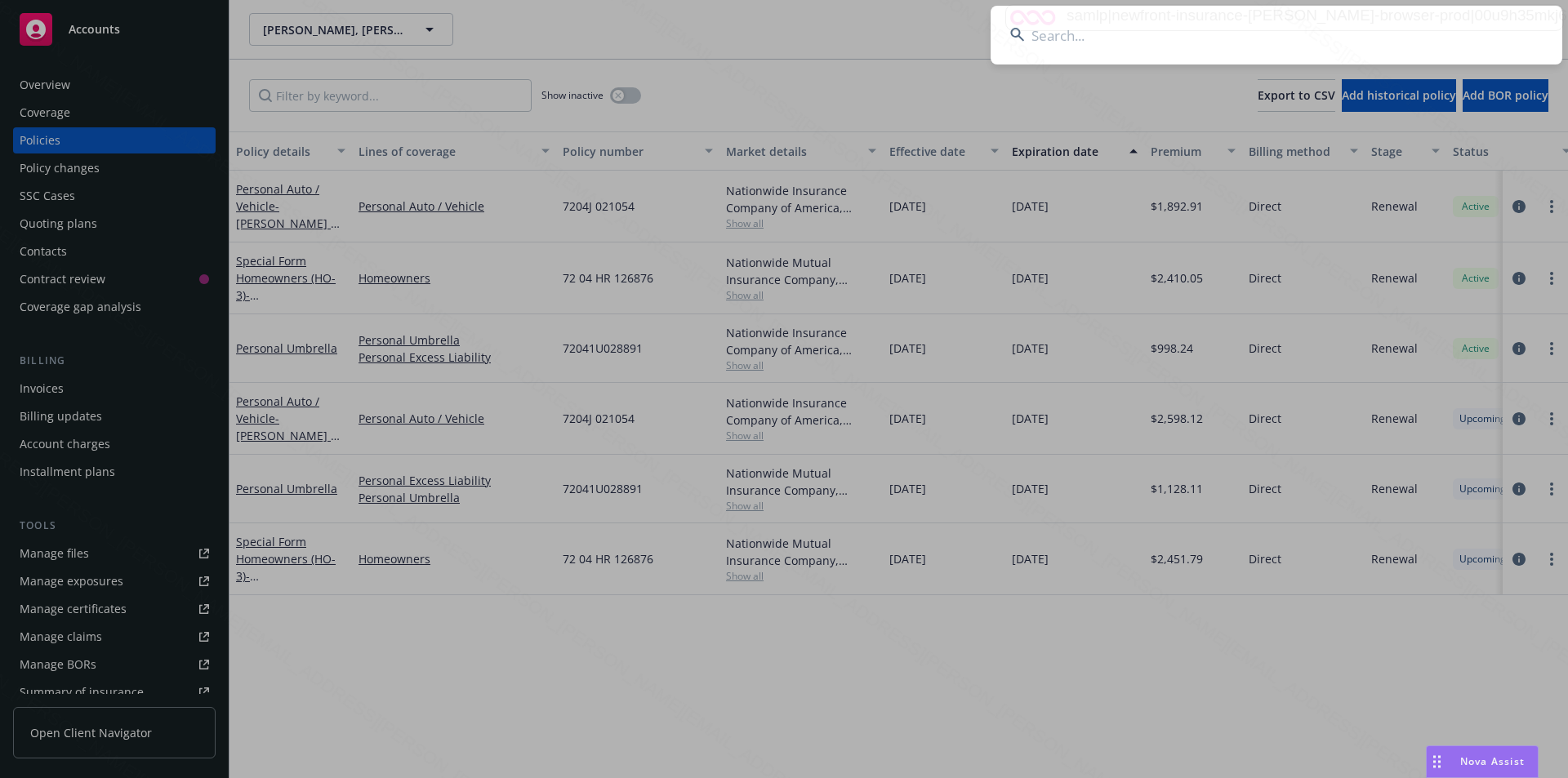
click at [1144, 39] on input at bounding box center [1276, 35] width 572 height 58
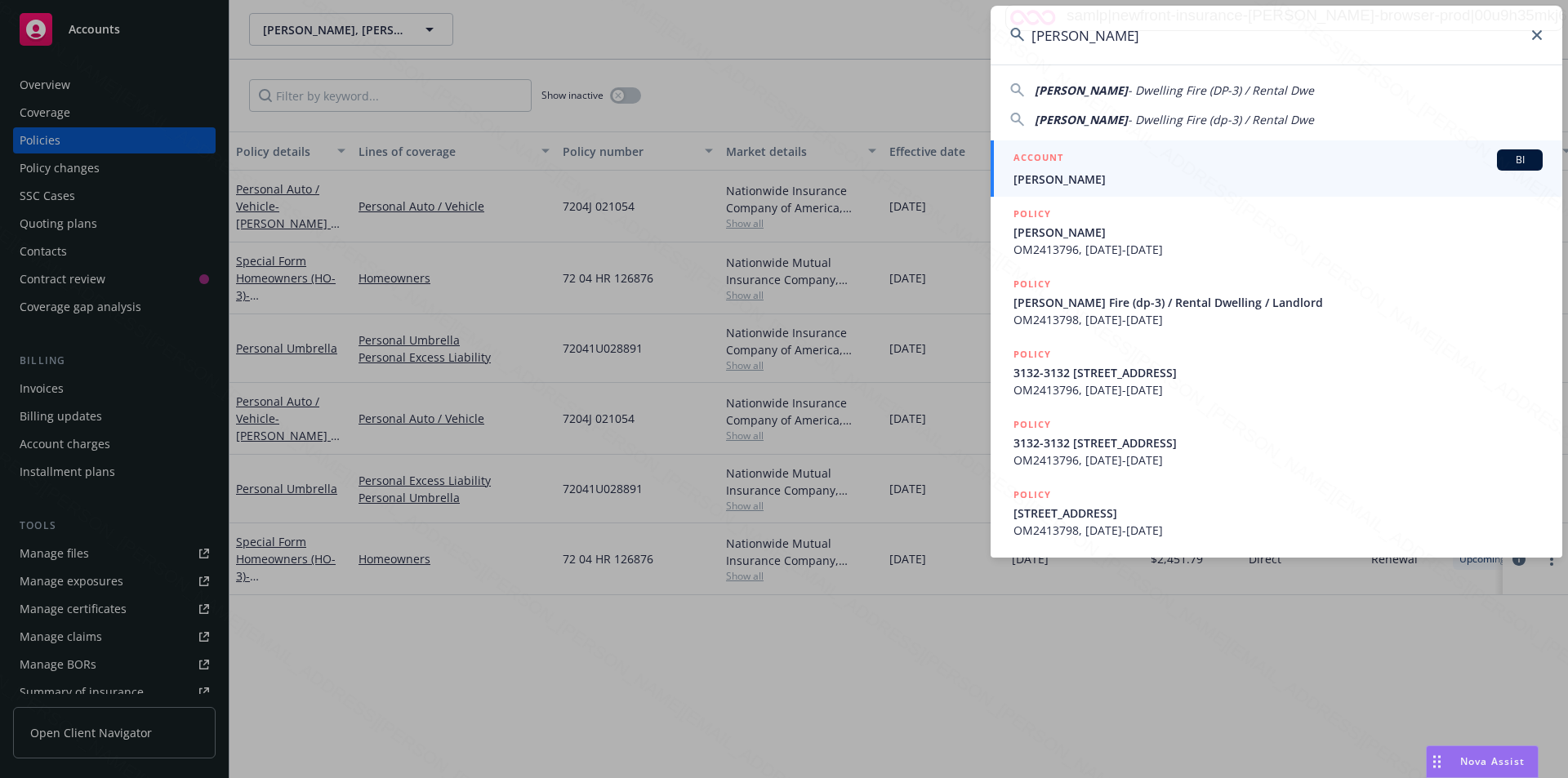
type input "Tran, Steven P"
click at [1111, 173] on span "Tran, Steven P" at bounding box center [1278, 179] width 529 height 17
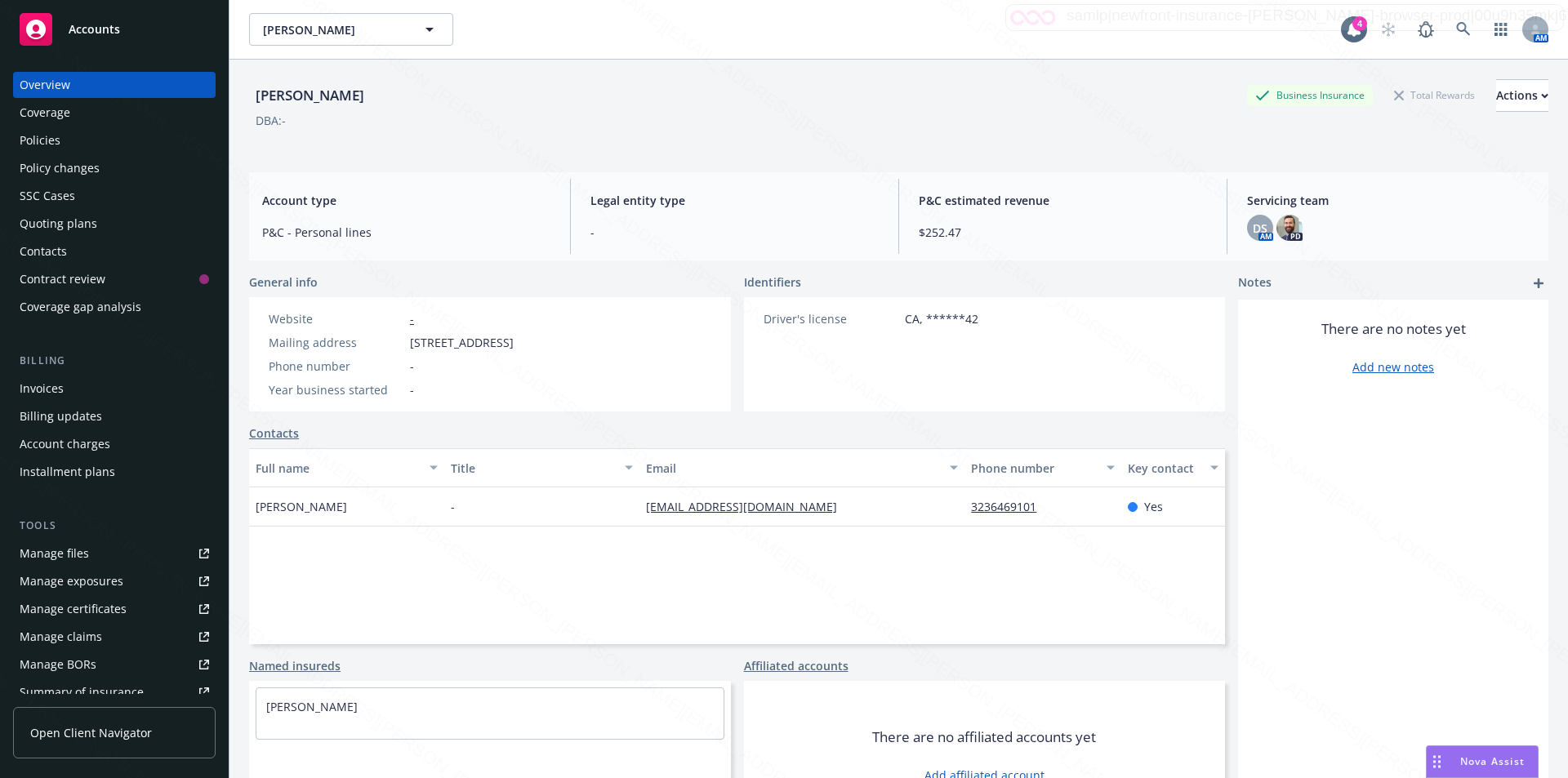
click at [50, 135] on div "Policies" at bounding box center [40, 141] width 41 height 26
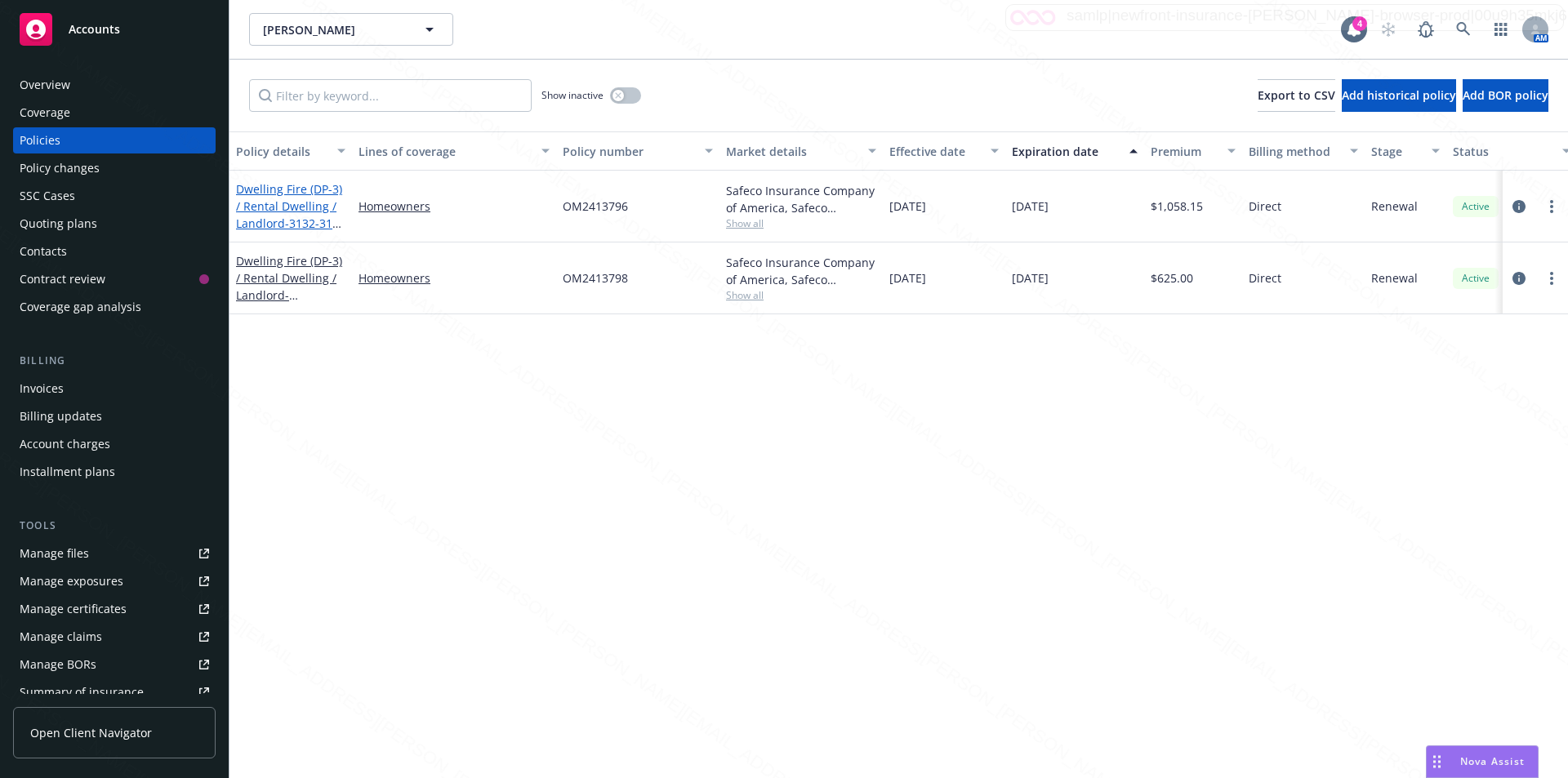
click at [284, 225] on span "- 3132-3132 1/2 LA MADERA AV EL MONTE, CA 91732" at bounding box center [290, 232] width 109 height 33
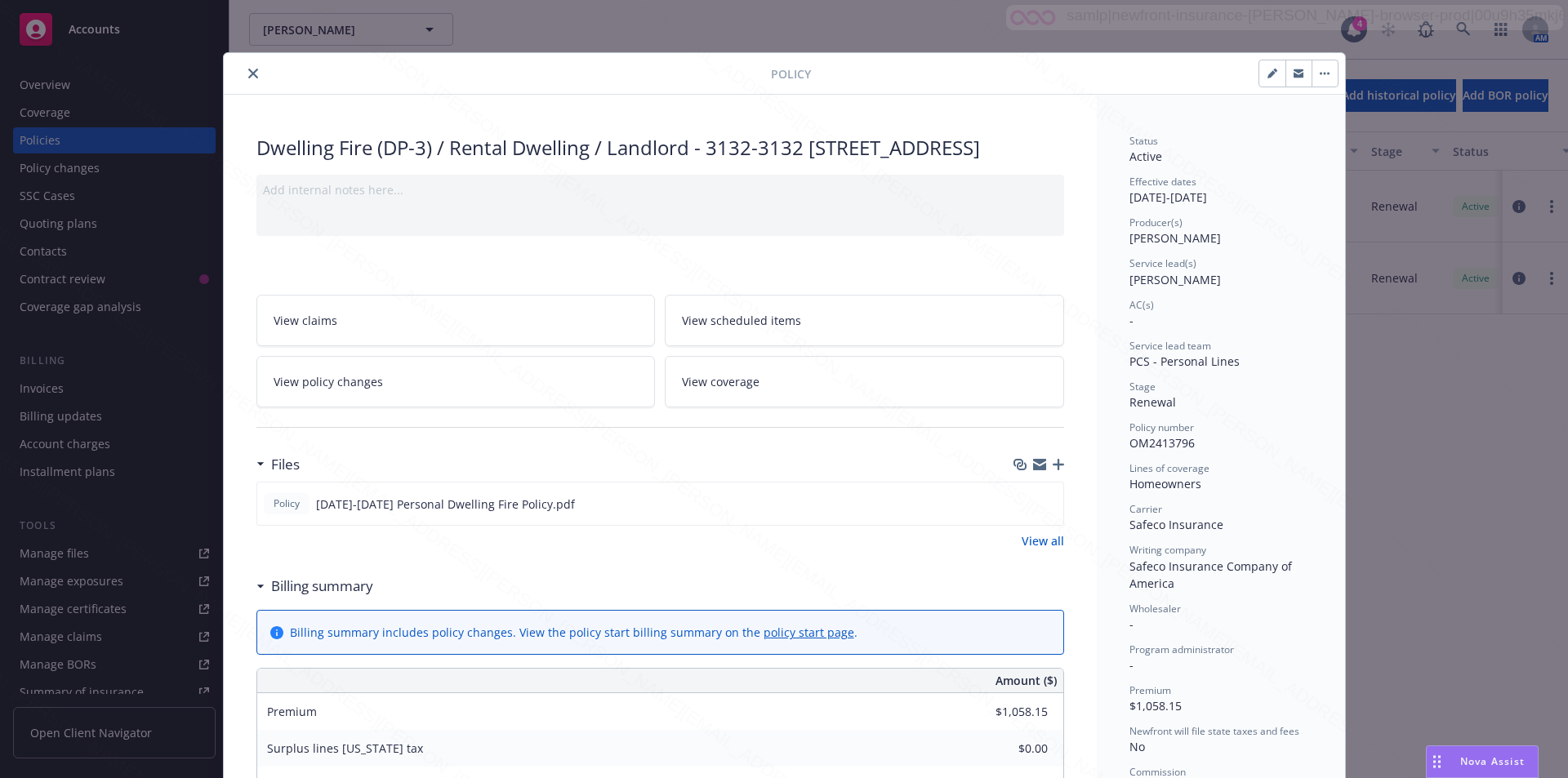
drag, startPoint x: 702, startPoint y: 147, endPoint x: 735, endPoint y: 167, distance: 38.6
click at [735, 162] on div "Dwelling Fire (DP-3) / Rental Dwelling / Landlord - 3132-3132 1/2 LA MADERA AV …" at bounding box center [661, 148] width 808 height 28
copy div "3132-3132 1/2 LA MADERA AV EL MONTE, CA 91732"
click at [248, 75] on icon "close" at bounding box center [253, 73] width 10 height 10
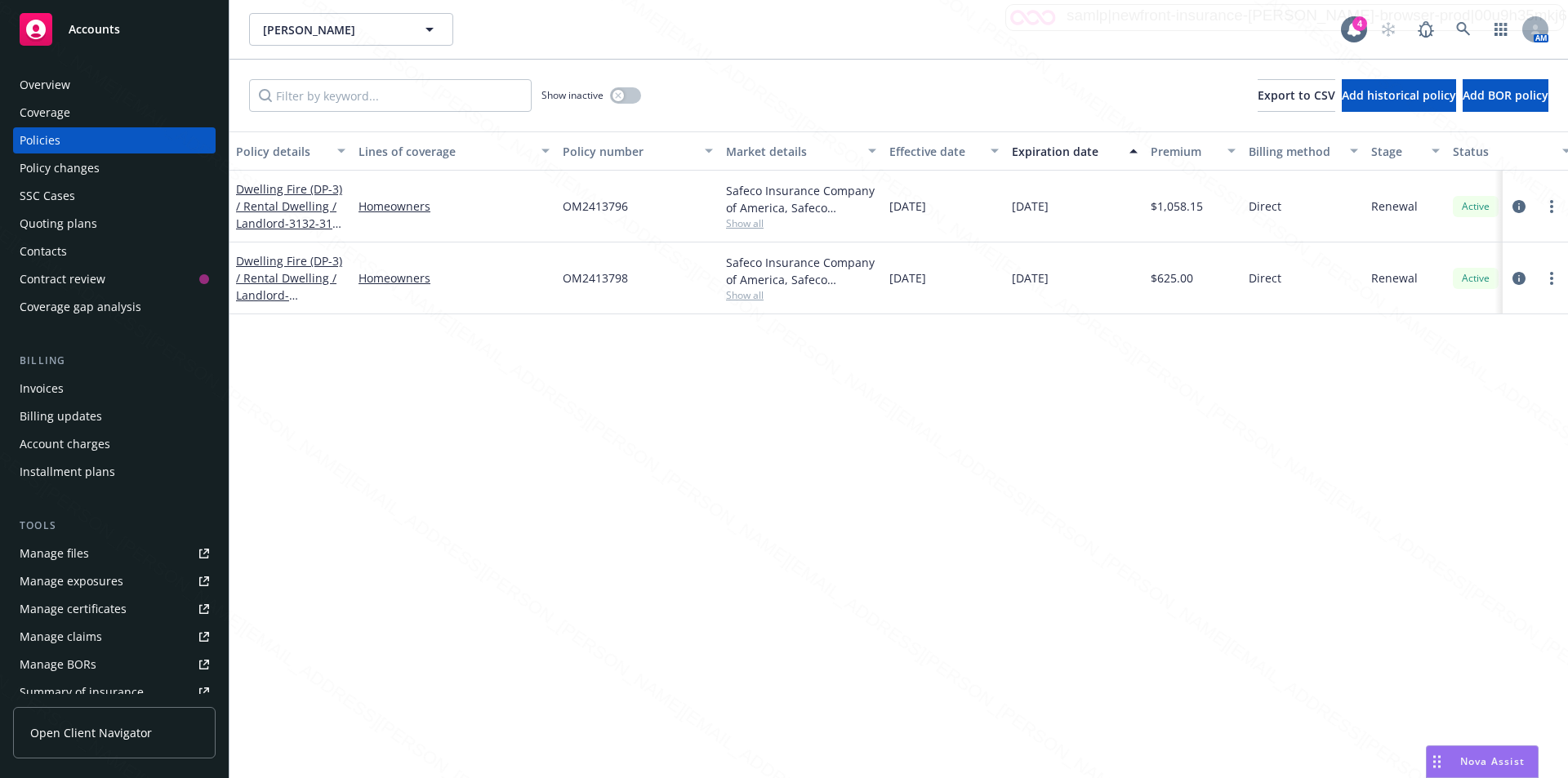
drag, startPoint x: 955, startPoint y: 210, endPoint x: 888, endPoint y: 204, distance: 67.3
click at [888, 204] on div "10/22/2024" at bounding box center [944, 206] width 123 height 72
click at [30, 82] on div "Overview" at bounding box center [45, 85] width 51 height 26
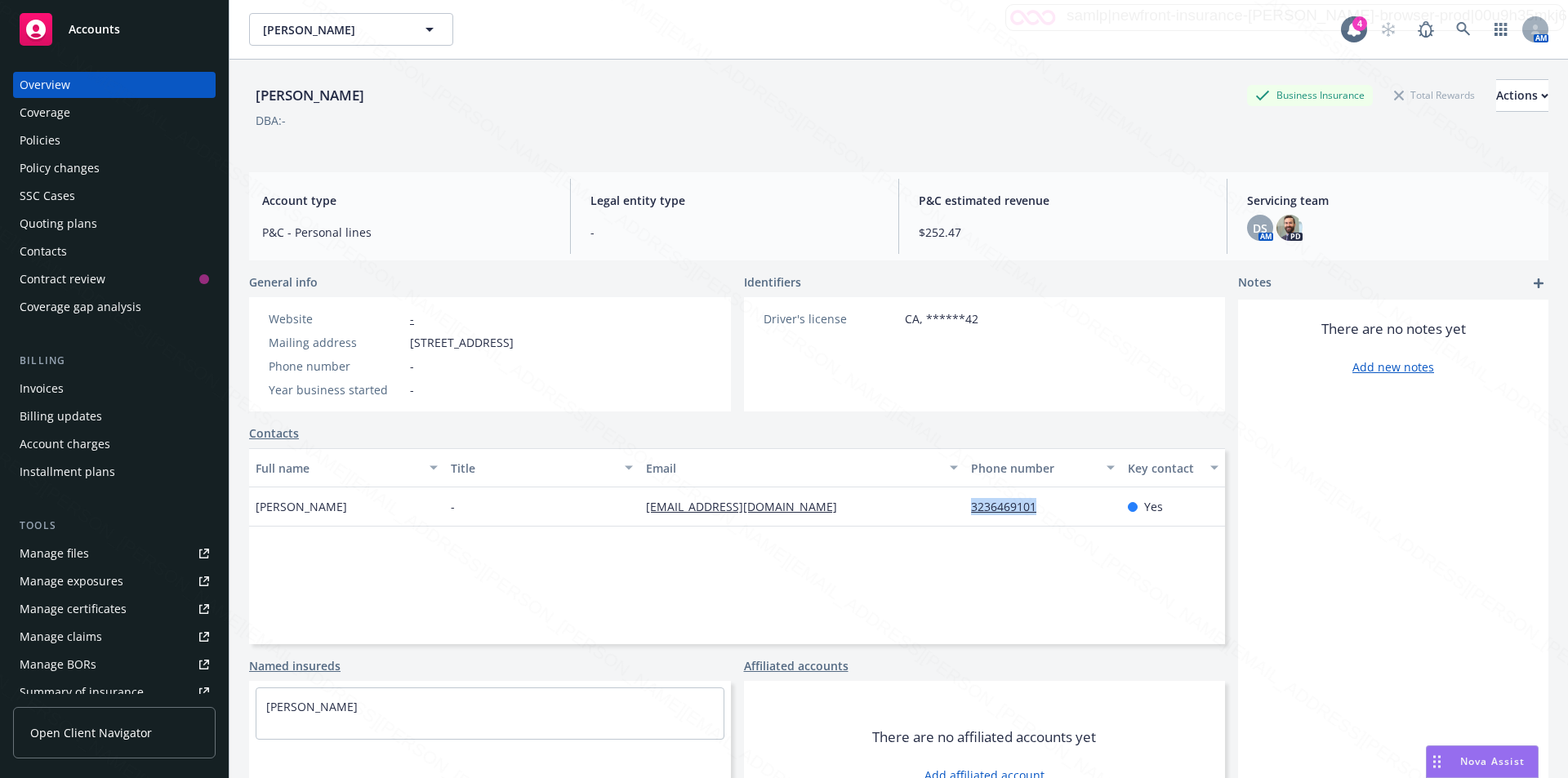
drag, startPoint x: 958, startPoint y: 508, endPoint x: 1031, endPoint y: 507, distance: 73.0
click at [1031, 507] on div "3236469101" at bounding box center [1043, 507] width 156 height 39
copy link "3236469101"
